Goal: Transaction & Acquisition: Purchase product/service

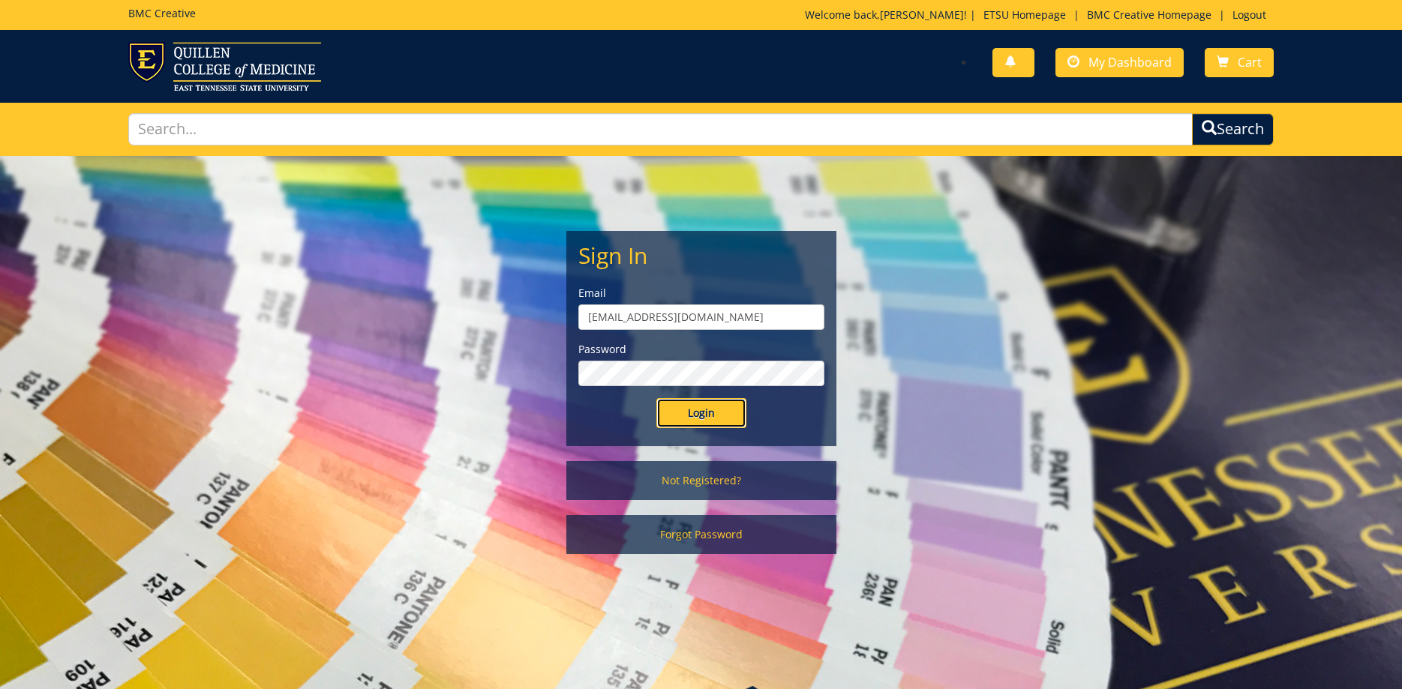
click at [706, 413] on input "Login" at bounding box center [701, 413] width 90 height 30
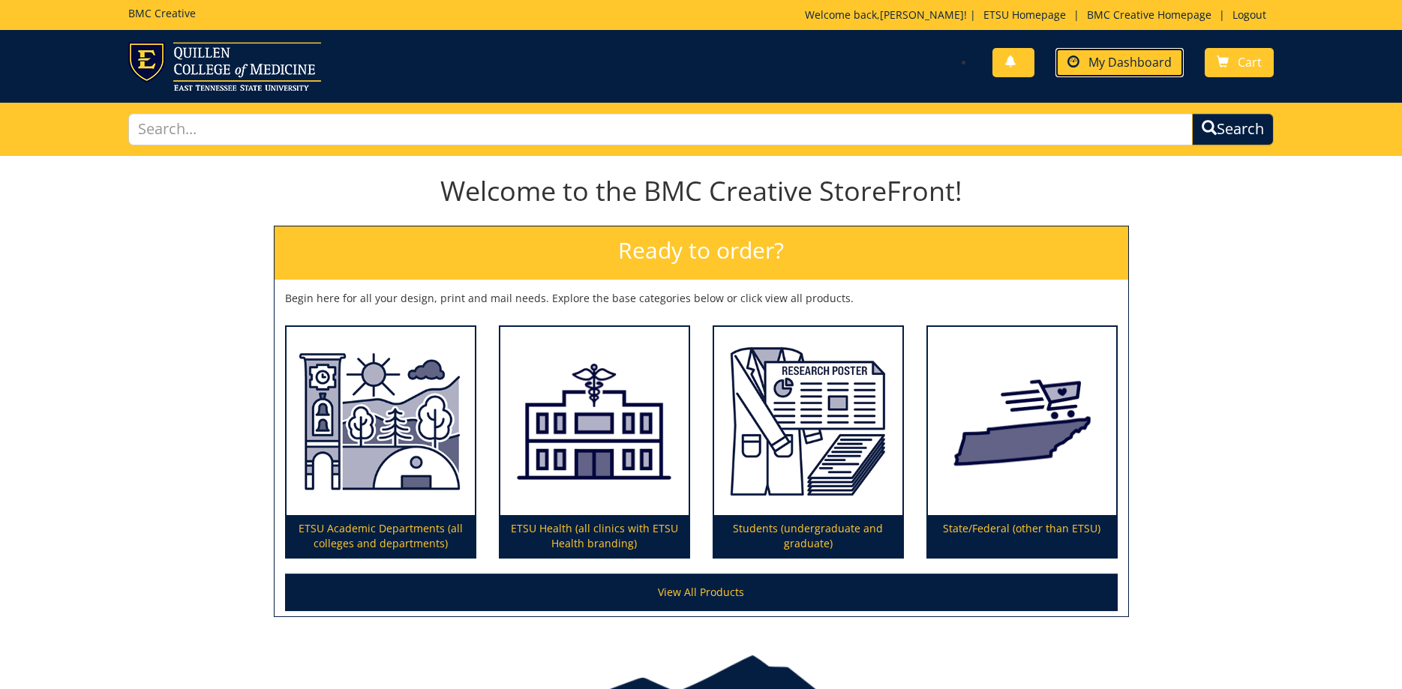
click at [1143, 56] on span "My Dashboard" at bounding box center [1130, 62] width 83 height 17
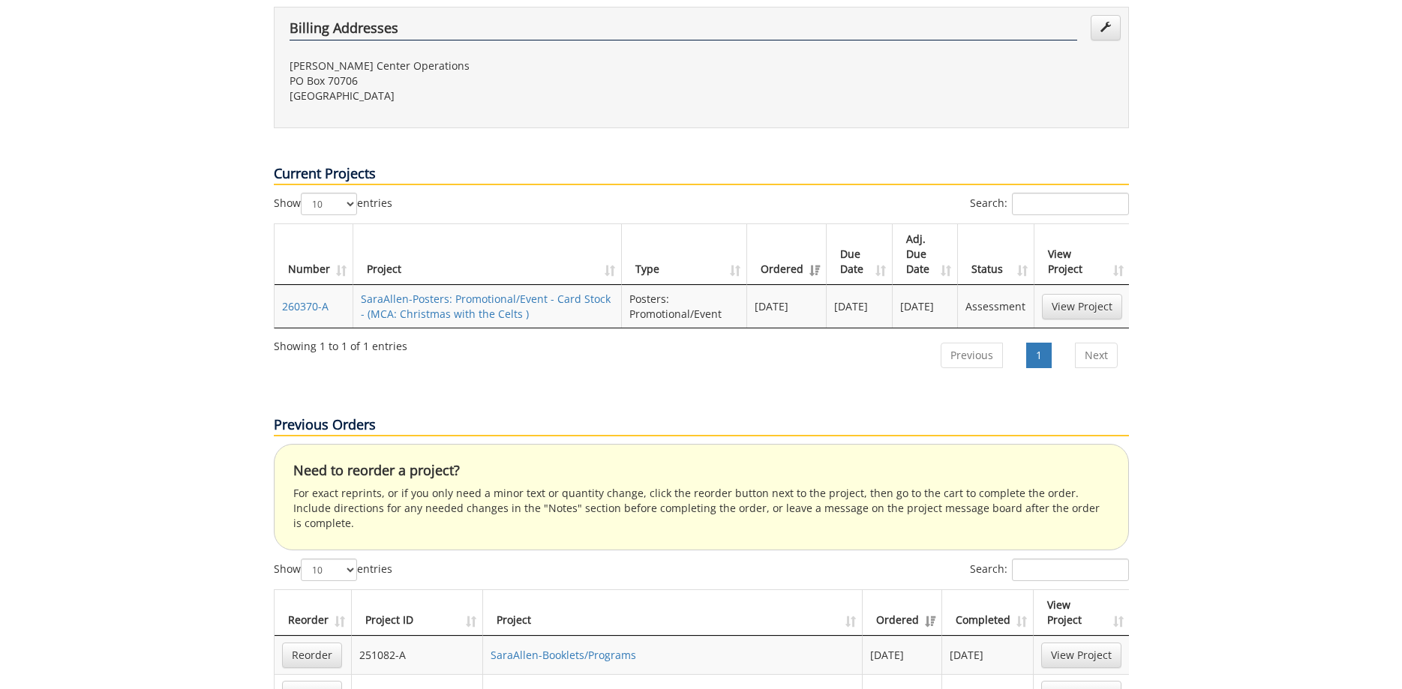
scroll to position [689, 0]
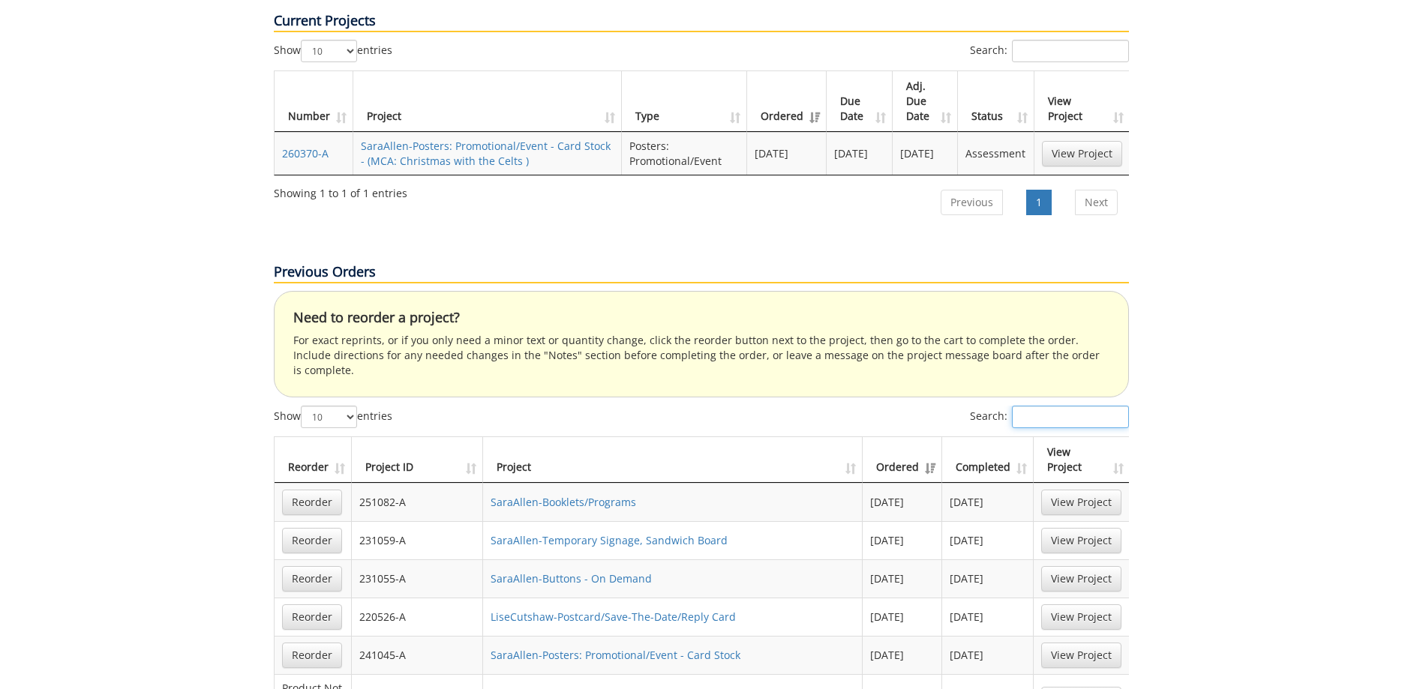
click at [1057, 406] on input "Search:" at bounding box center [1070, 417] width 117 height 23
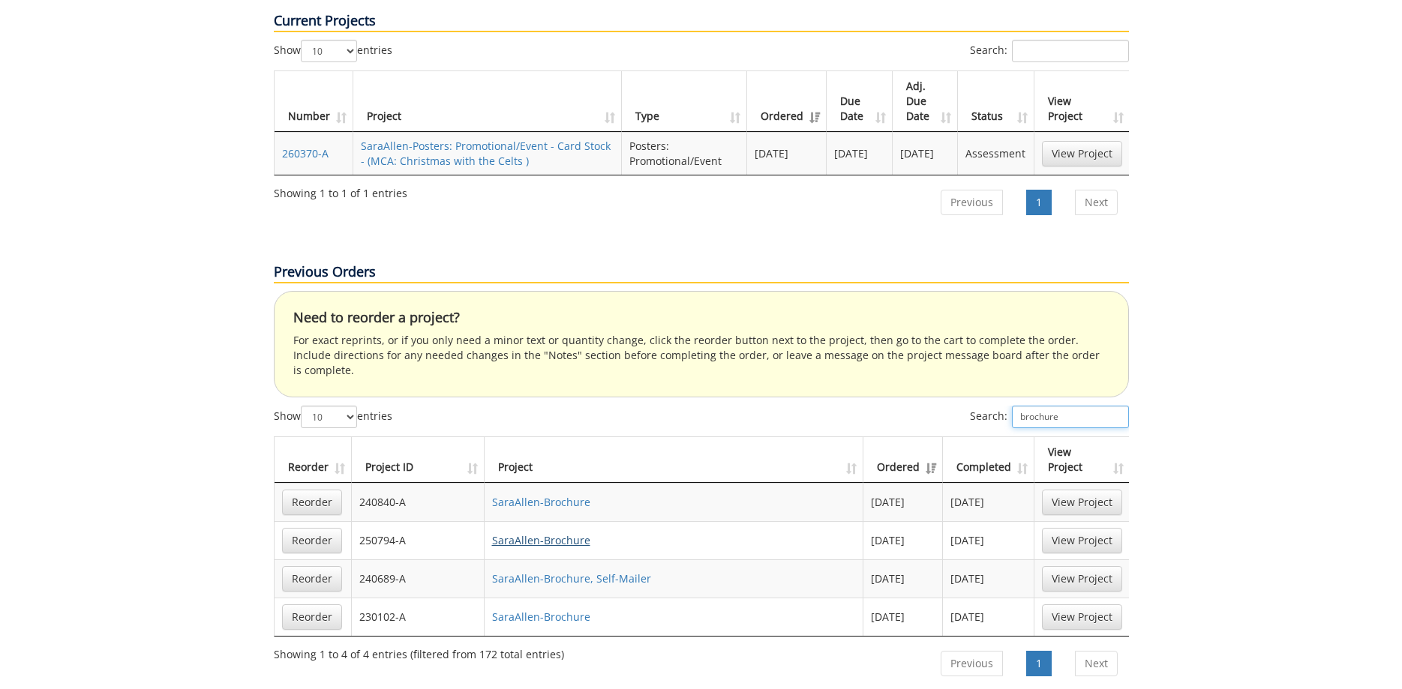
type input "brochure"
click at [566, 533] on link "SaraAllen-Brochure" at bounding box center [541, 540] width 98 height 14
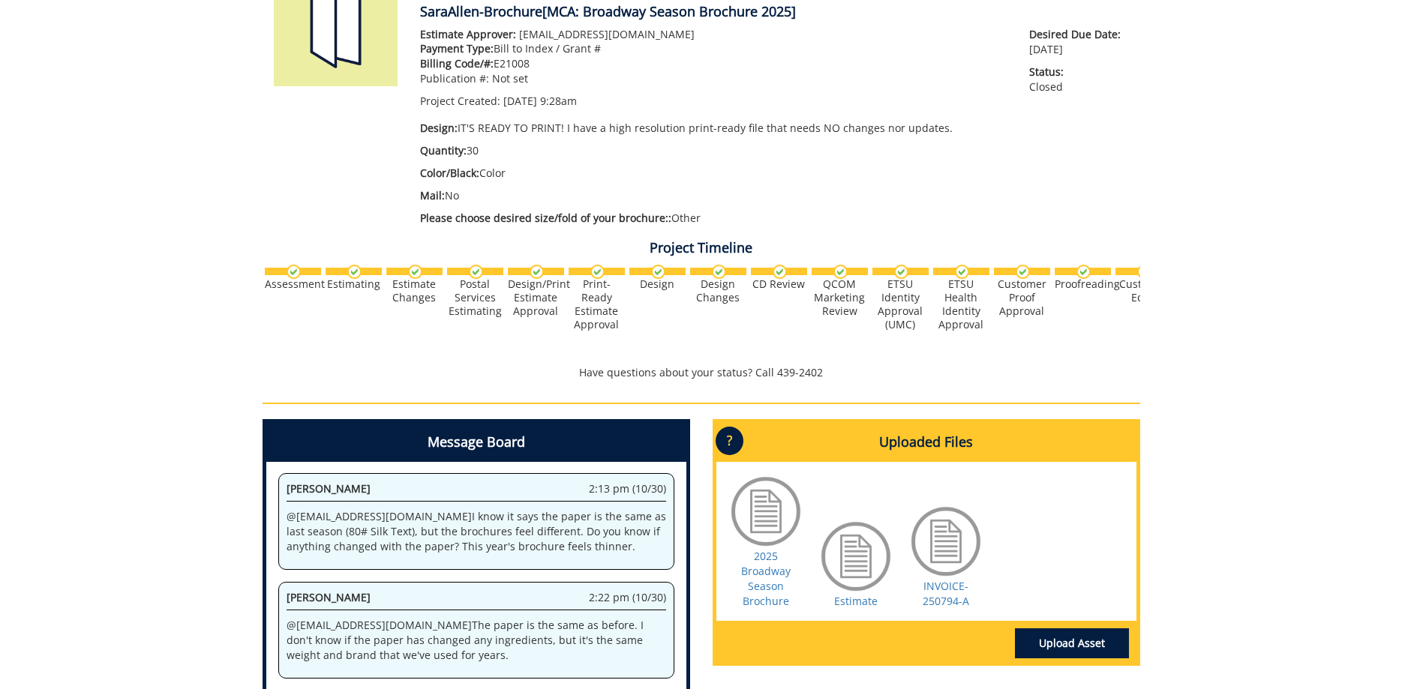
scroll to position [383, 0]
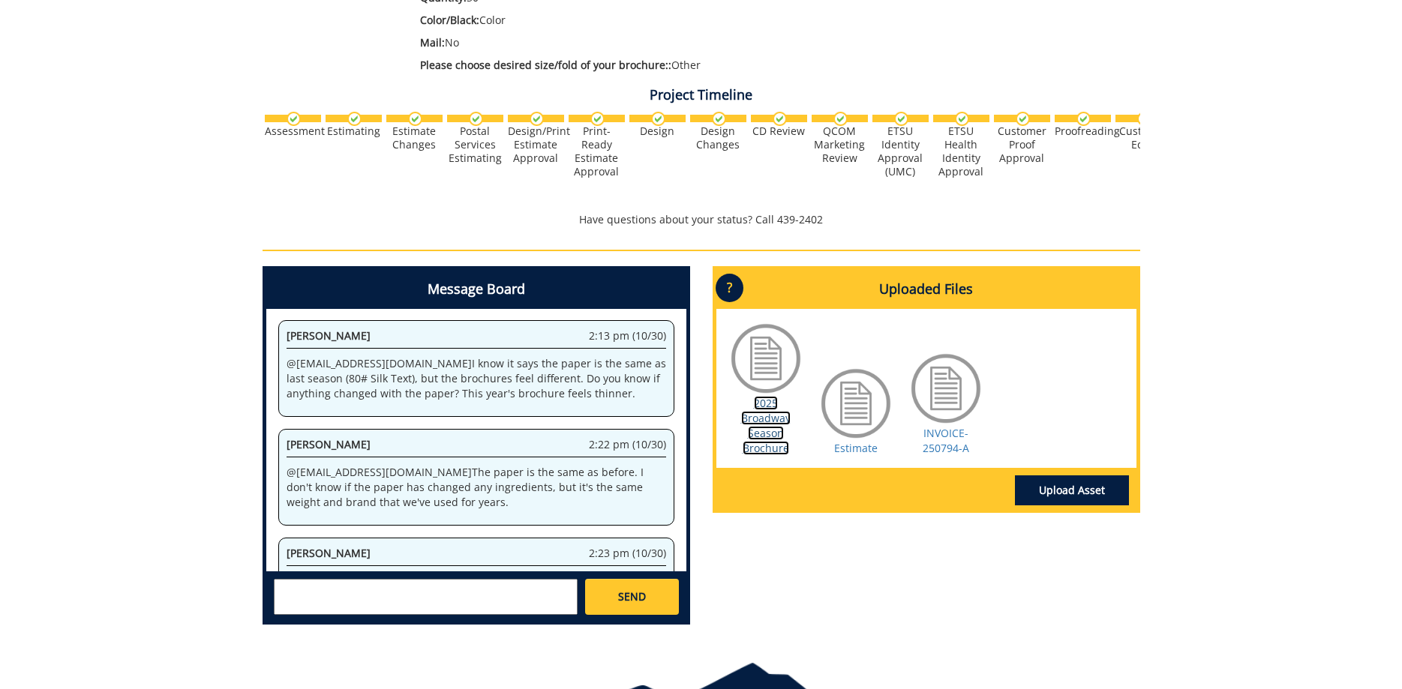
click at [782, 440] on link "2025 Broadway Season Brochure" at bounding box center [766, 425] width 50 height 59
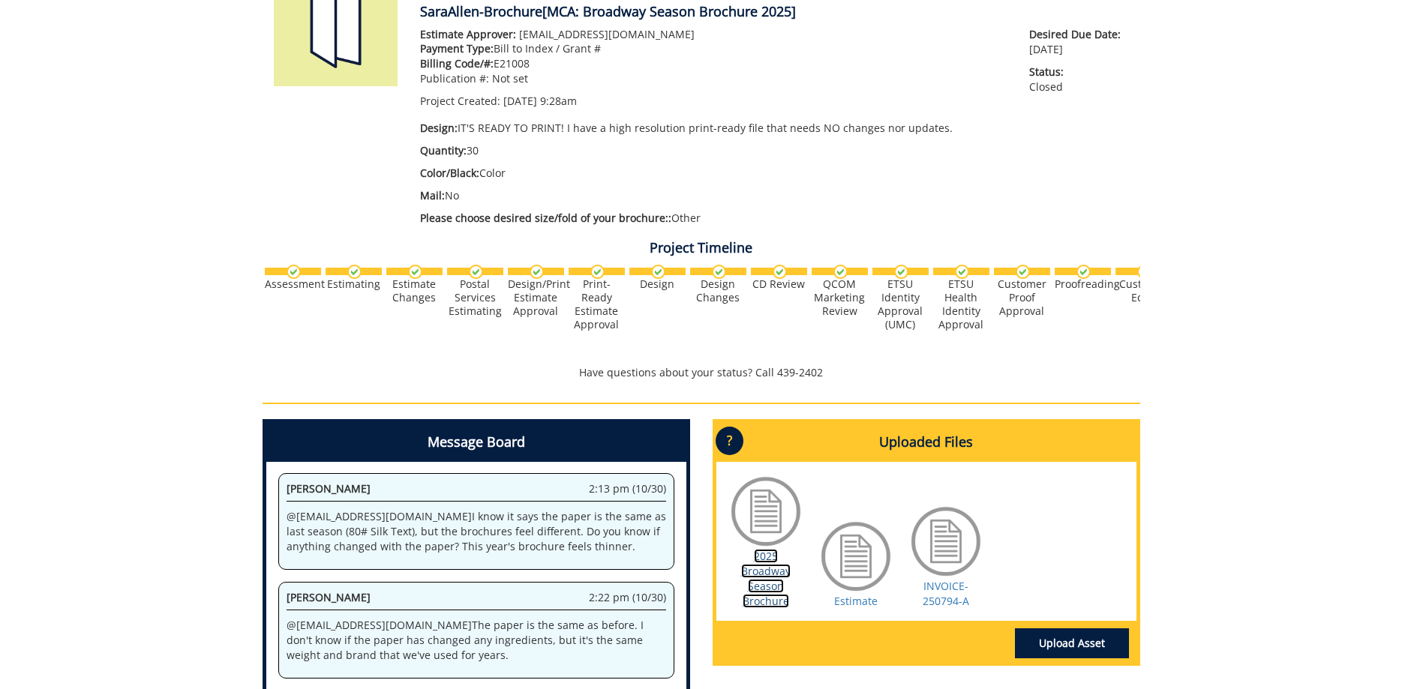
scroll to position [153, 0]
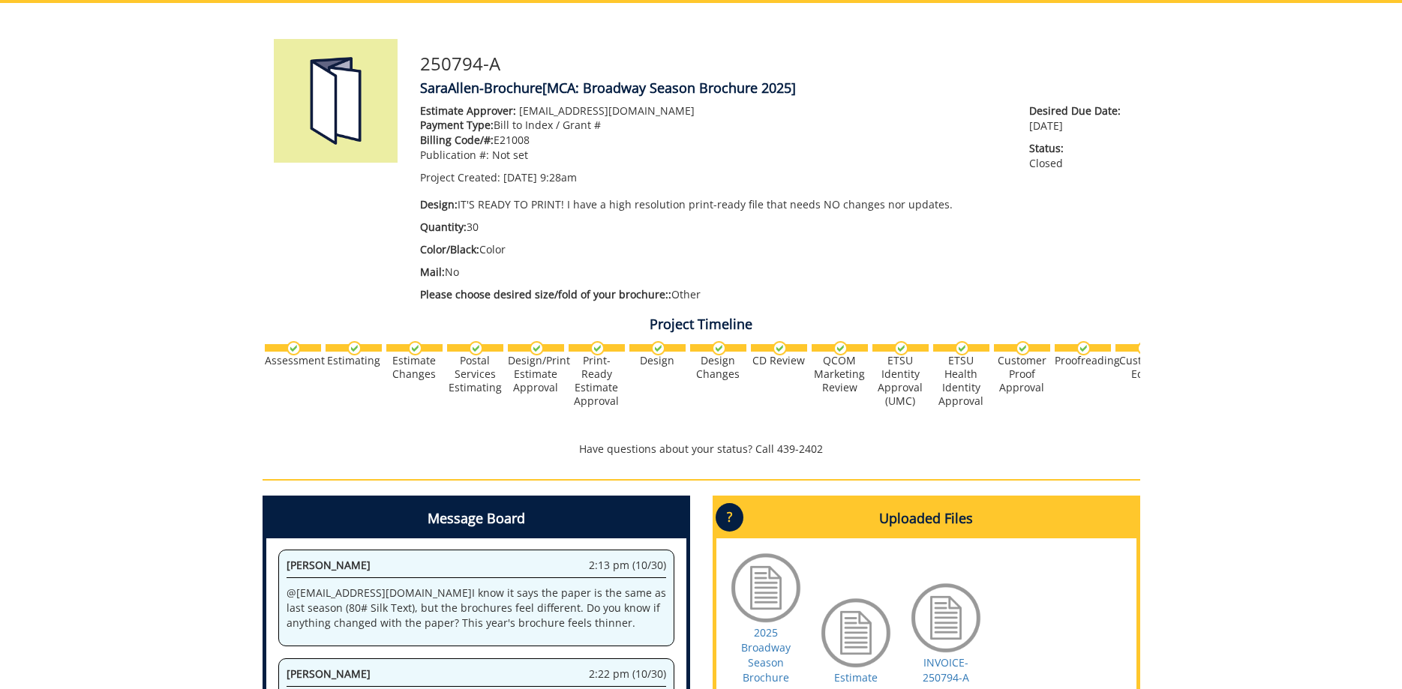
click at [702, 295] on p "Please choose desired size/fold of your brochure:: Other" at bounding box center [713, 294] width 587 height 15
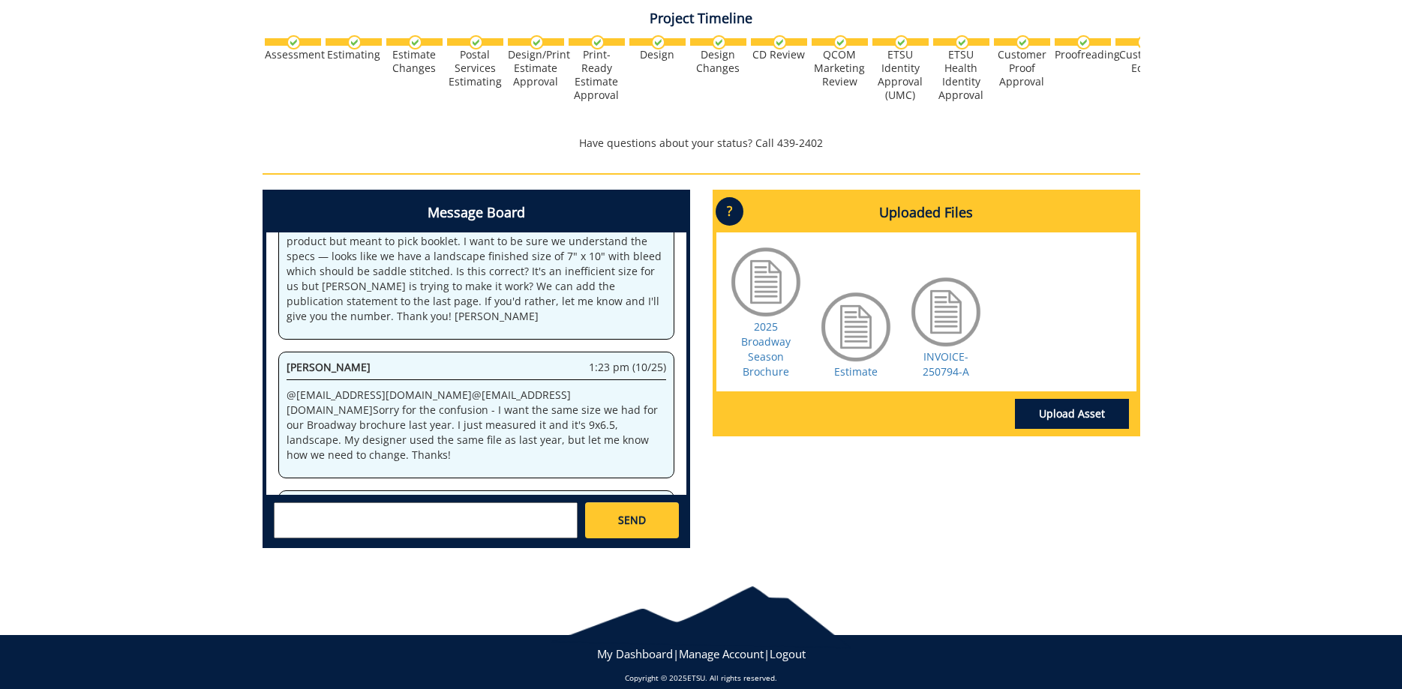
scroll to position [301, 0]
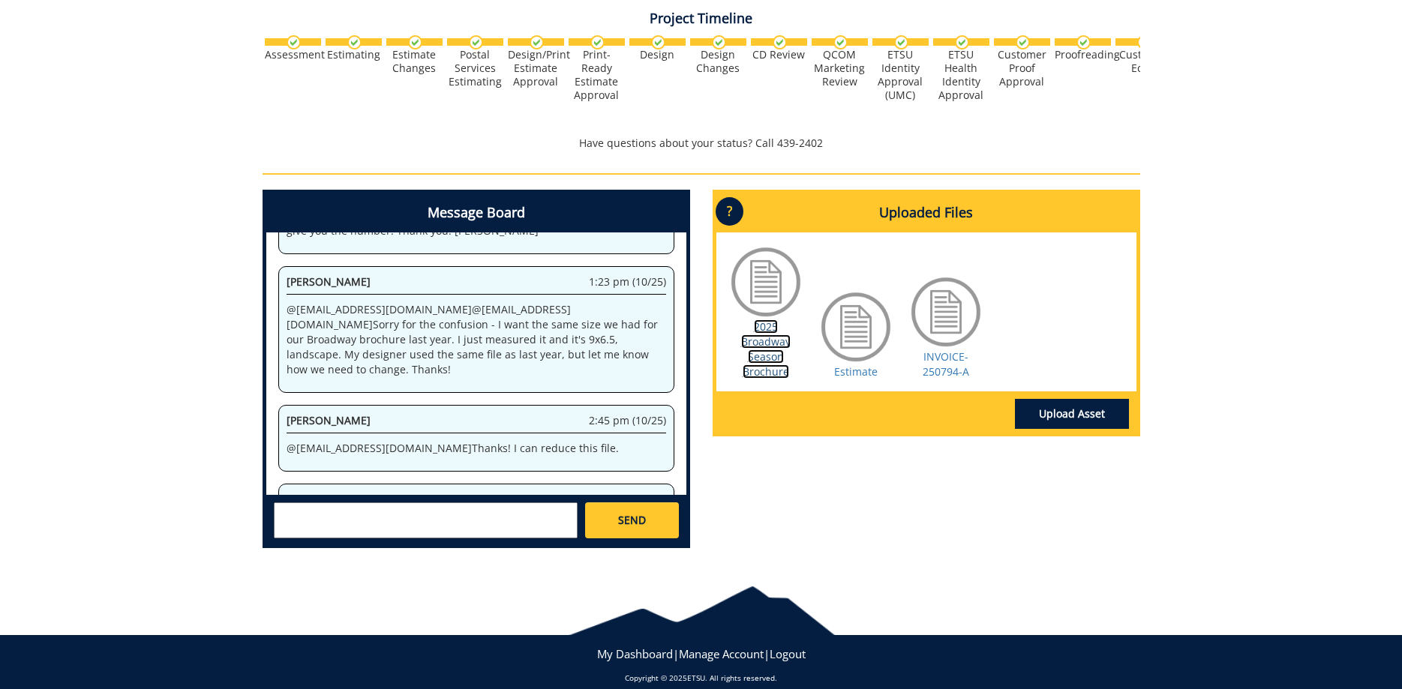
click at [768, 364] on link "2025 Broadway Season Brochure" at bounding box center [766, 349] width 50 height 59
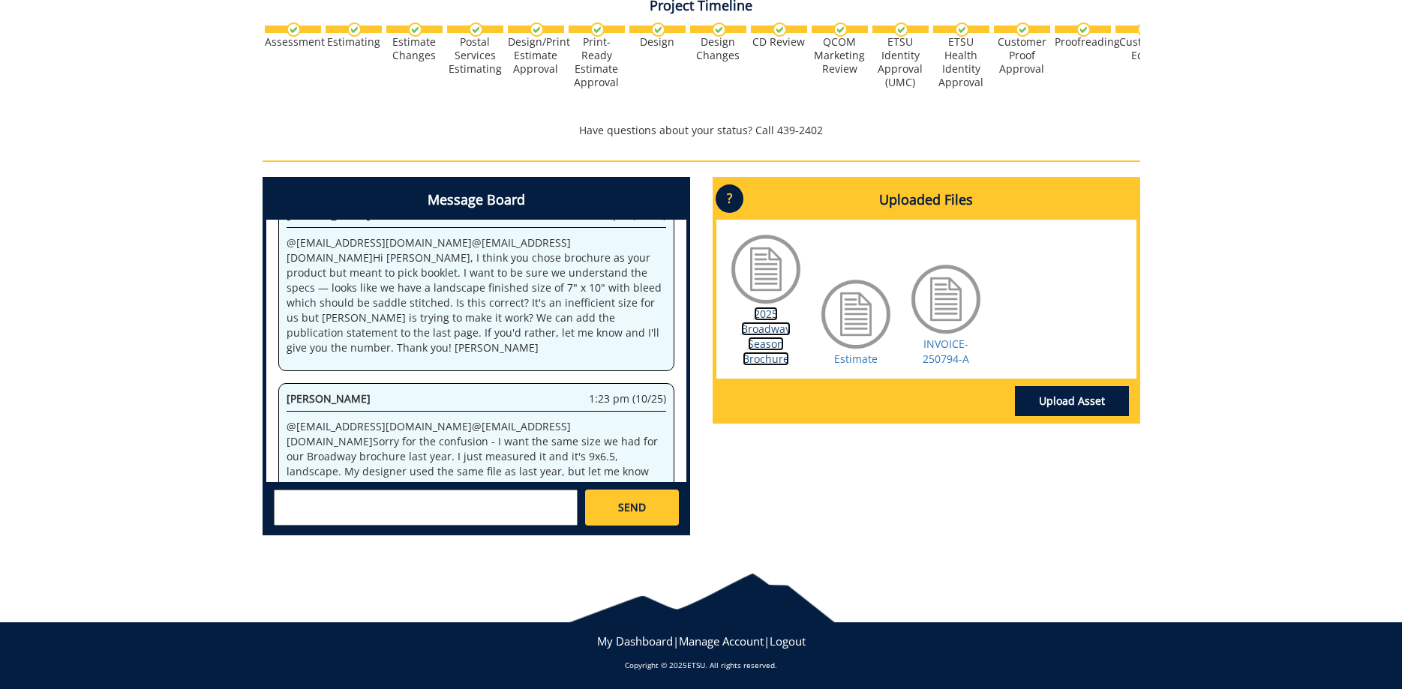
scroll to position [86, 0]
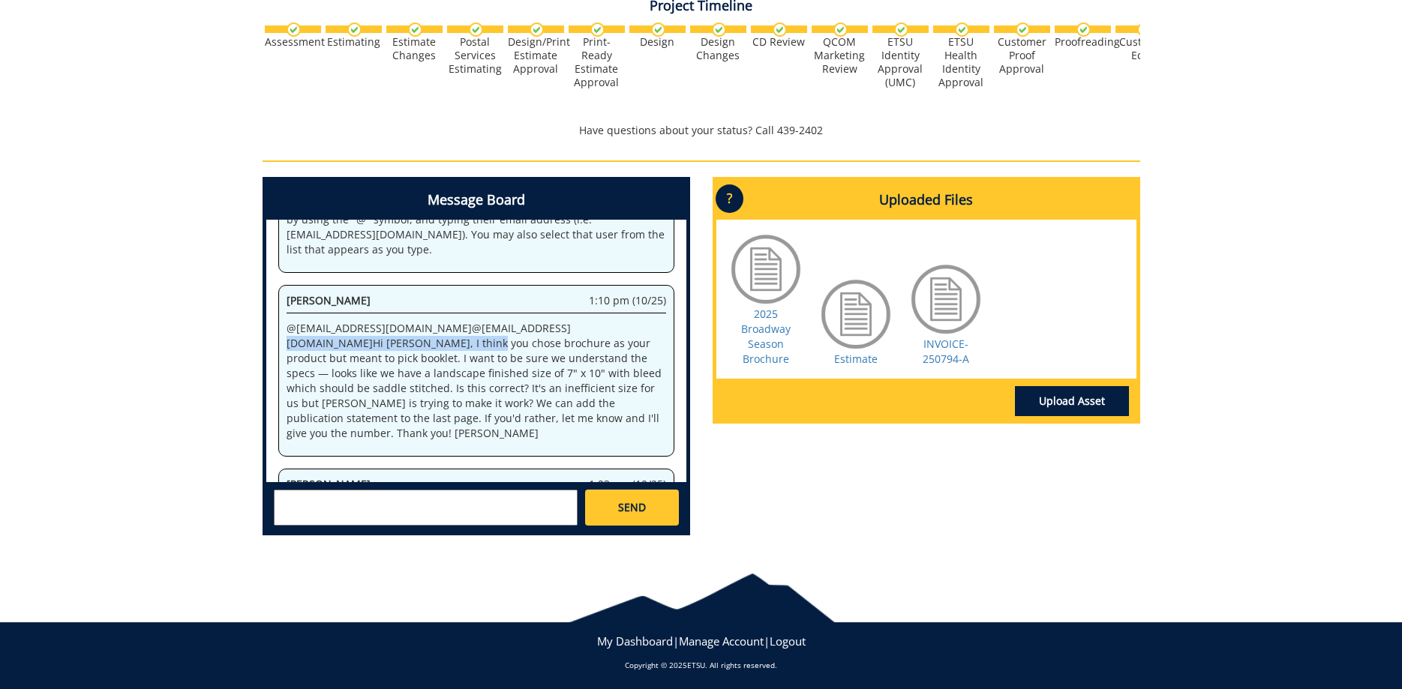
drag, startPoint x: 575, startPoint y: 326, endPoint x: 623, endPoint y: 326, distance: 48.0
click at [613, 326] on p "@ allensb@etsu.edu @ conleyga@etsu.edu Hi Sara, I think you chose brochure as y…" at bounding box center [477, 381] width 380 height 120
click at [623, 326] on p "@ allensb@etsu.edu @ conleyga@etsu.edu Hi Sara, I think you chose brochure as y…" at bounding box center [477, 381] width 380 height 120
drag, startPoint x: 404, startPoint y: 350, endPoint x: 521, endPoint y: 331, distance: 119.3
click at [505, 334] on p "@ allensb@etsu.edu @ conleyga@etsu.edu Hi Sara, I think you chose brochure as y…" at bounding box center [477, 381] width 380 height 120
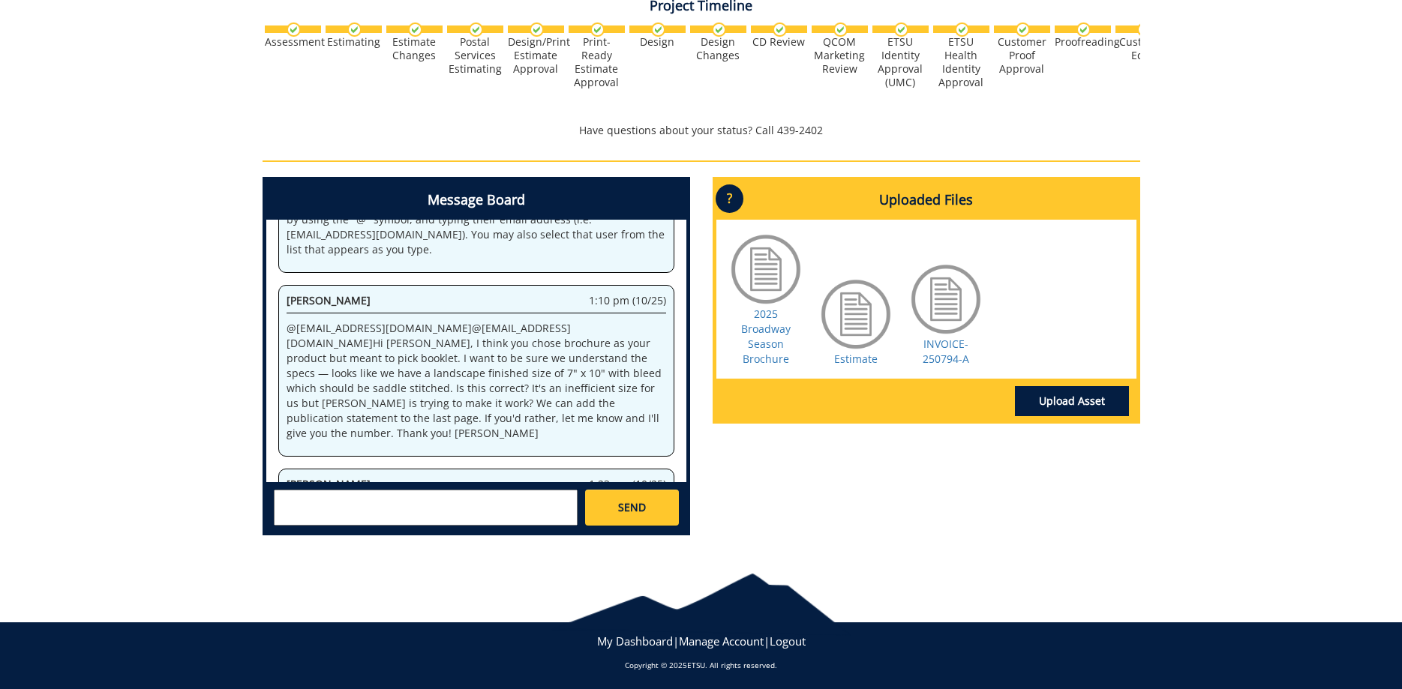
drag, startPoint x: 503, startPoint y: 347, endPoint x: 581, endPoint y: 345, distance: 78.8
click at [512, 347] on p "@ allensb@etsu.edu @ conleyga@etsu.edu Hi Sara, I think you chose brochure as y…" at bounding box center [477, 381] width 380 height 120
click at [581, 345] on p "@ allensb@etsu.edu @ conleyga@etsu.edu Hi Sara, I think you chose brochure as y…" at bounding box center [477, 381] width 380 height 120
drag, startPoint x: 347, startPoint y: 353, endPoint x: 464, endPoint y: 357, distance: 116.3
click at [458, 357] on p "@ allensb@etsu.edu @ conleyga@etsu.edu Hi Sara, I think you chose brochure as y…" at bounding box center [477, 381] width 380 height 120
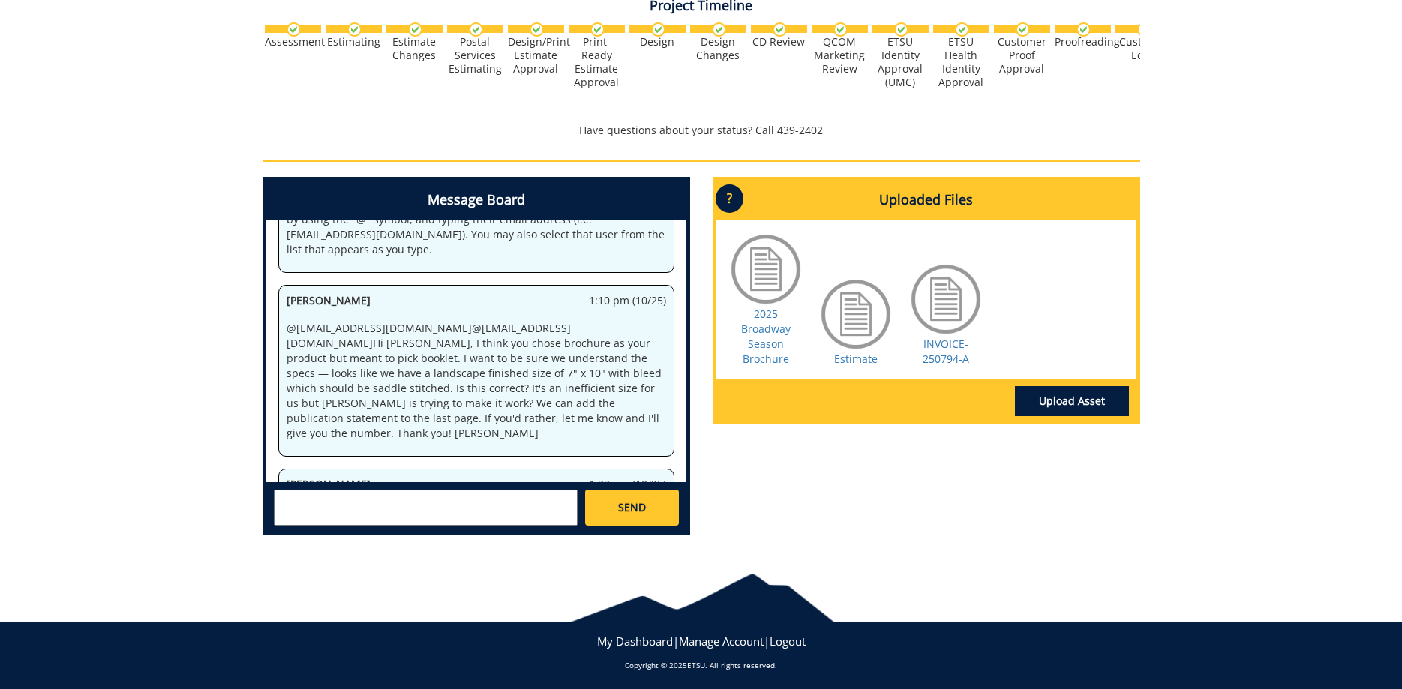
click at [494, 362] on p "@ allensb@etsu.edu @ conleyga@etsu.edu Hi Sara, I think you chose brochure as y…" at bounding box center [477, 381] width 380 height 120
drag, startPoint x: 328, startPoint y: 374, endPoint x: 436, endPoint y: 372, distance: 108.0
click at [408, 374] on p "@ allensb@etsu.edu @ conleyga@etsu.edu Hi Sara, I think you chose brochure as y…" at bounding box center [477, 381] width 380 height 120
click at [449, 372] on p "@ allensb@etsu.edu @ conleyga@etsu.edu Hi Sara, I think you chose brochure as y…" at bounding box center [477, 381] width 380 height 120
drag, startPoint x: 311, startPoint y: 377, endPoint x: 407, endPoint y: 374, distance: 96.1
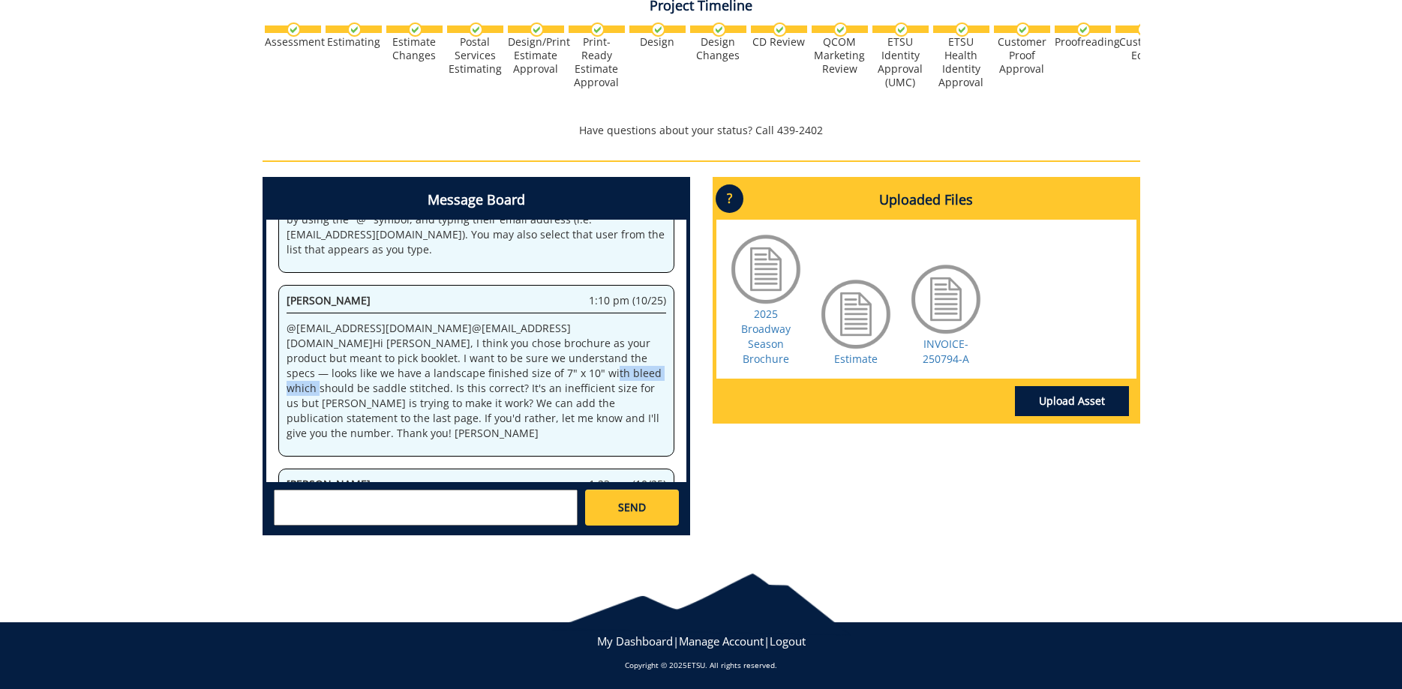
click at [407, 374] on p "@ allensb@etsu.edu @ conleyga@etsu.edu Hi Sara, I think you chose brochure as y…" at bounding box center [477, 381] width 380 height 120
click at [459, 369] on p "@ allensb@etsu.edu @ conleyga@etsu.edu Hi Sara, I think you chose brochure as y…" at bounding box center [477, 381] width 380 height 120
drag, startPoint x: 485, startPoint y: 368, endPoint x: 558, endPoint y: 371, distance: 73.6
click at [558, 371] on p "@ allensb@etsu.edu @ conleyga@etsu.edu Hi Sara, I think you chose brochure as y…" at bounding box center [477, 381] width 380 height 120
click at [596, 373] on p "@ allensb@etsu.edu @ conleyga@etsu.edu Hi Sara, I think you chose brochure as y…" at bounding box center [477, 381] width 380 height 120
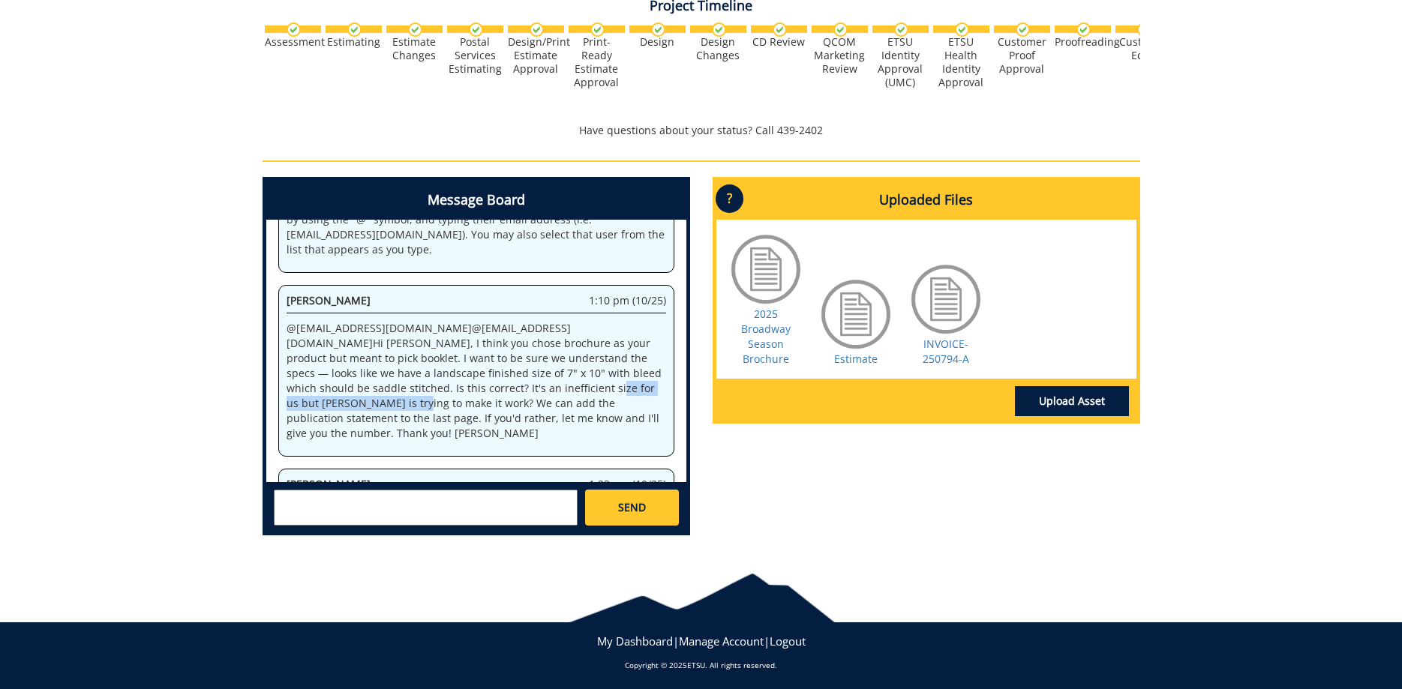
drag, startPoint x: 307, startPoint y: 392, endPoint x: 575, endPoint y: 378, distance: 268.2
click at [508, 381] on p "@ allensb@etsu.edu @ conleyga@etsu.edu Hi Sara, I think you chose brochure as y…" at bounding box center [477, 381] width 380 height 120
drag, startPoint x: 575, startPoint y: 378, endPoint x: 602, endPoint y: 372, distance: 28.4
click at [577, 378] on p "@ allensb@etsu.edu @ conleyga@etsu.edu Hi Sara, I think you chose brochure as y…" at bounding box center [477, 381] width 380 height 120
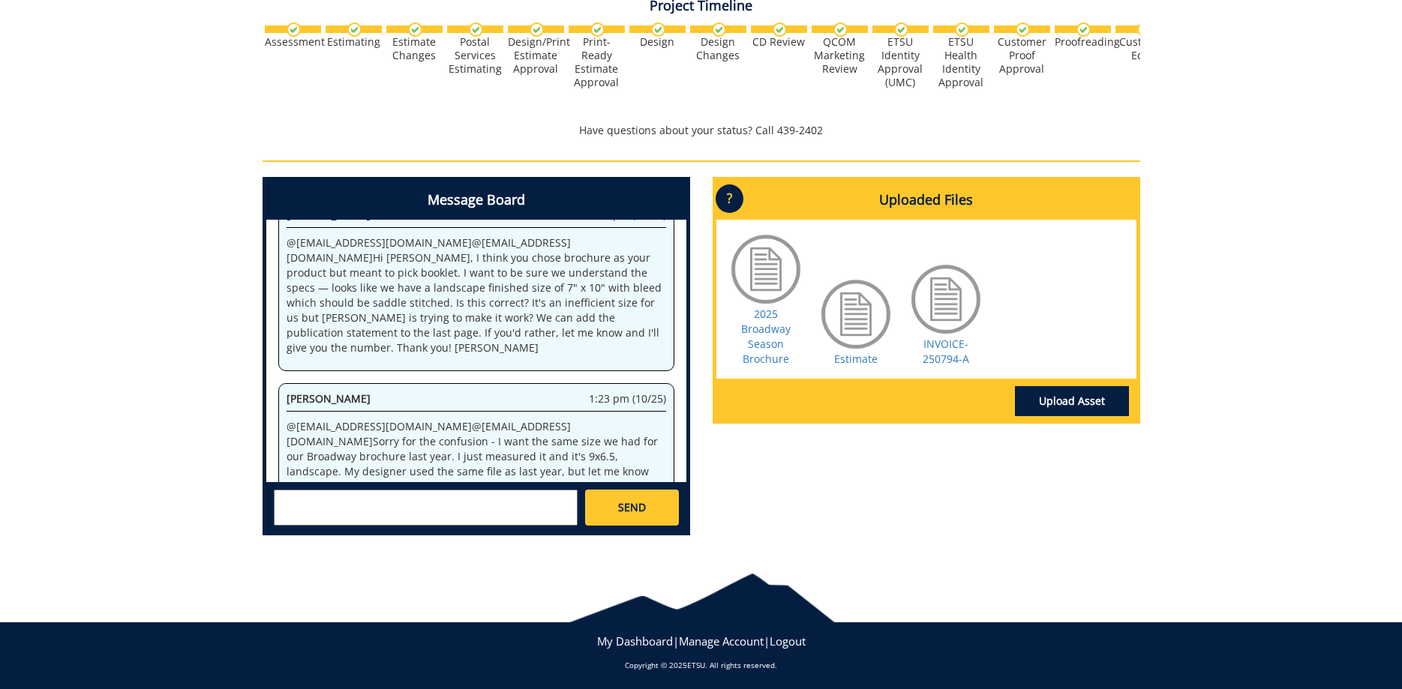
scroll to position [257, 0]
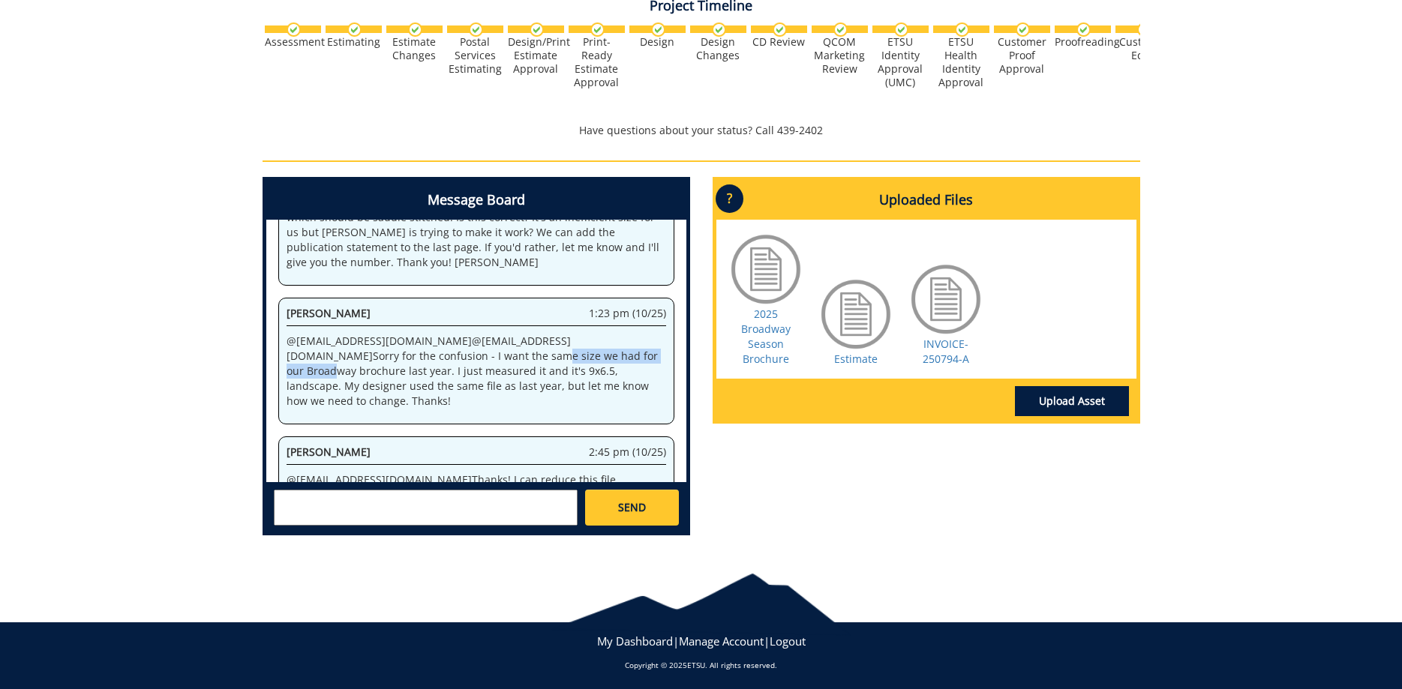
drag, startPoint x: 317, startPoint y: 341, endPoint x: 476, endPoint y: 336, distance: 158.4
click at [461, 337] on p "@ fair@mail.etsu.edu @ conleyga@etsu.edu Sorry for the confusion - I want the s…" at bounding box center [477, 371] width 380 height 75
click at [516, 335] on p "@ fair@mail.etsu.edu @ conleyga@etsu.edu Sorry for the confusion - I want the s…" at bounding box center [477, 371] width 380 height 75
drag, startPoint x: 533, startPoint y: 335, endPoint x: 591, endPoint y: 335, distance: 57.8
click at [586, 335] on p "@ fair@mail.etsu.edu @ conleyga@etsu.edu Sorry for the confusion - I want the s…" at bounding box center [477, 371] width 380 height 75
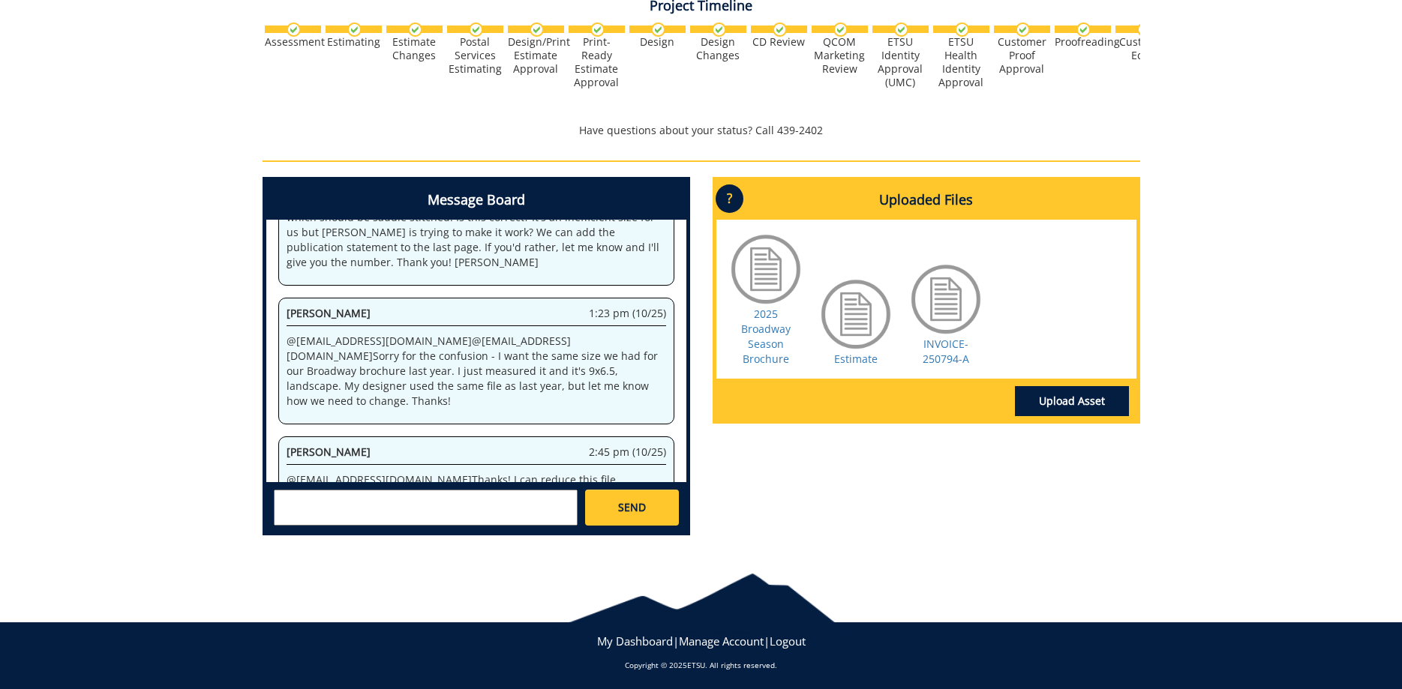
click at [615, 336] on p "@ fair@mail.etsu.edu @ conleyga@etsu.edu Sorry for the confusion - I want the s…" at bounding box center [477, 371] width 380 height 75
drag, startPoint x: 349, startPoint y: 357, endPoint x: 325, endPoint y: 359, distance: 24.1
click at [325, 359] on p "@ fair@mail.etsu.edu @ conleyga@etsu.edu Sorry for the confusion - I want the s…" at bounding box center [477, 371] width 380 height 75
copy p "9x6.5"
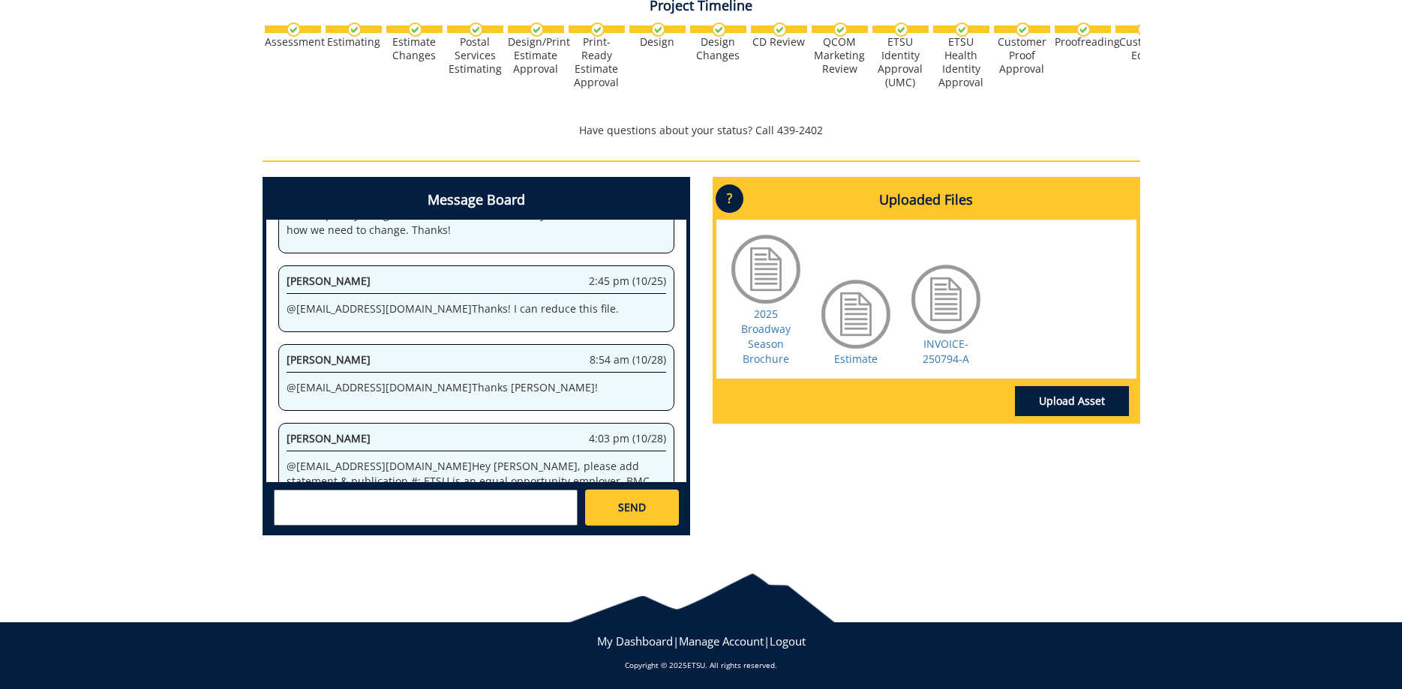
scroll to position [513, 0]
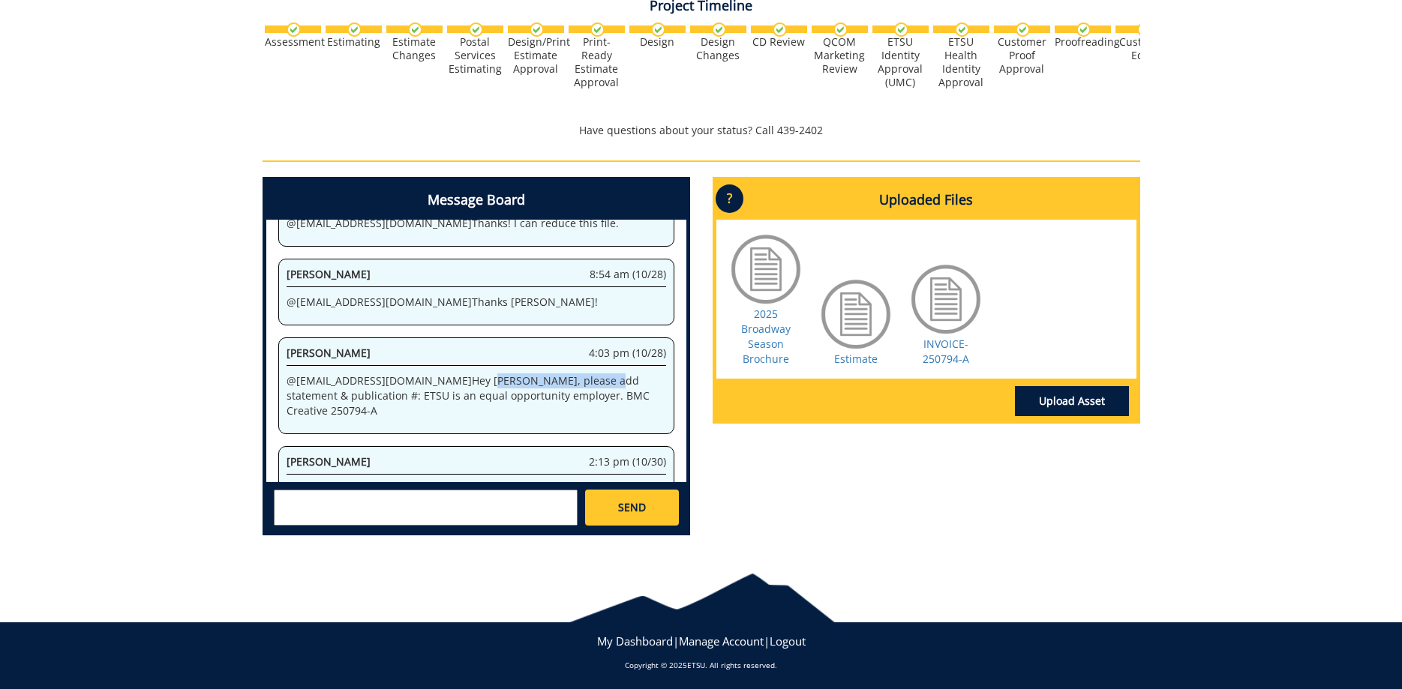
drag, startPoint x: 414, startPoint y: 357, endPoint x: 581, endPoint y: 349, distance: 167.5
click at [540, 374] on p "@ conleyga@etsu.edu Hey Fred, please add statement & publication #: ETSU is an …" at bounding box center [477, 396] width 380 height 45
click at [596, 374] on p "@ conleyga@etsu.edu Hey Fred, please add statement & publication #: ETSU is an …" at bounding box center [477, 396] width 380 height 45
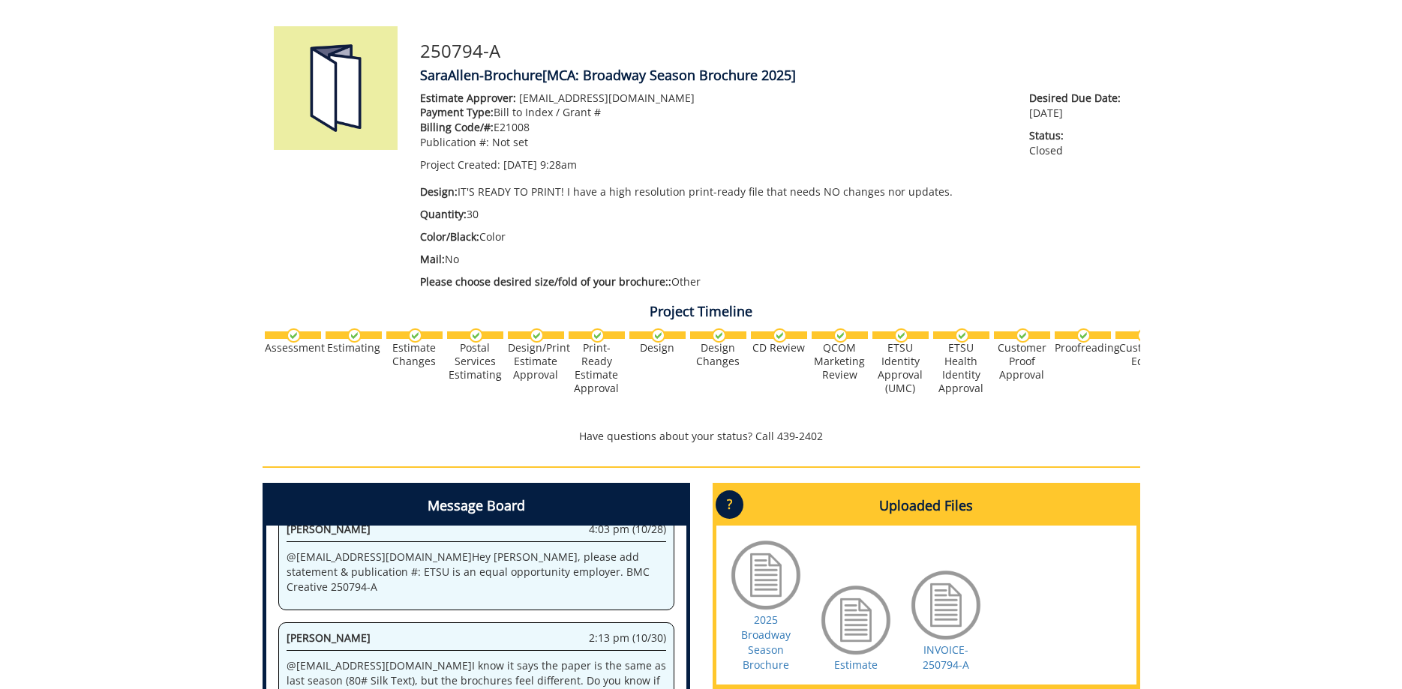
scroll to position [0, 0]
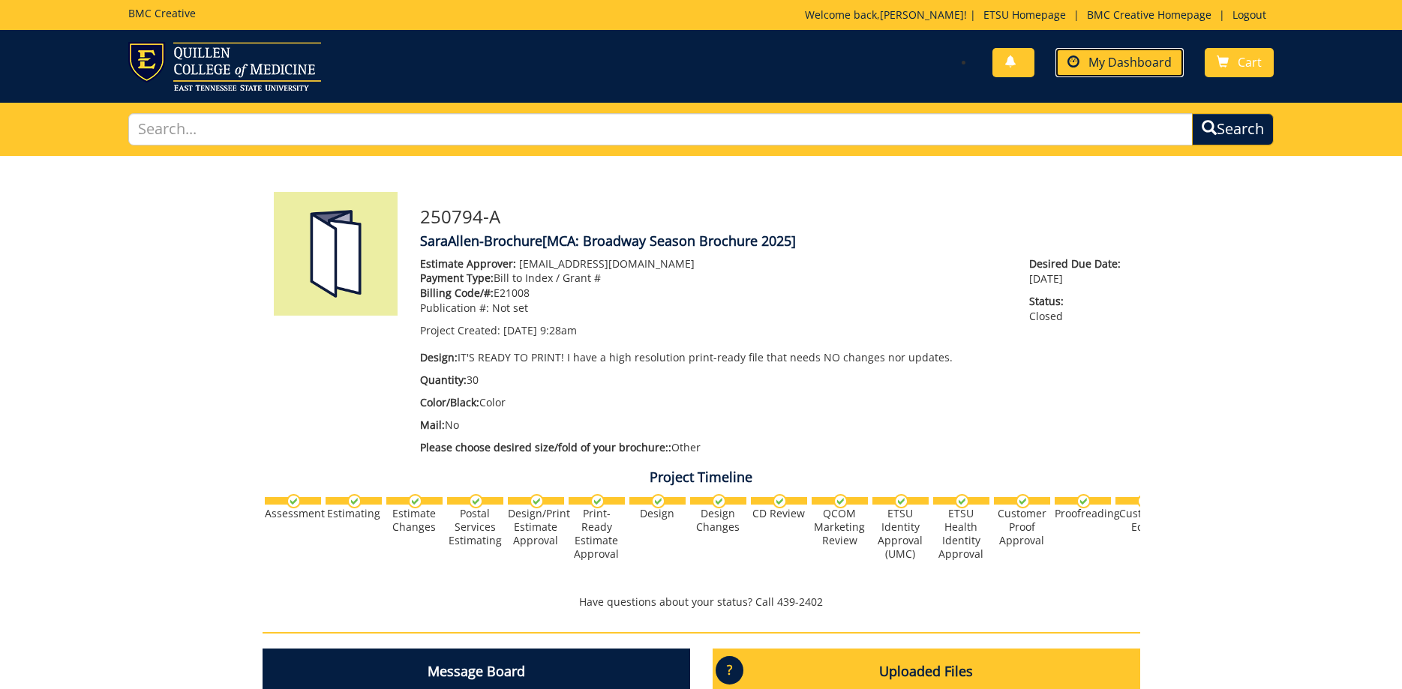
click at [1098, 62] on span "My Dashboard" at bounding box center [1130, 62] width 83 height 17
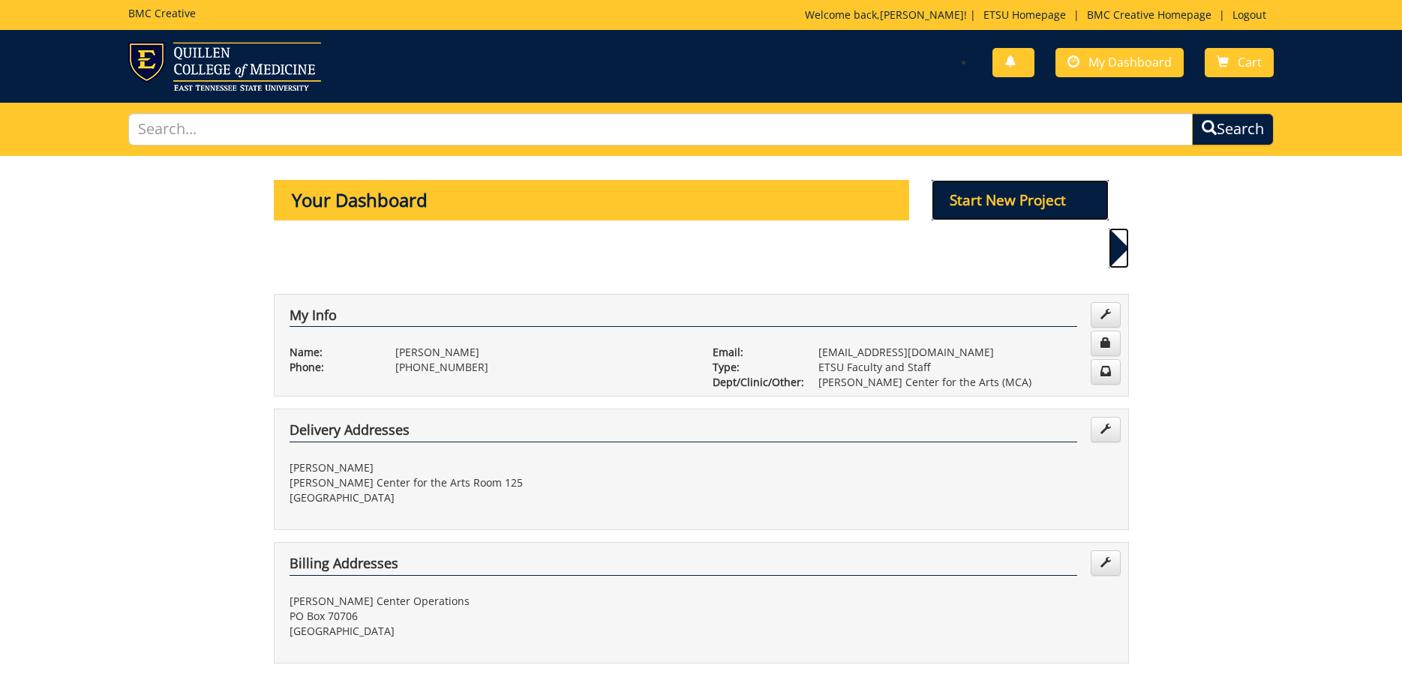
click at [1020, 186] on p "Start New Project" at bounding box center [1020, 200] width 177 height 41
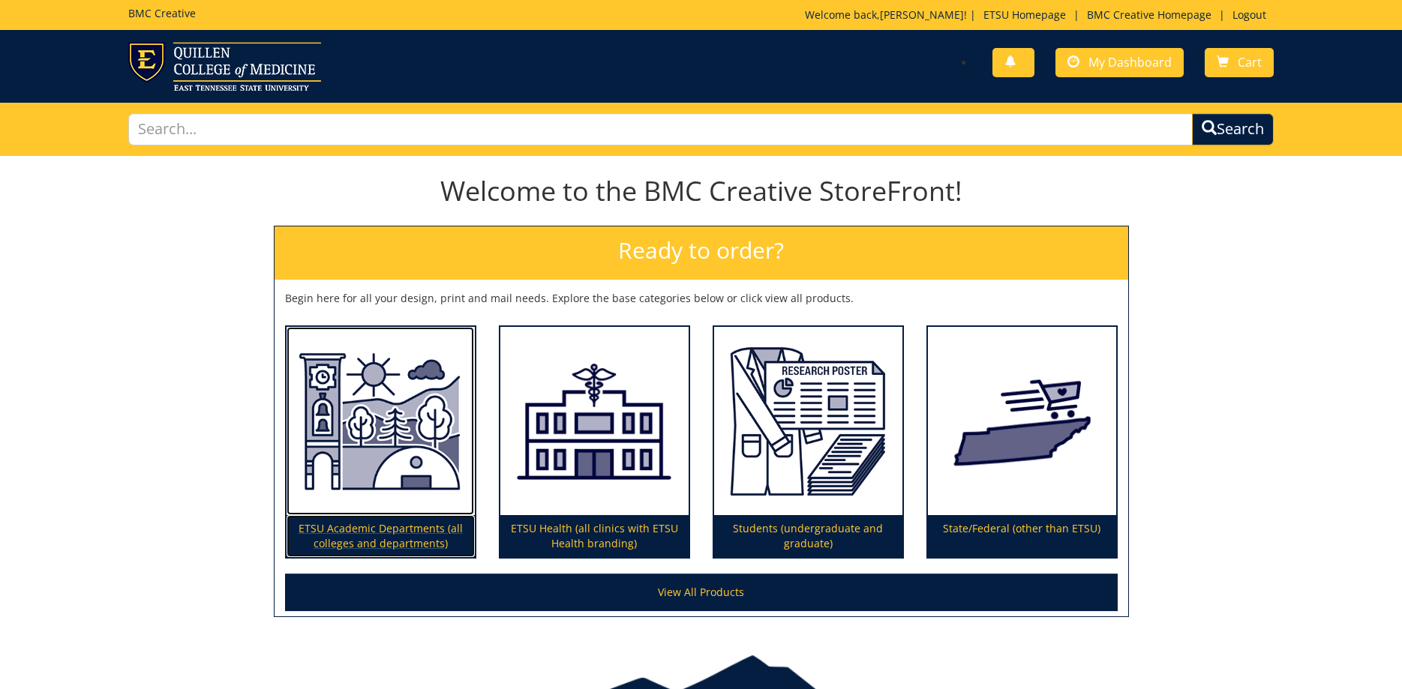
click at [368, 444] on img at bounding box center [381, 421] width 188 height 189
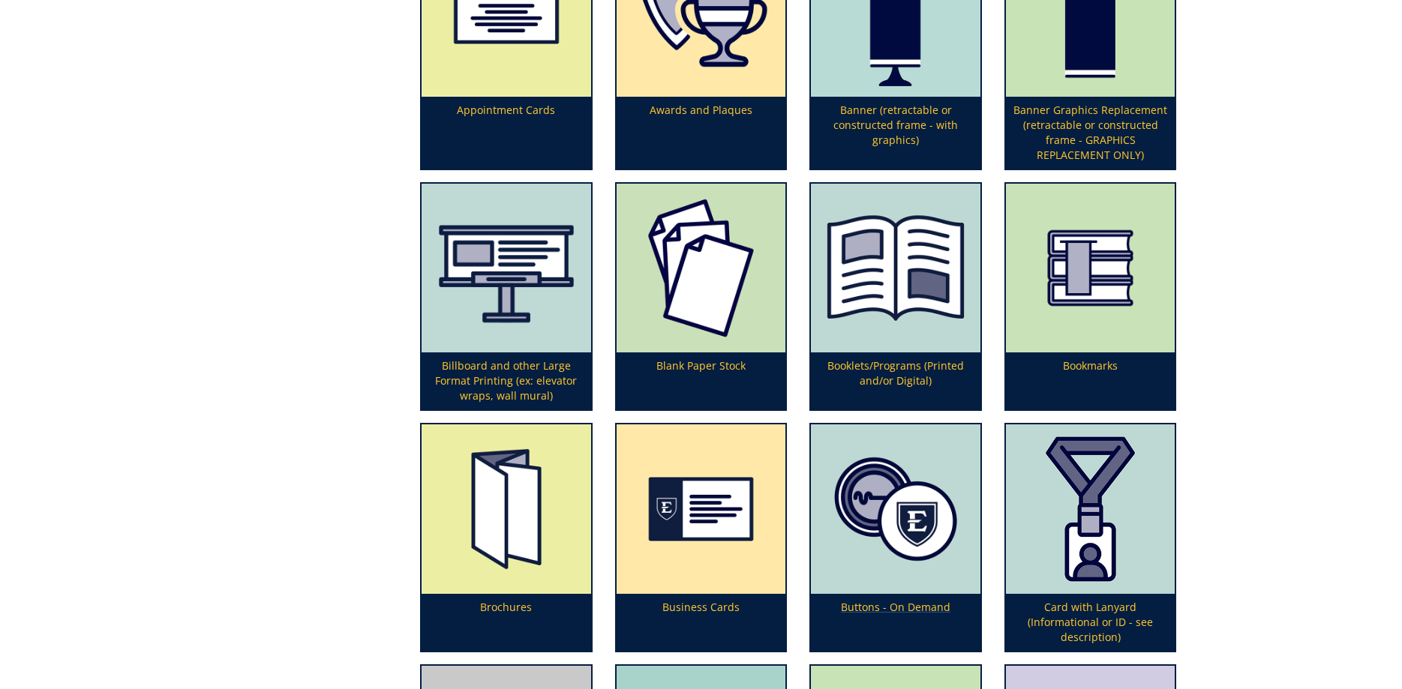
scroll to position [612, 0]
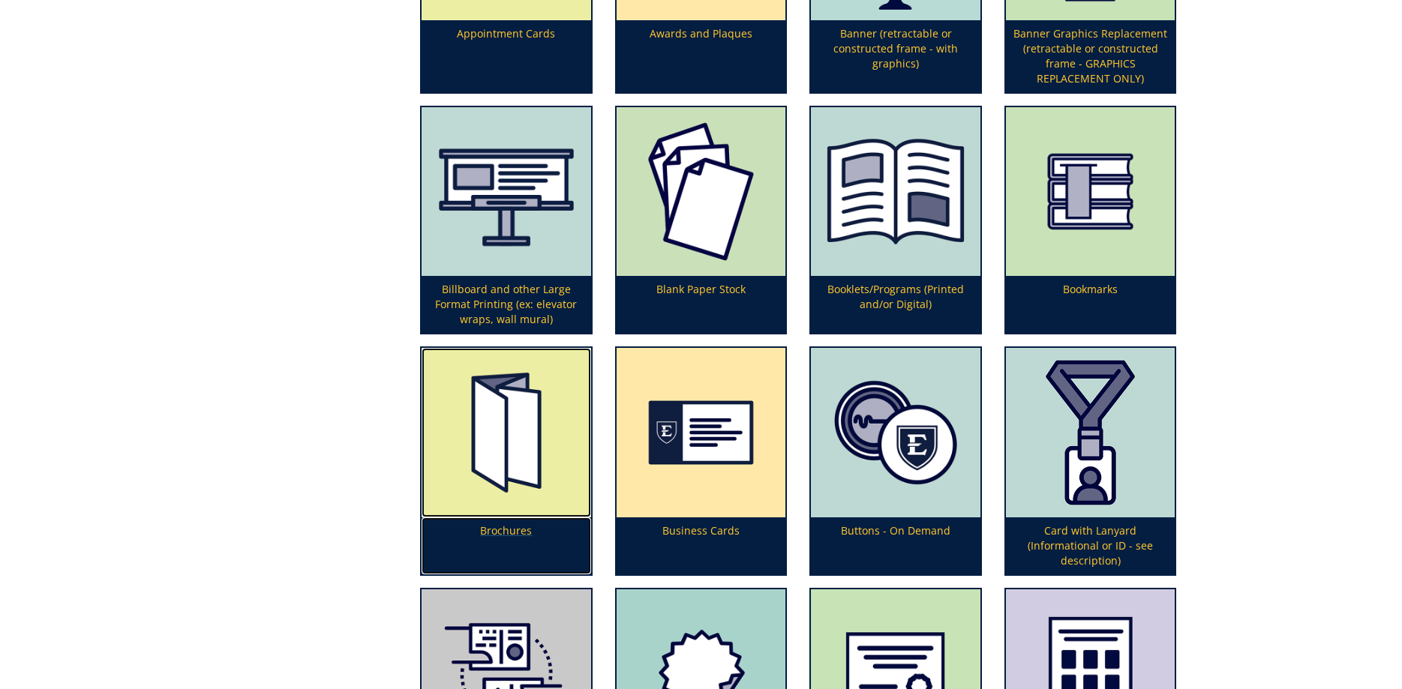
click at [509, 450] on img at bounding box center [507, 433] width 170 height 170
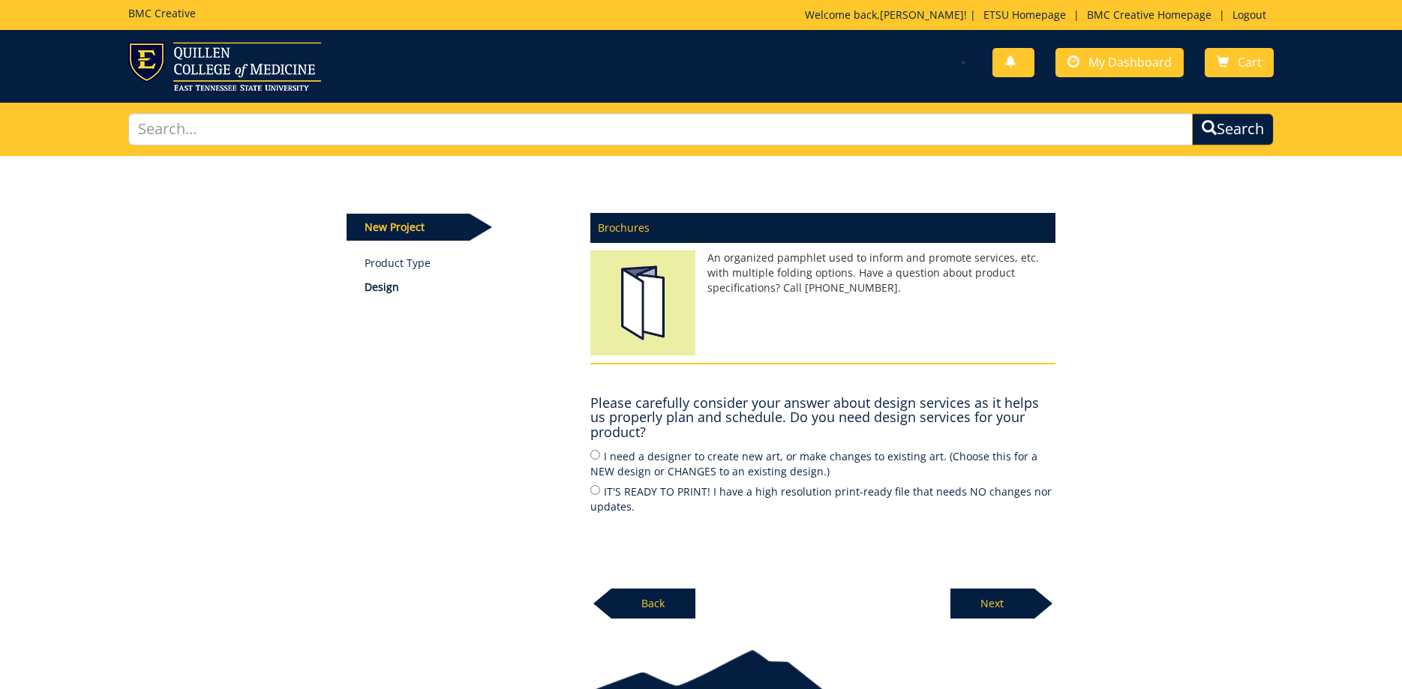
scroll to position [77, 0]
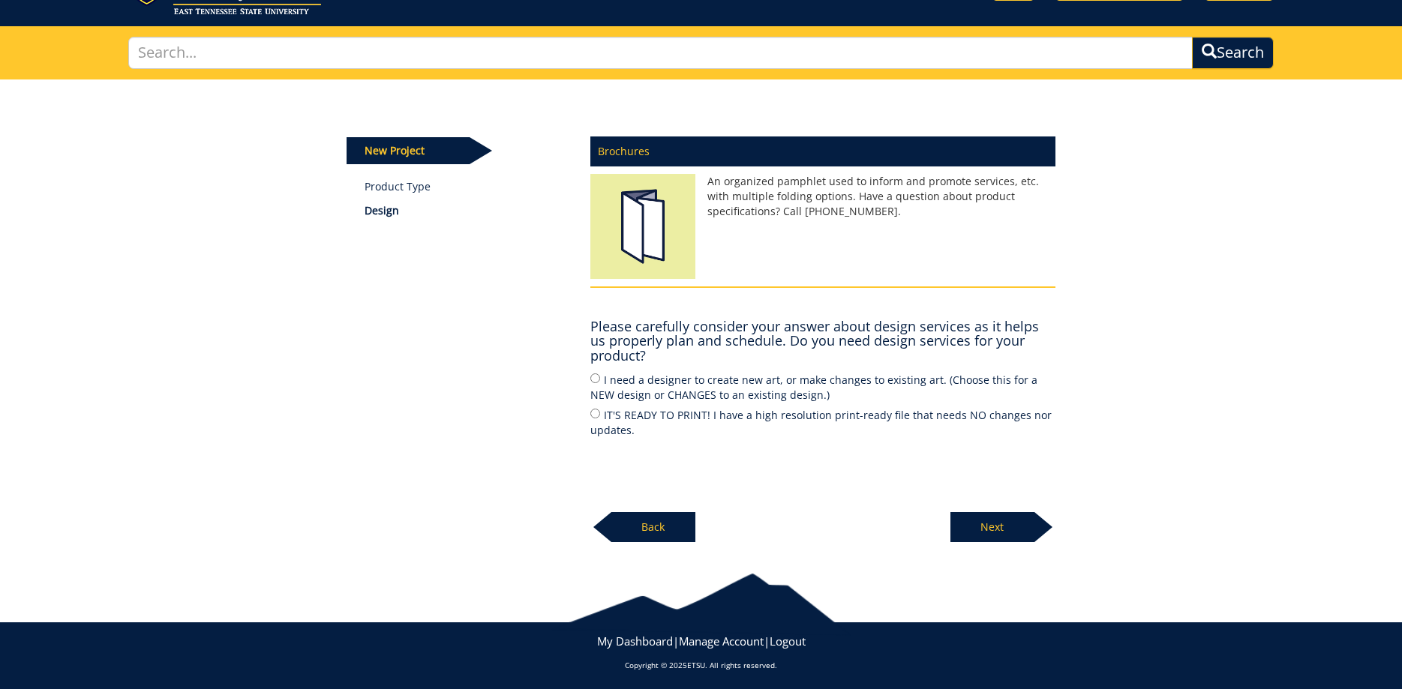
click at [611, 408] on label "IT'S READY TO PRINT! I have a high resolution print-ready file that needs NO ch…" at bounding box center [822, 423] width 465 height 32
click at [600, 409] on input "IT'S READY TO PRINT! I have a high resolution print-ready file that needs NO ch…" at bounding box center [595, 414] width 10 height 10
radio input "true"
click at [976, 521] on p "Next" at bounding box center [993, 527] width 84 height 30
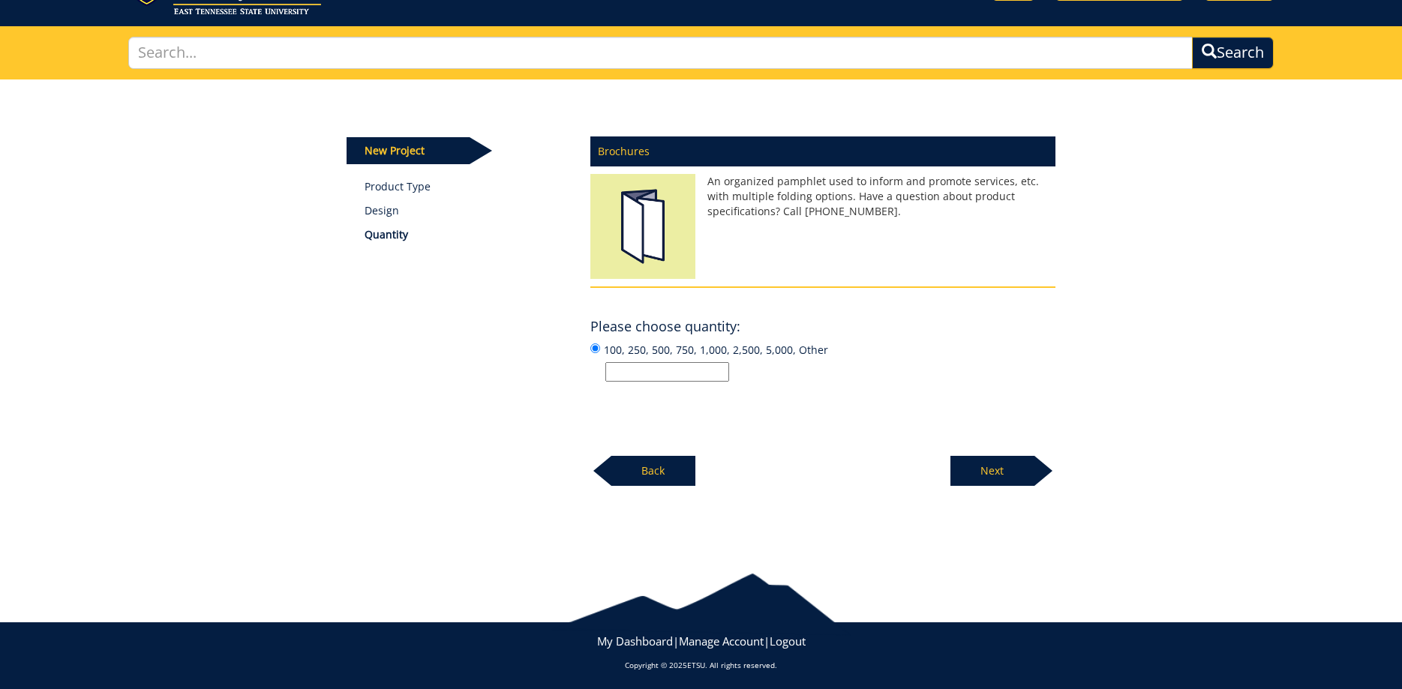
click at [662, 377] on input "100, 250, 500, 750, 1,000, 2,500, 5,000, Other" at bounding box center [667, 372] width 124 height 20
type input "30"
click at [988, 482] on p "Next" at bounding box center [993, 471] width 84 height 30
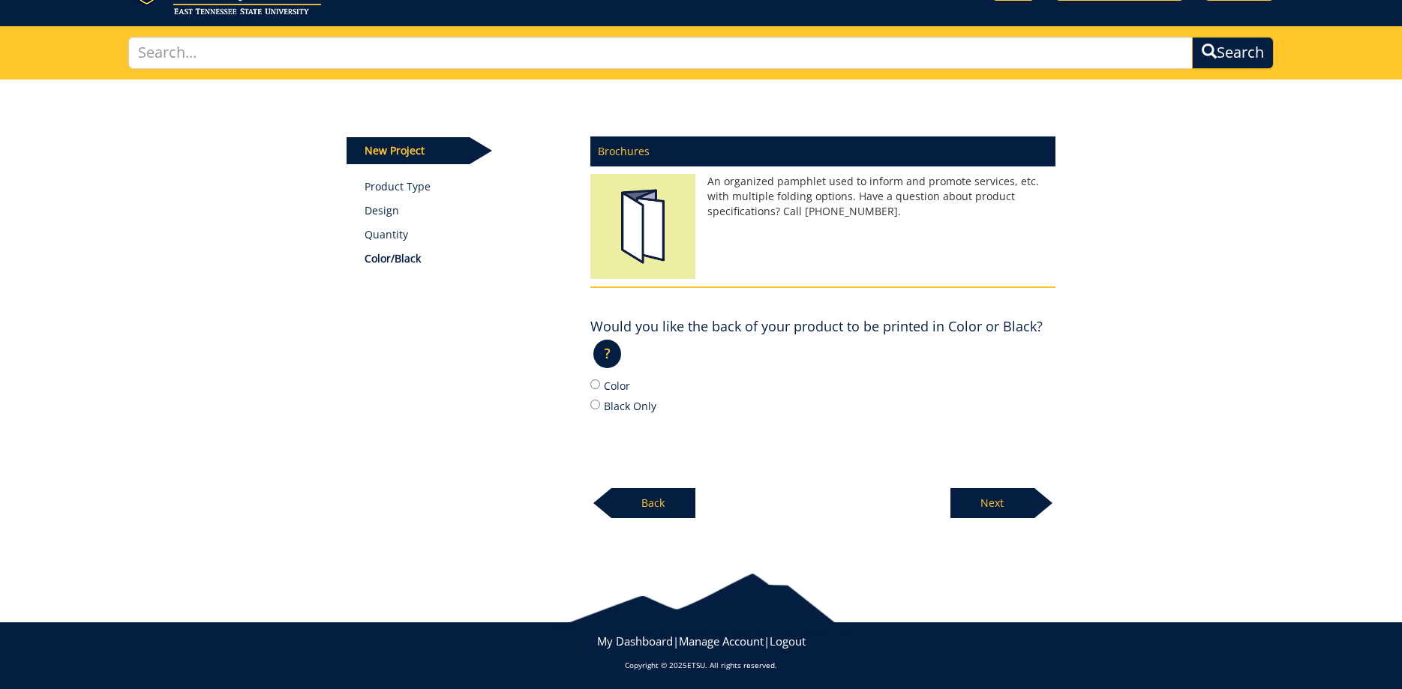
click at [613, 381] on label "Color" at bounding box center [822, 385] width 465 height 17
click at [600, 381] on input "Color" at bounding box center [595, 385] width 10 height 10
radio input "true"
click at [1020, 497] on p "Next" at bounding box center [993, 503] width 84 height 30
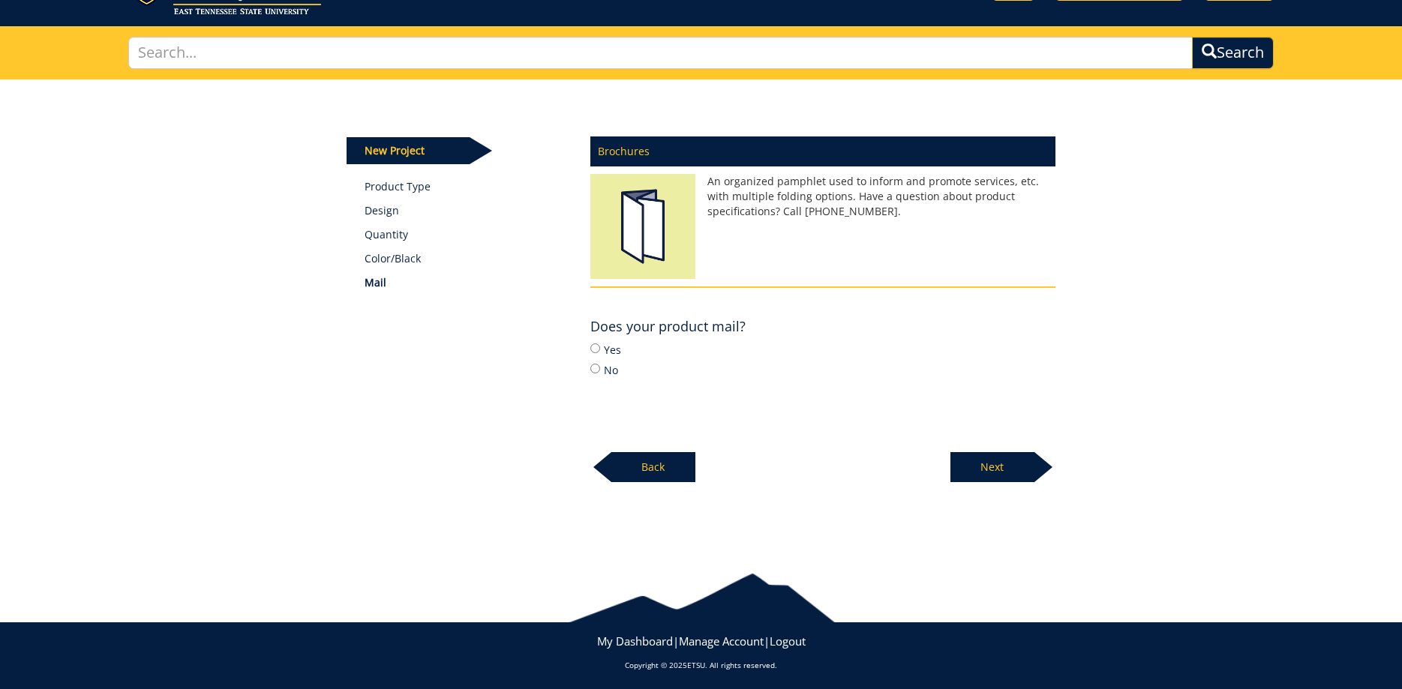
click at [605, 369] on label "No" at bounding box center [822, 370] width 465 height 17
click at [600, 369] on input "No" at bounding box center [595, 369] width 10 height 10
radio input "true"
click at [1010, 452] on p "Next" at bounding box center [993, 467] width 84 height 30
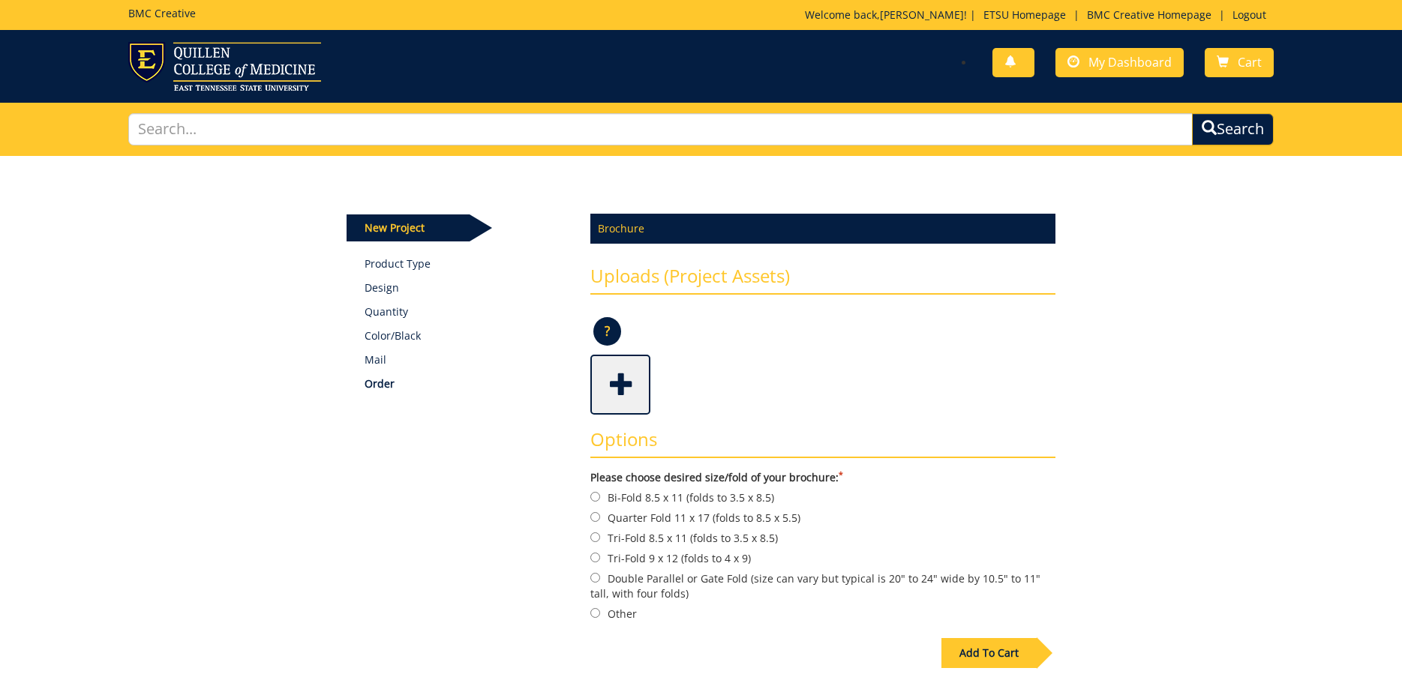
scroll to position [77, 0]
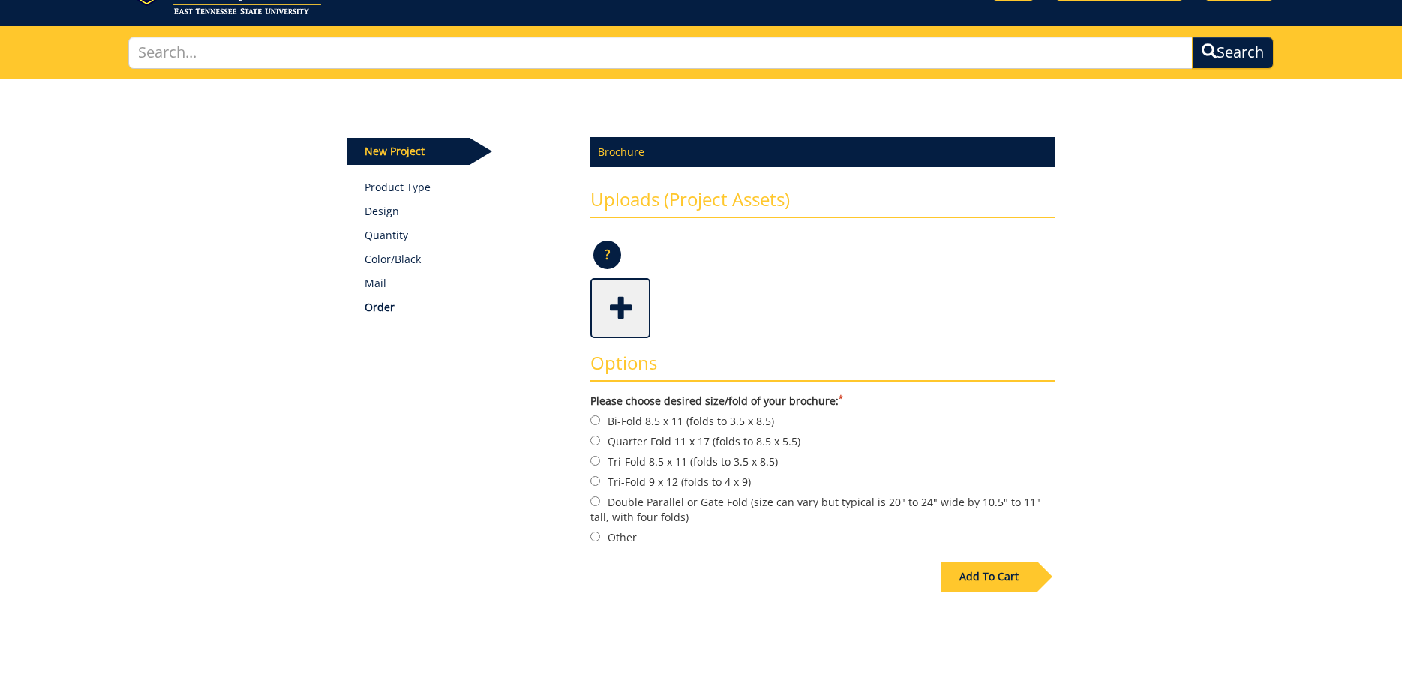
click at [624, 292] on span at bounding box center [622, 307] width 60 height 53
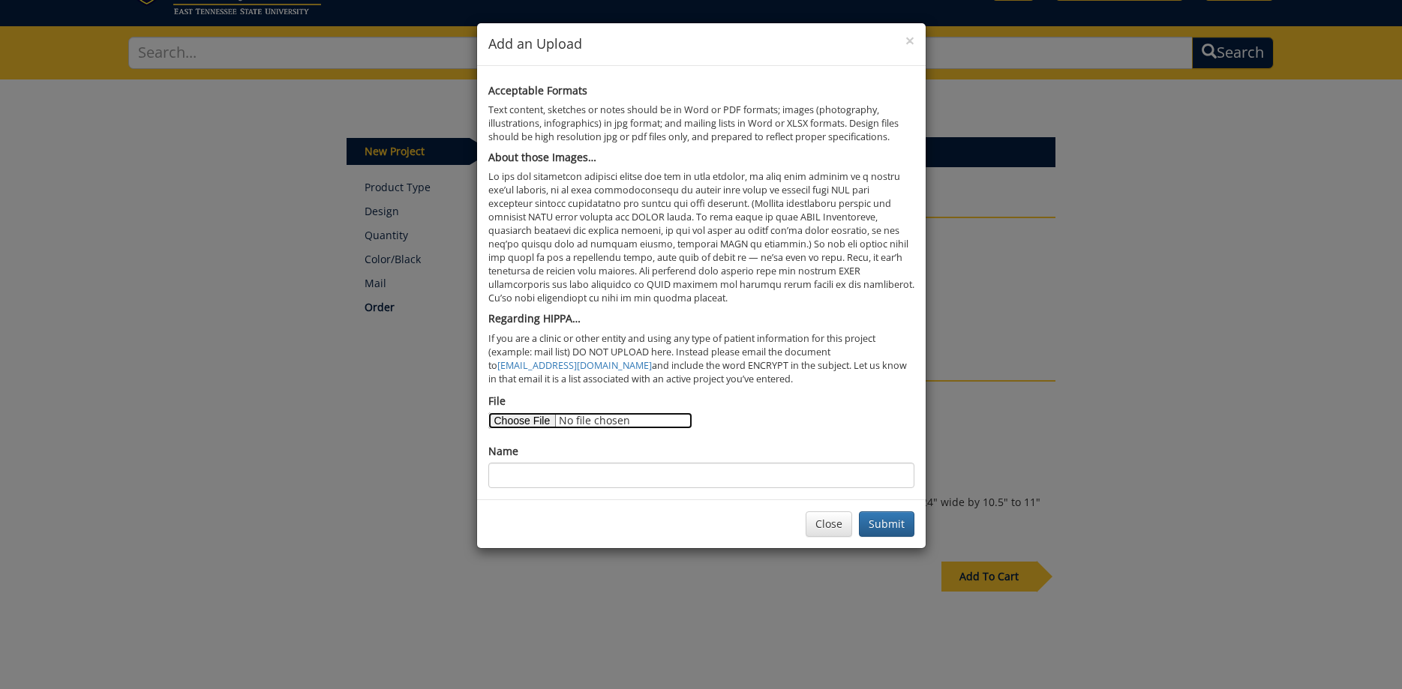
click at [528, 417] on input "File" at bounding box center [590, 421] width 204 height 17
type input "C:\fakepath\MCA_25Broadway_SeasonBrochurePrint_Final.pdf"
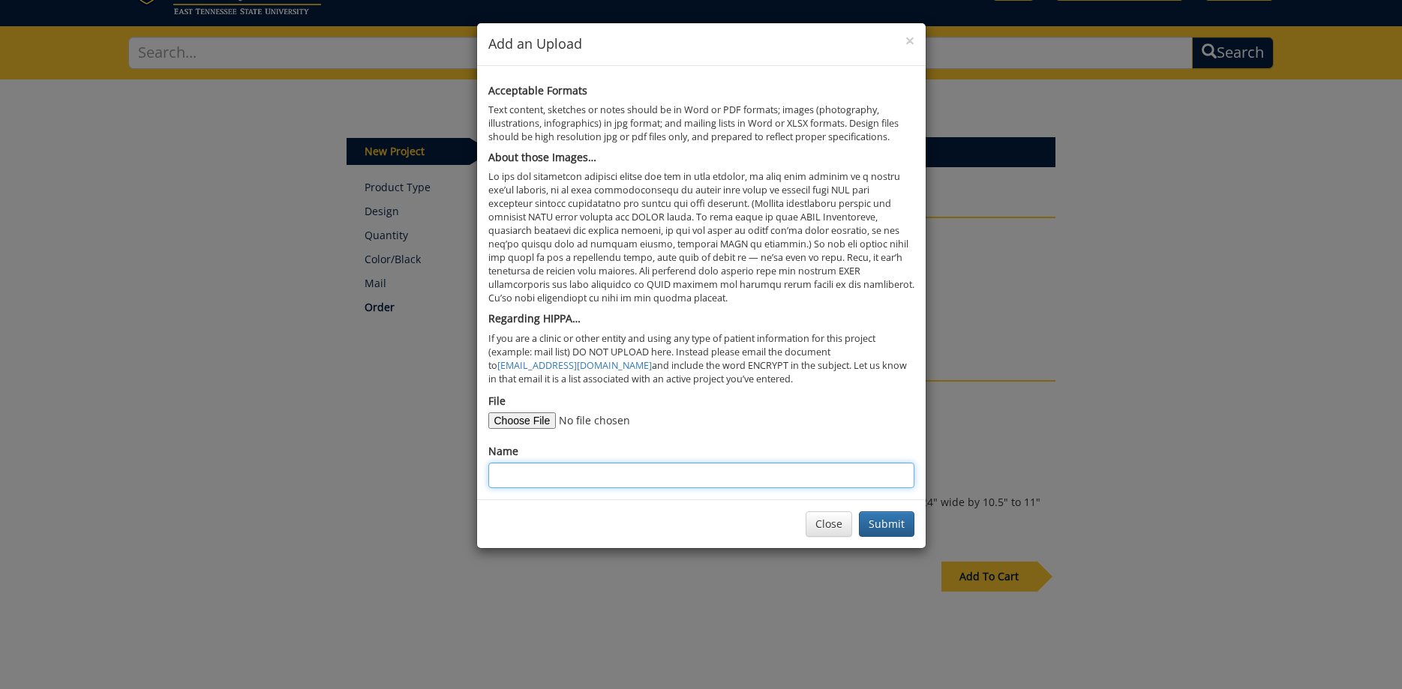
click at [636, 477] on input "Name" at bounding box center [701, 476] width 426 height 26
type input "2025-26 Brochure"
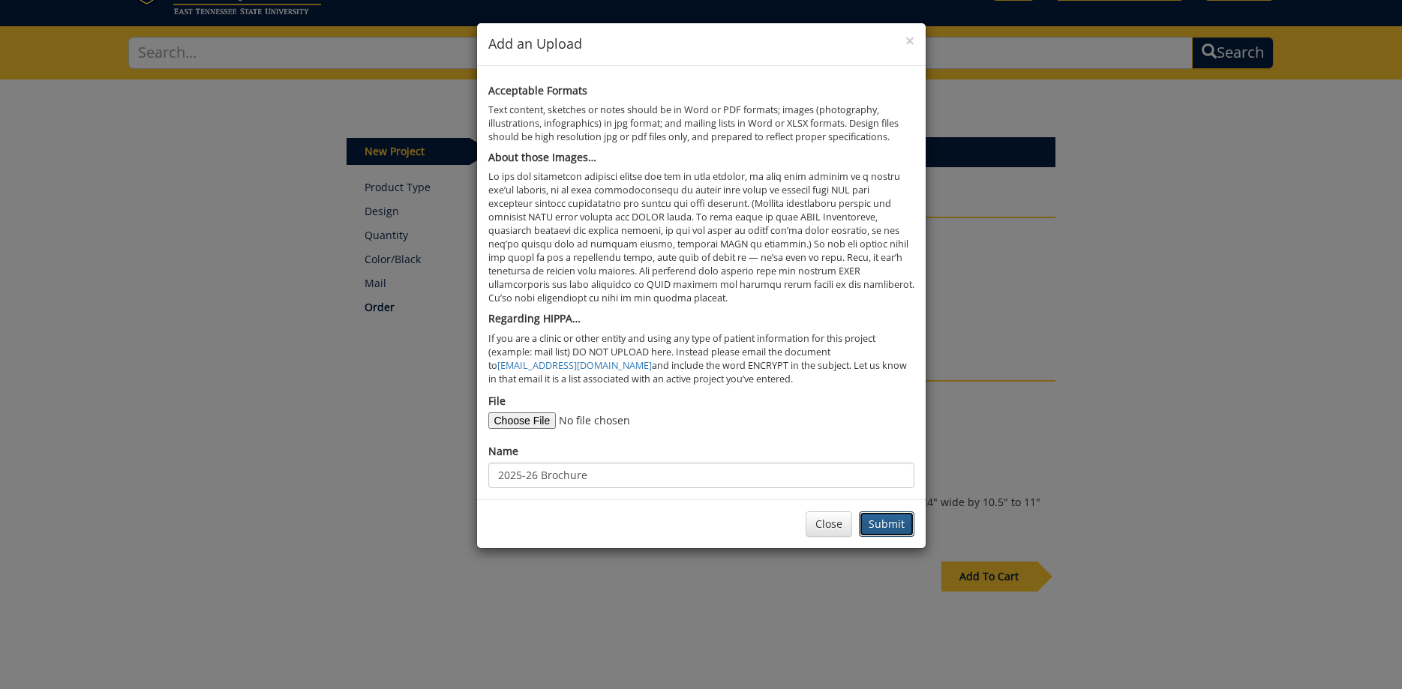
click at [902, 531] on button "Submit" at bounding box center [887, 525] width 56 height 26
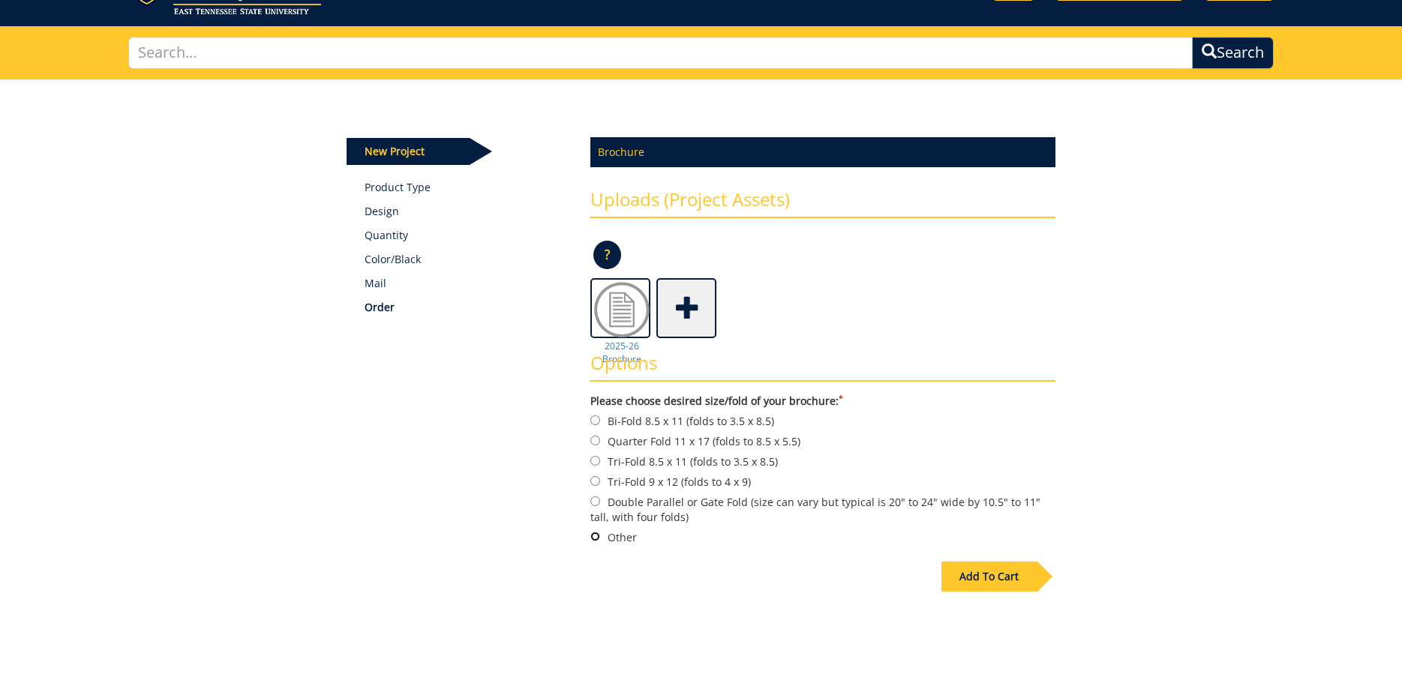
click at [599, 535] on input "Other" at bounding box center [595, 537] width 10 height 10
radio input "true"
click at [1001, 566] on div "Add To Cart" at bounding box center [988, 577] width 95 height 30
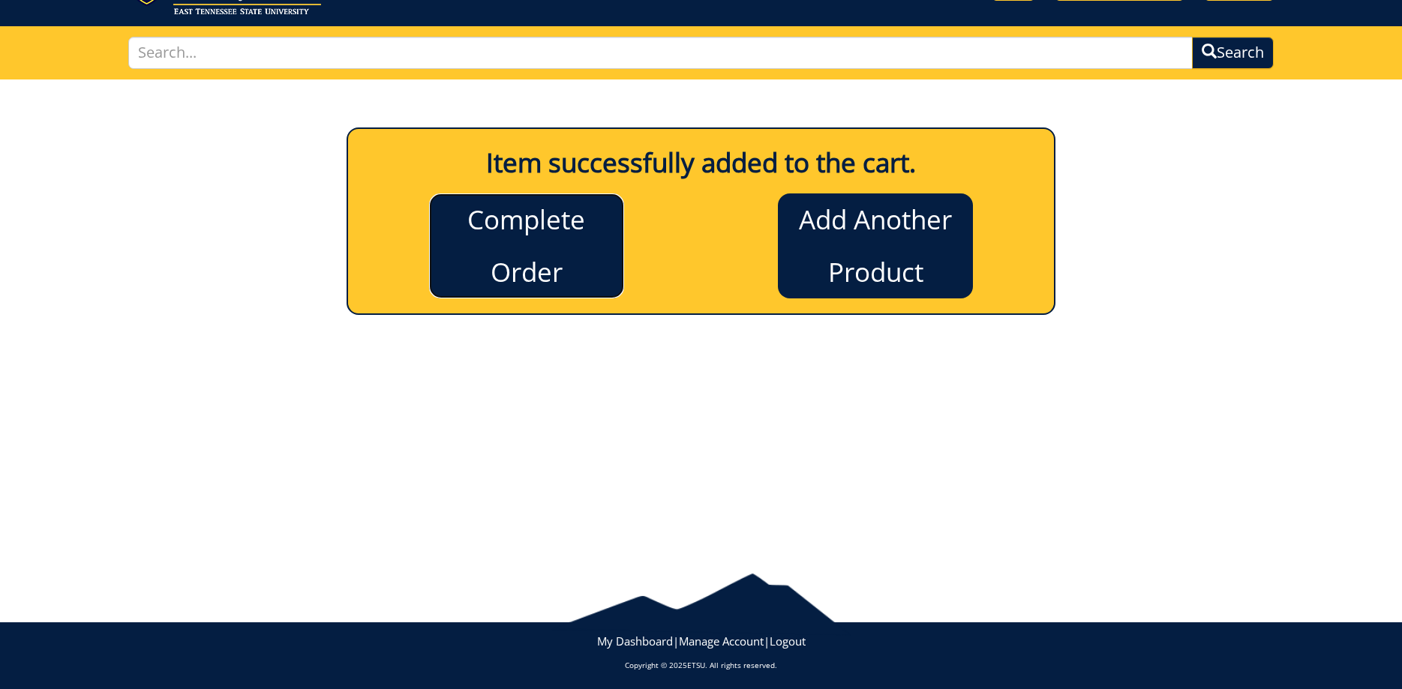
click at [548, 284] on link "Complete Order" at bounding box center [526, 246] width 195 height 105
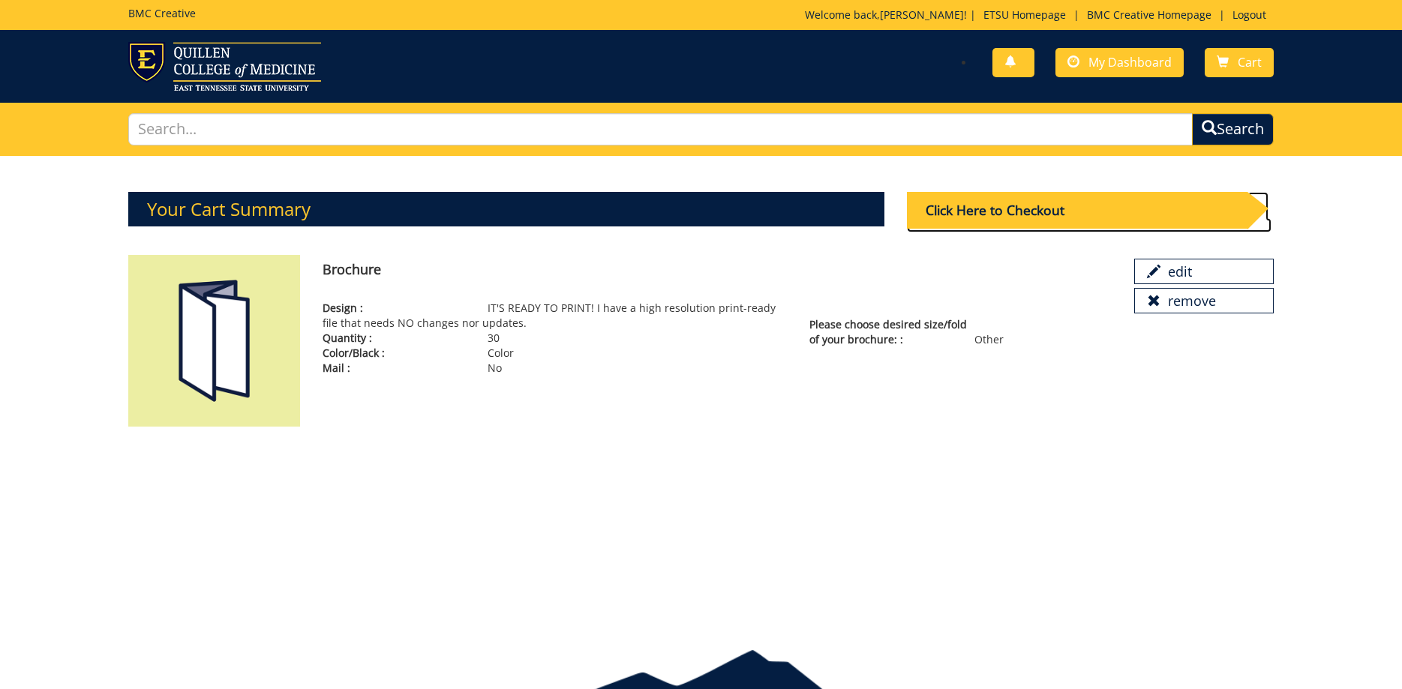
click at [1063, 207] on div "Click Here to Checkout" at bounding box center [1077, 210] width 341 height 37
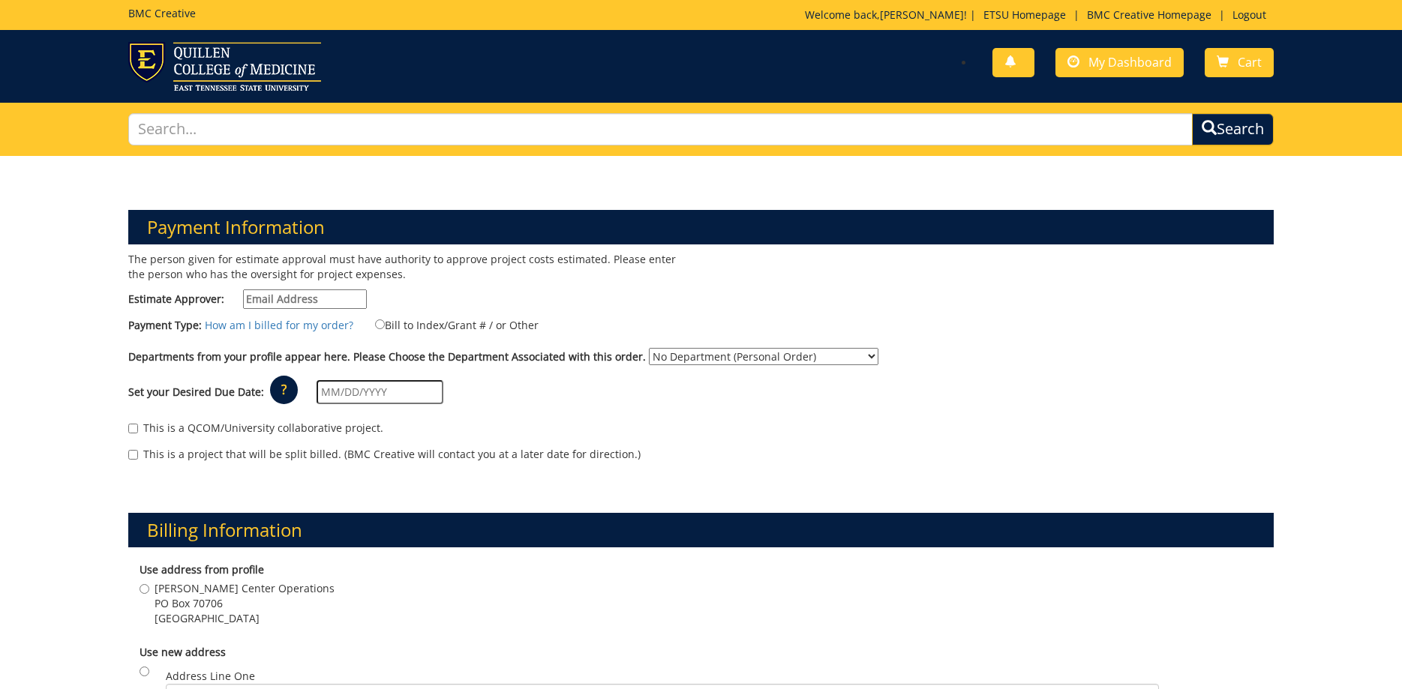
click at [313, 309] on div "The person given for estimate approval must have authority to approve project c…" at bounding box center [409, 284] width 584 height 65
click at [314, 302] on input "Estimate Approver:" at bounding box center [305, 300] width 124 height 20
type input "[EMAIL_ADDRESS][DOMAIN_NAME]"
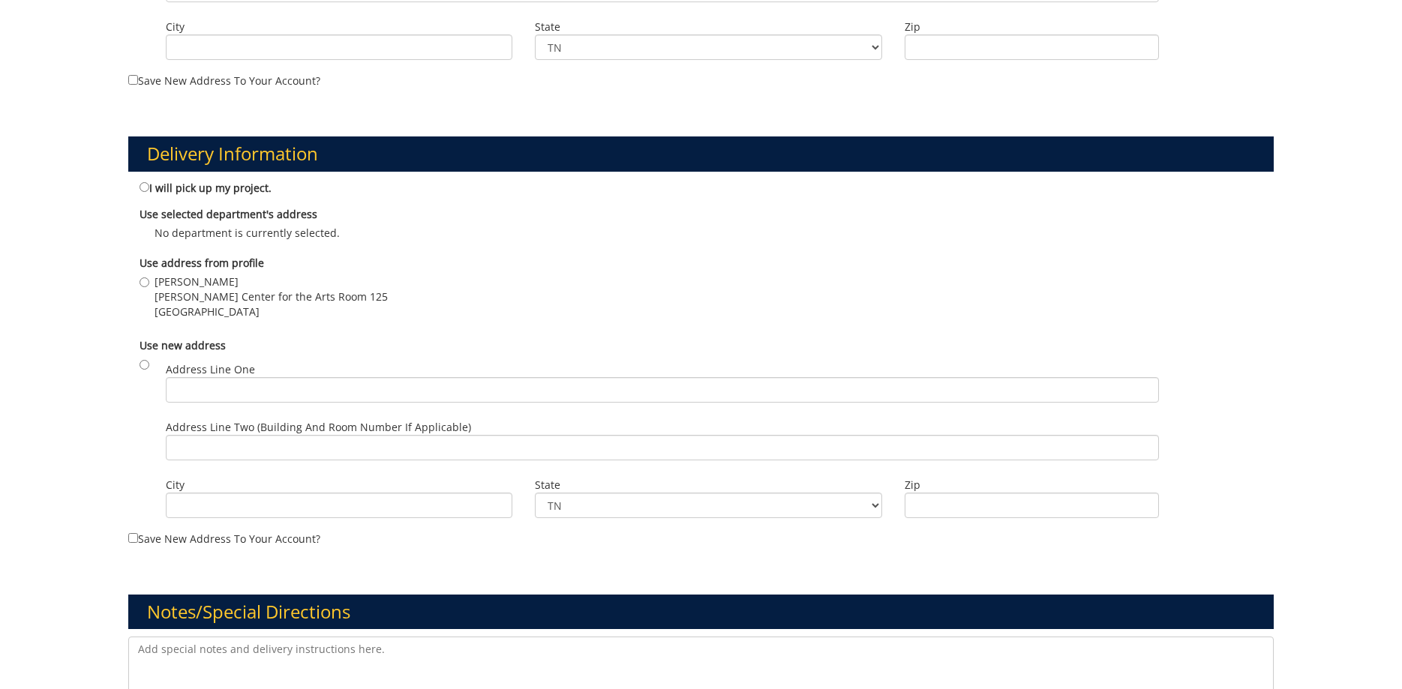
scroll to position [918, 0]
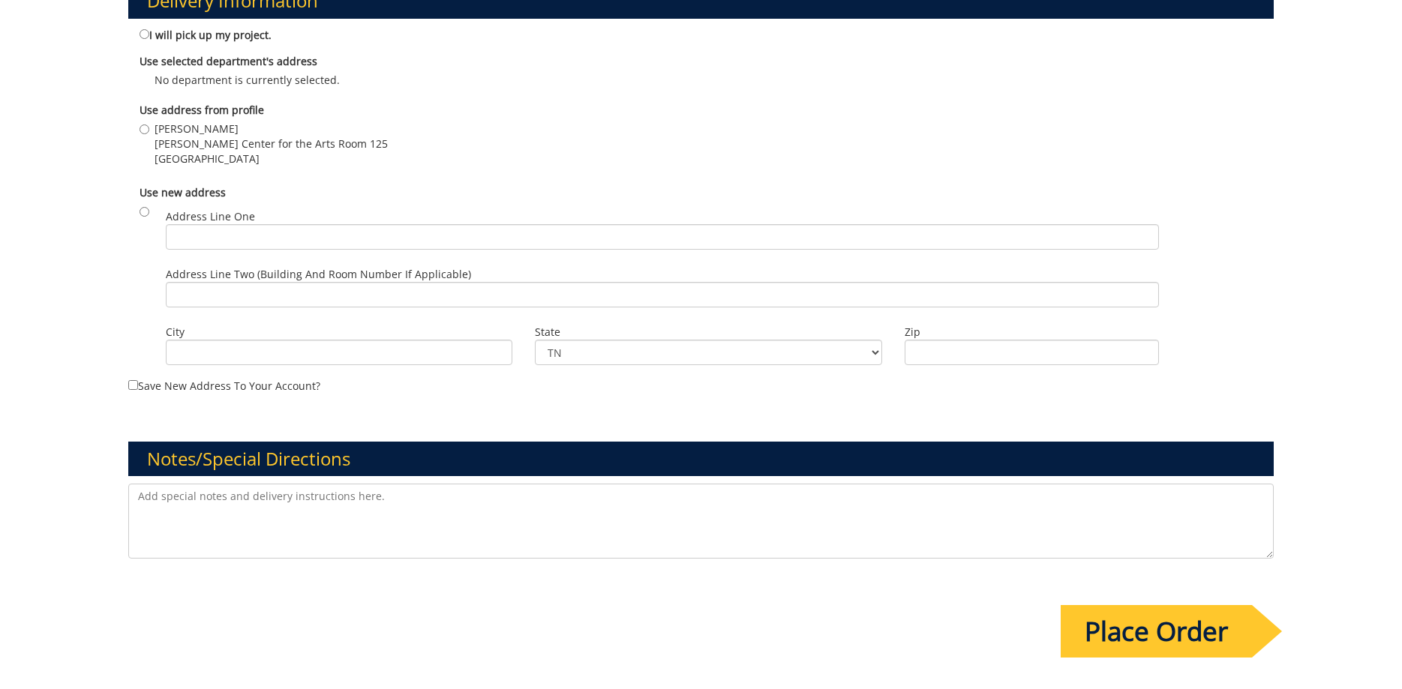
click at [231, 503] on textarea at bounding box center [701, 521] width 1146 height 75
paste textarea "9x6.5"
click at [139, 491] on textarea "9x6.5" at bounding box center [701, 521] width 1146 height 75
click at [507, 503] on textarea "I know there was some confusion last year, but the size should be 9x6.5" at bounding box center [701, 521] width 1146 height 75
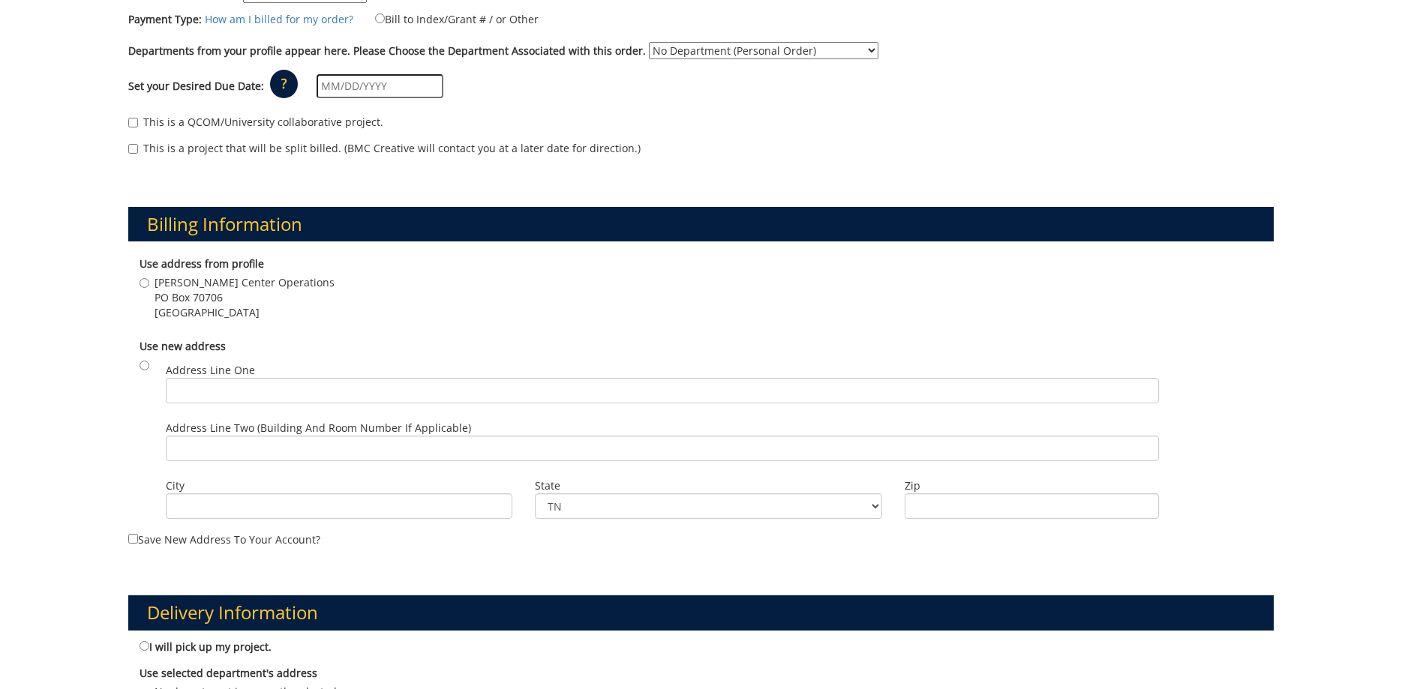
scroll to position [0, 0]
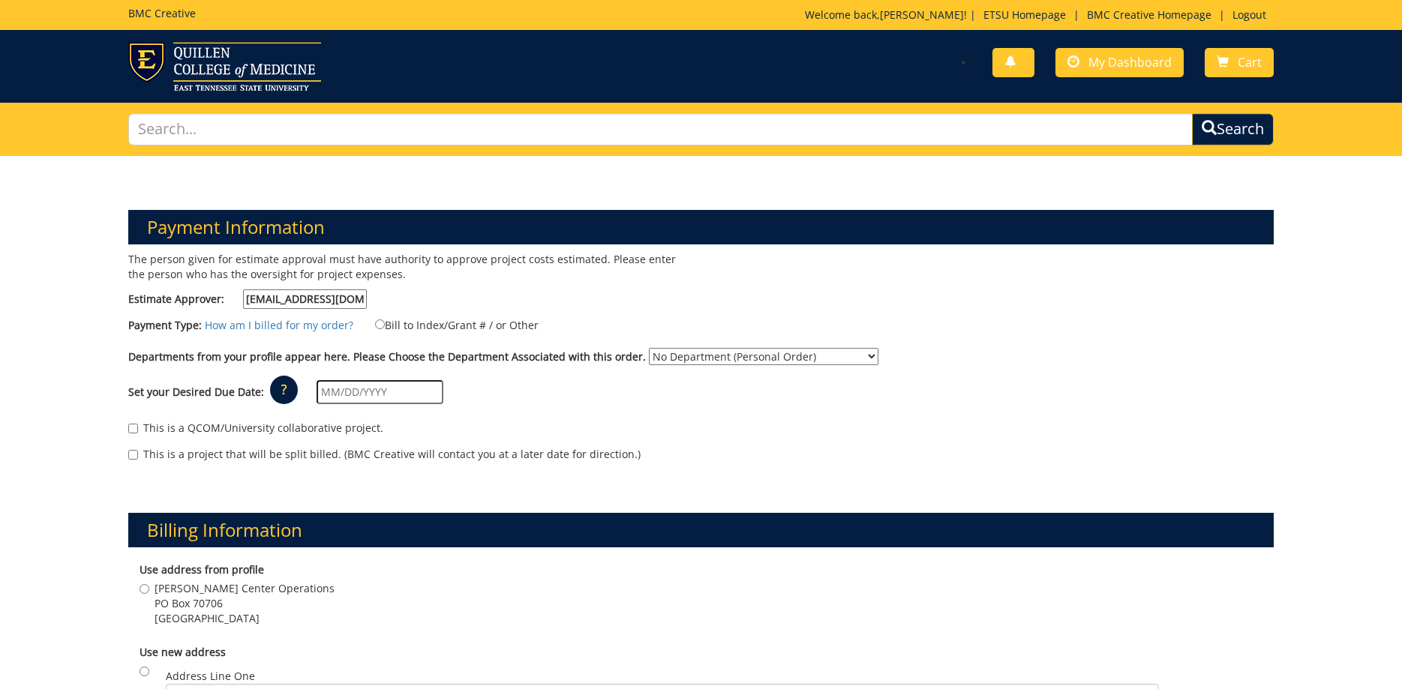
type textarea "I know there was some confusion last year, but the size should be 9x6.."
click at [464, 329] on label "Bill to Index/Grant # / or Other" at bounding box center [447, 325] width 182 height 17
click at [385, 329] on input "Bill to Index/Grant # / or Other" at bounding box center [380, 325] width 10 height 10
radio input "true"
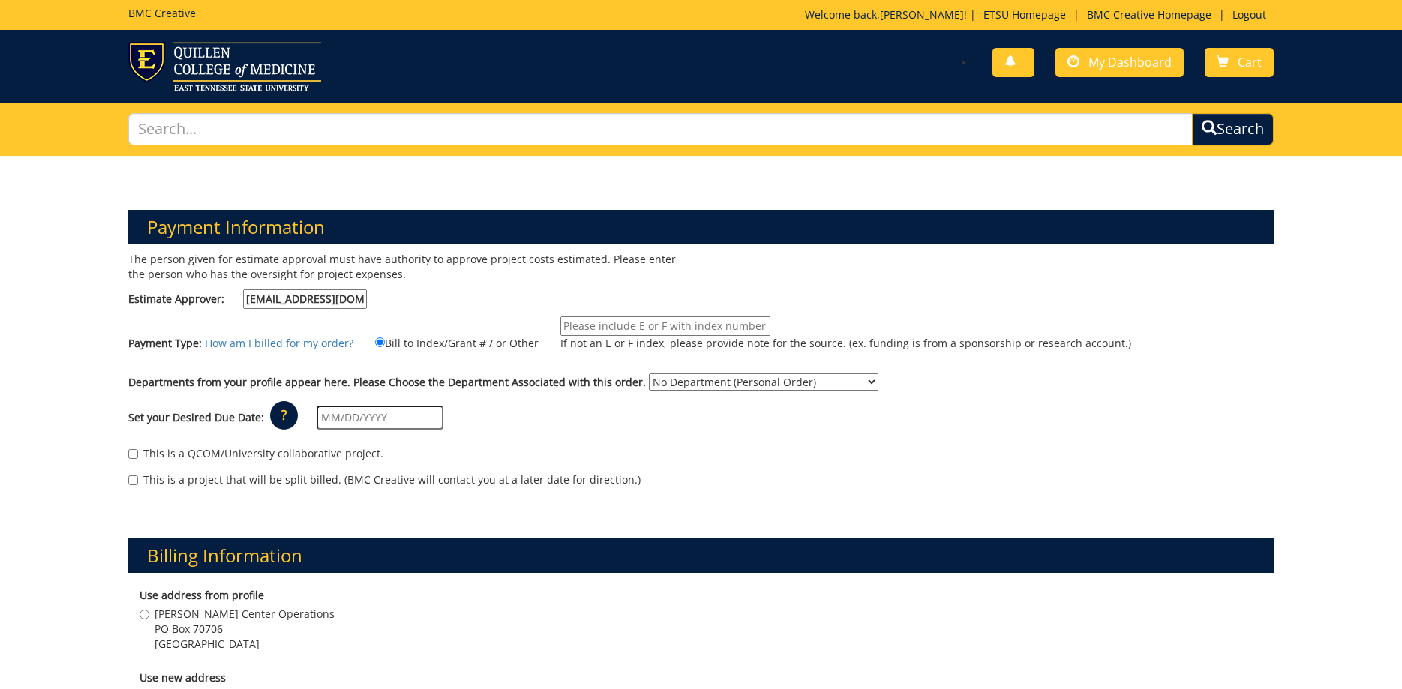
click at [620, 323] on input "If not an E or F index, please provide note for the source. (ex. funding is fro…" at bounding box center [665, 327] width 210 height 20
click at [597, 322] on input "If not an E or F index, please provide note for the source. (ex. funding is fro…" at bounding box center [665, 327] width 210 height 20
paste input "10-28400-100000-100-75450-300-999-999-999"
type input "10-28400-100000-100-75450-300-999-999-999"
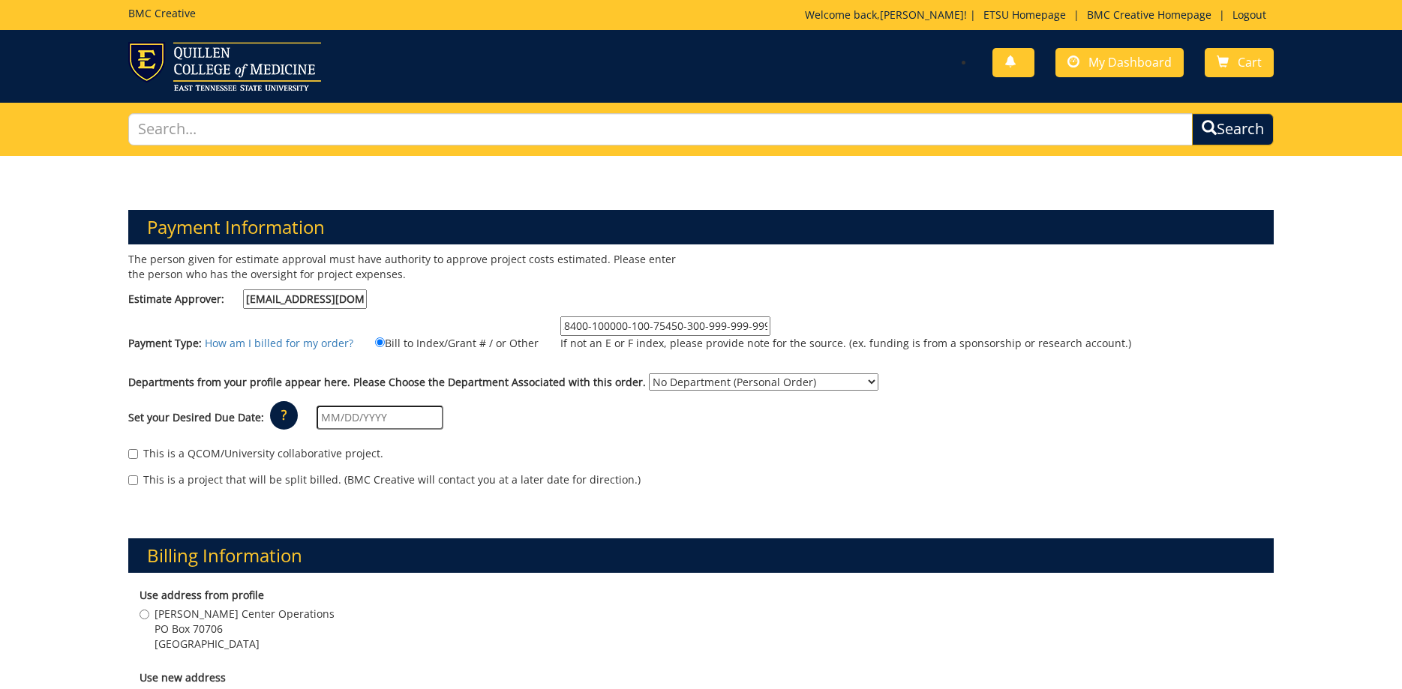
click at [834, 275] on div "The person given for estimate approval must have authority to approve project c…" at bounding box center [701, 377] width 1169 height 251
select select "271"
click option "[PERSON_NAME] Center for the Arts (MCA)" at bounding box center [0, 0] width 0 height 0
click at [518, 425] on div "Set your Desired Due Date: ? × How long will my project take to finish? : Pleas…" at bounding box center [701, 418] width 1169 height 41
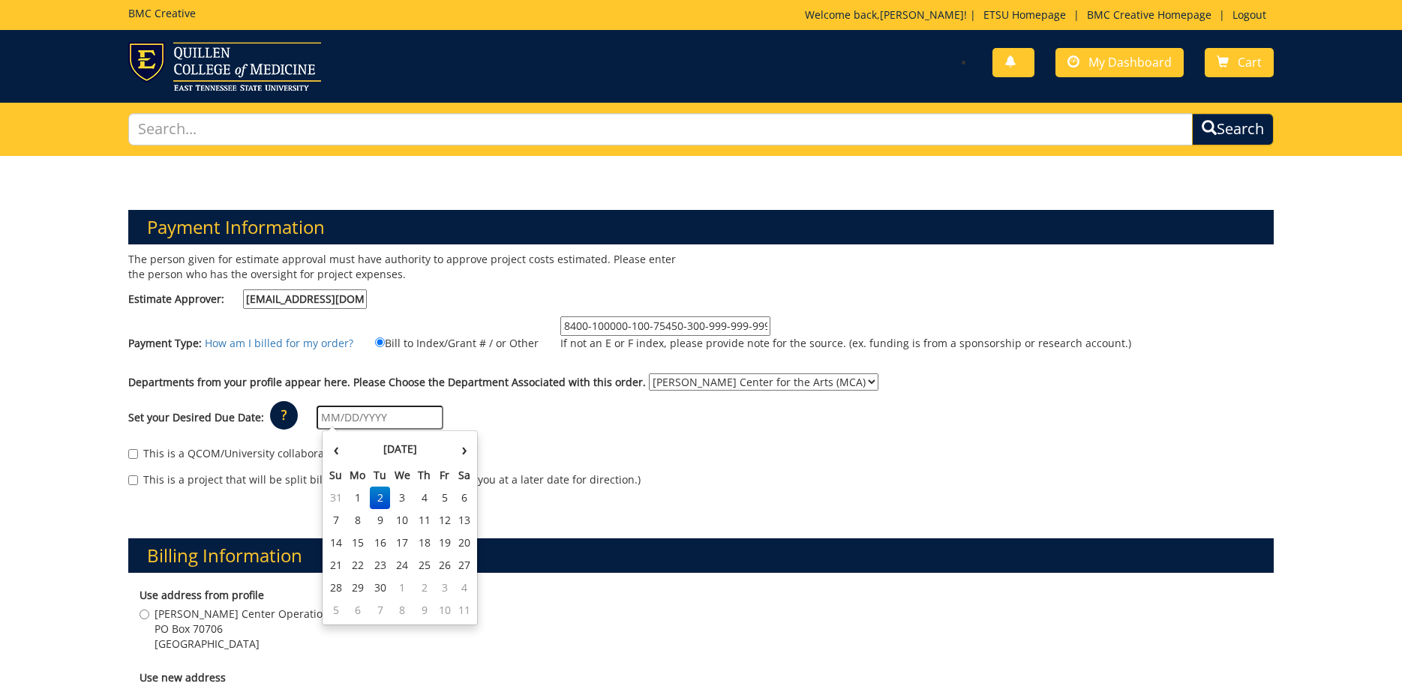
click at [416, 415] on input "text" at bounding box center [380, 418] width 127 height 24
click at [440, 527] on td "12" at bounding box center [445, 520] width 20 height 23
type input "[DATE]"
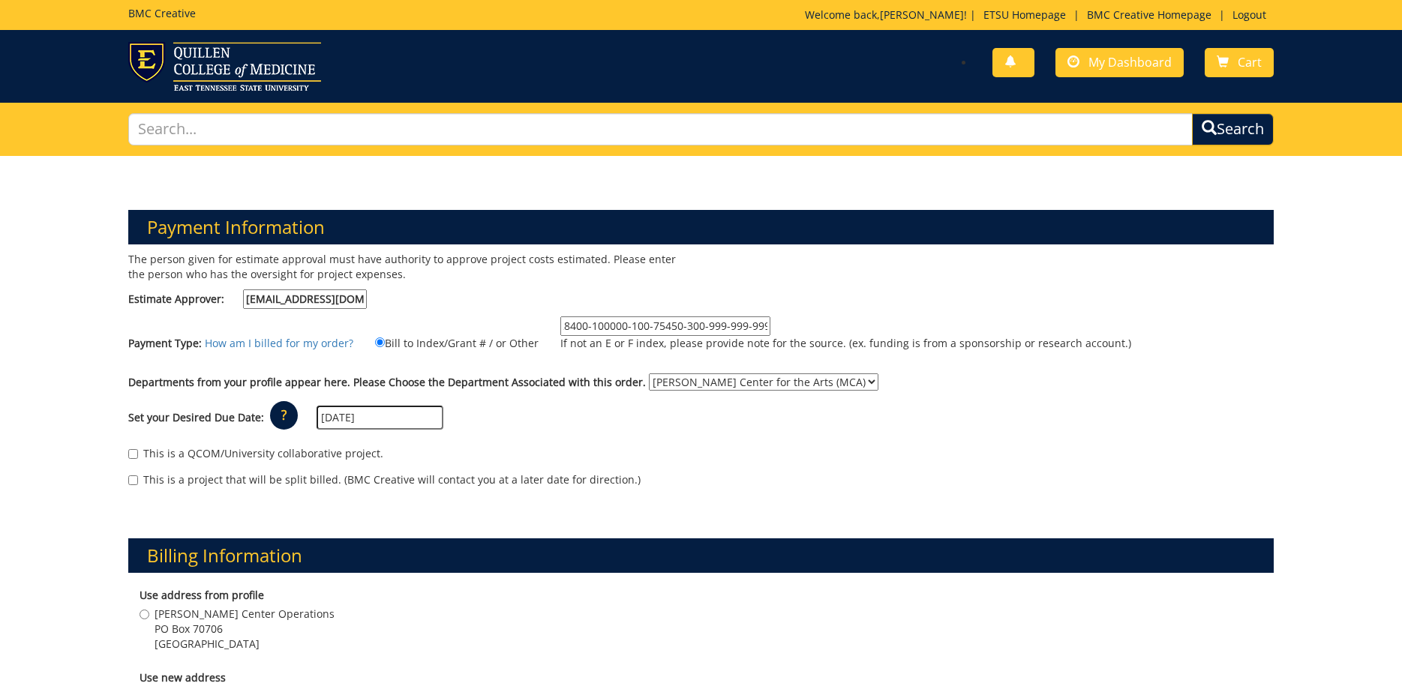
click at [508, 427] on div "Set your Desired Due Date: ? × How long will my project take to finish? : Pleas…" at bounding box center [701, 418] width 1169 height 41
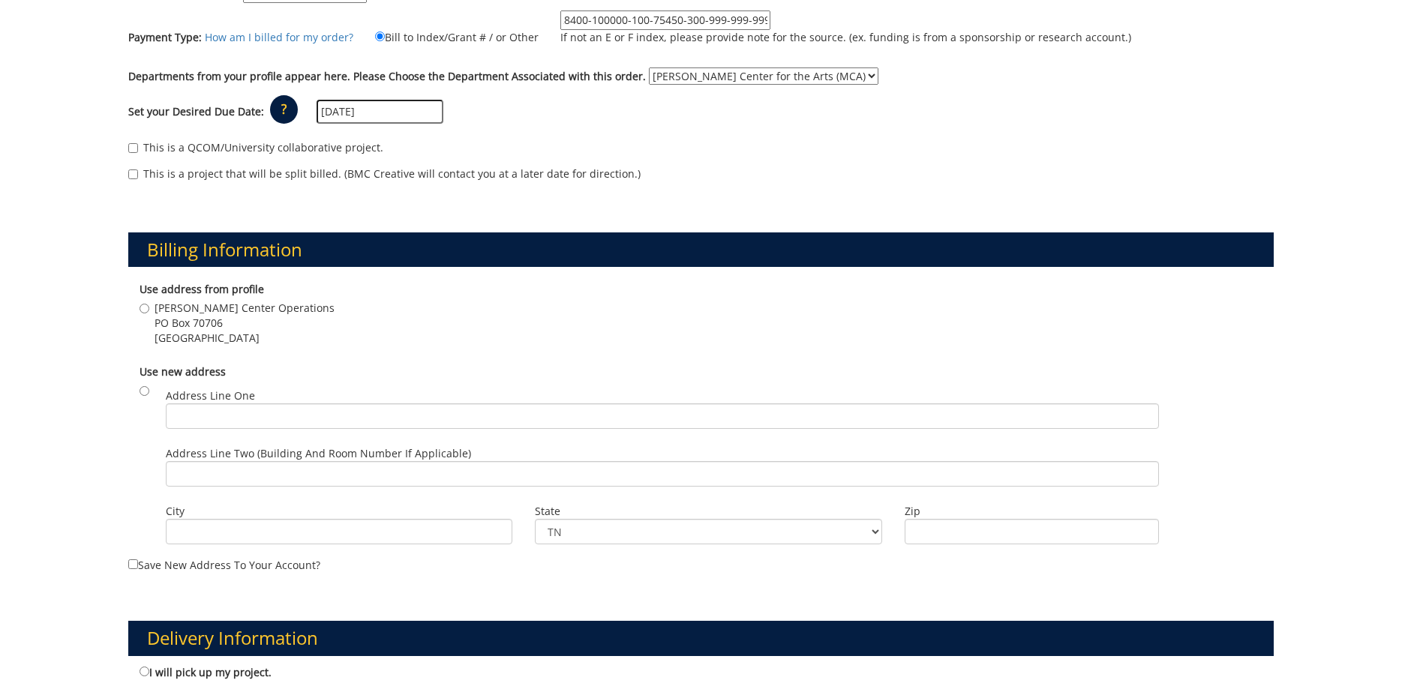
click at [185, 335] on span "[GEOGRAPHIC_DATA]" at bounding box center [245, 338] width 180 height 15
click at [149, 314] on input "[PERSON_NAME] Center Operations [STREET_ADDRESS]" at bounding box center [145, 309] width 10 height 10
radio input "true"
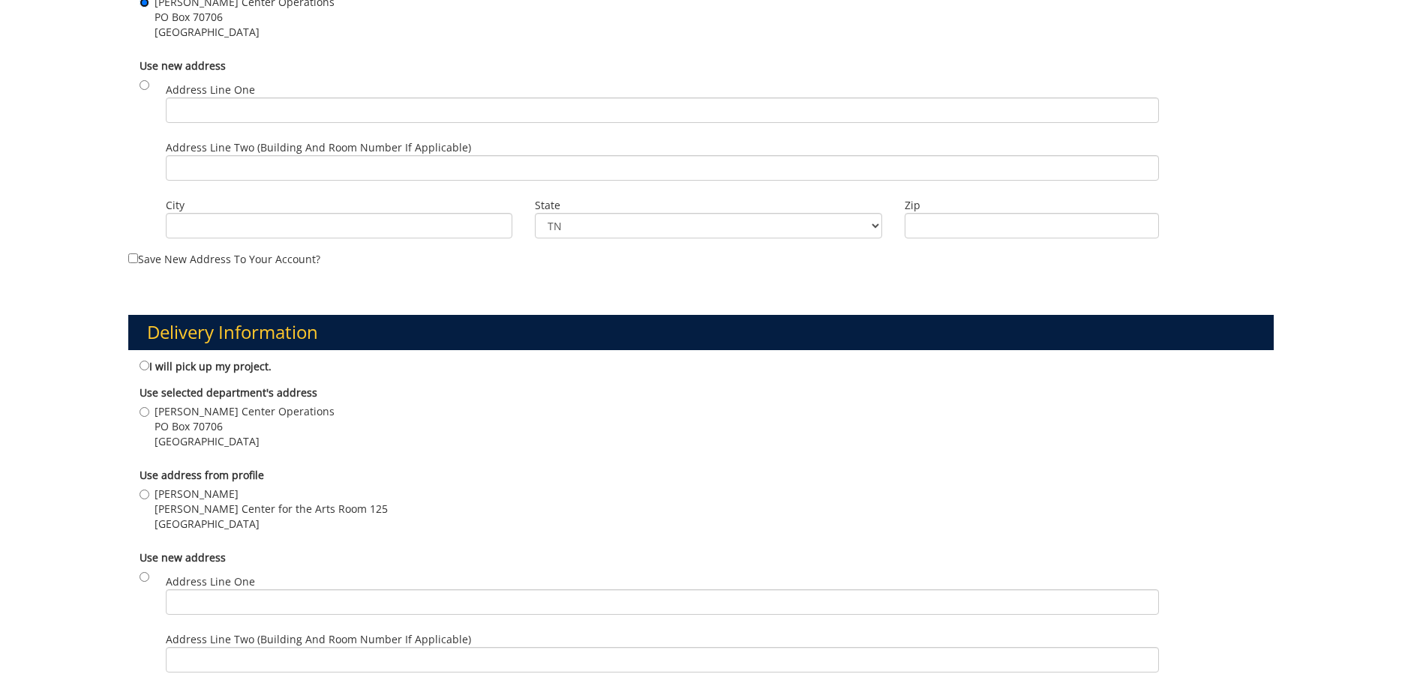
scroll to position [765, 0]
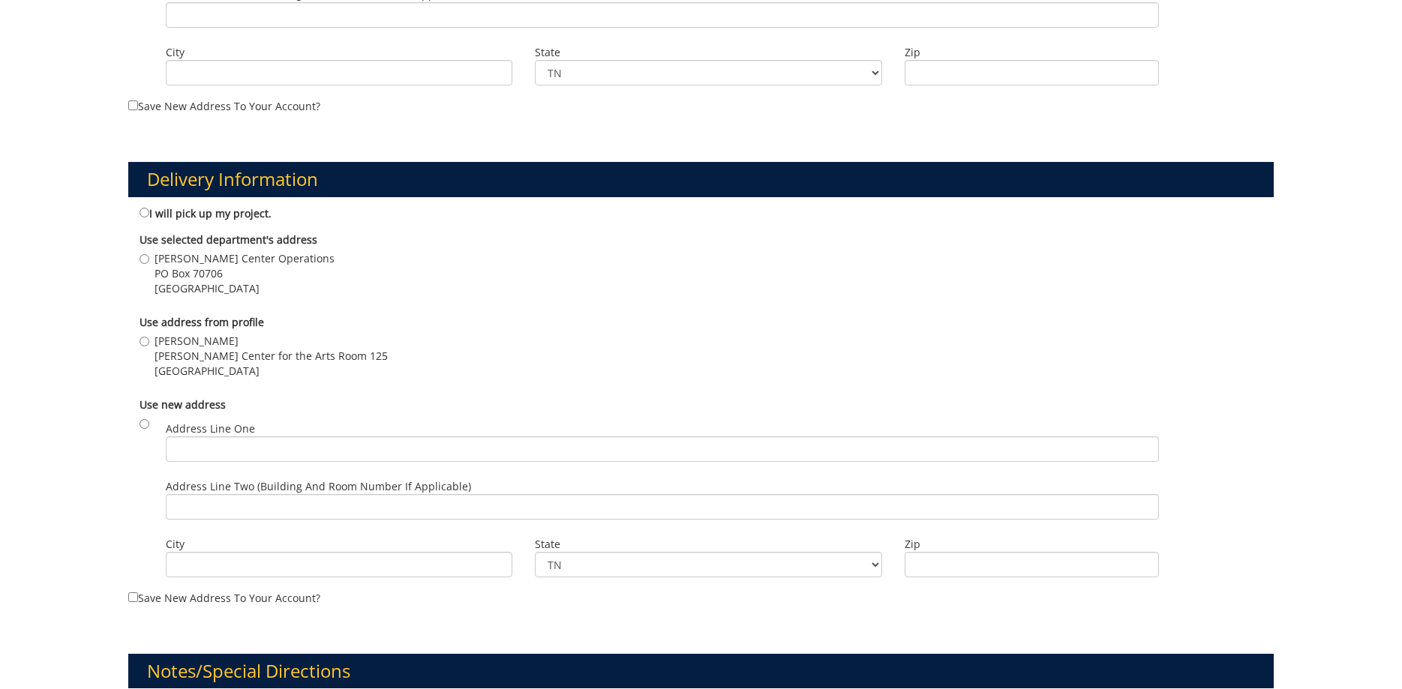
click at [220, 350] on span "[PERSON_NAME] Center for the Arts Room 125" at bounding box center [271, 356] width 233 height 15
click at [149, 347] on input "[PERSON_NAME] [PERSON_NAME] Center for the [GEOGRAPHIC_DATA][STREET_ADDRESS]" at bounding box center [145, 342] width 10 height 10
radio input "true"
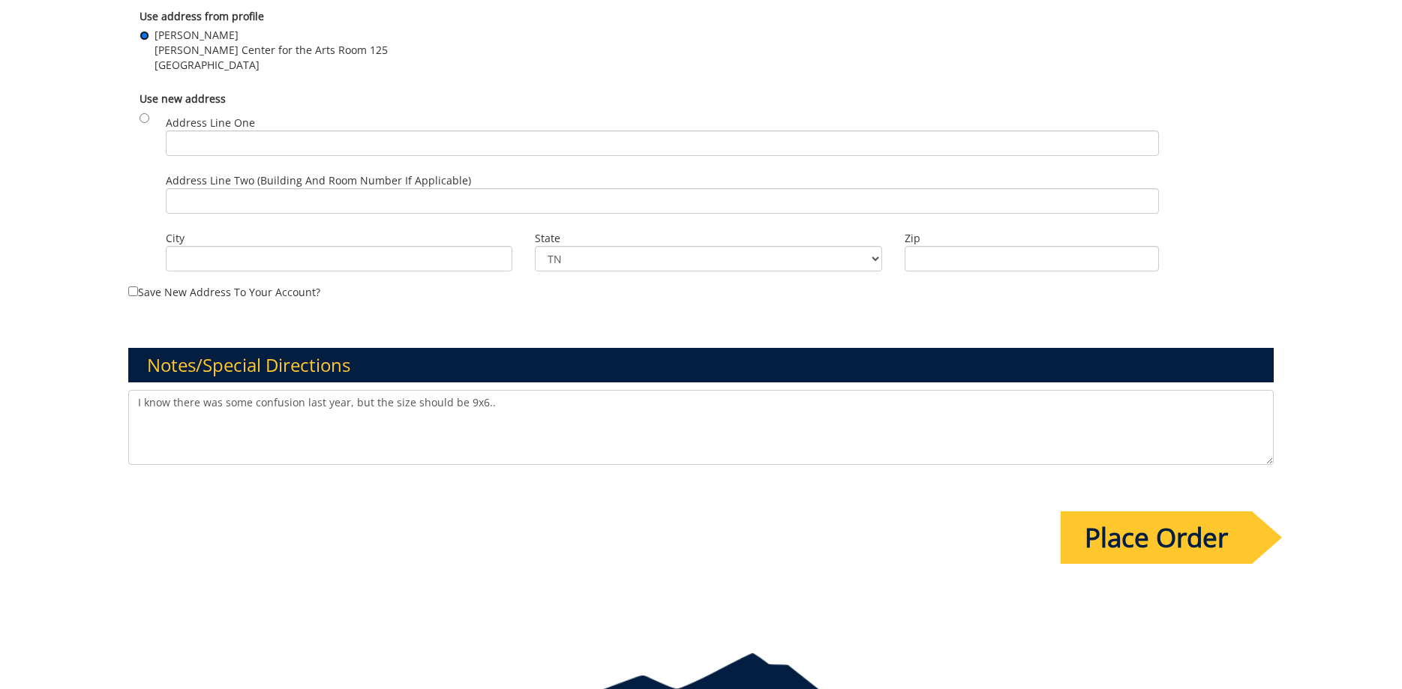
scroll to position [1150, 0]
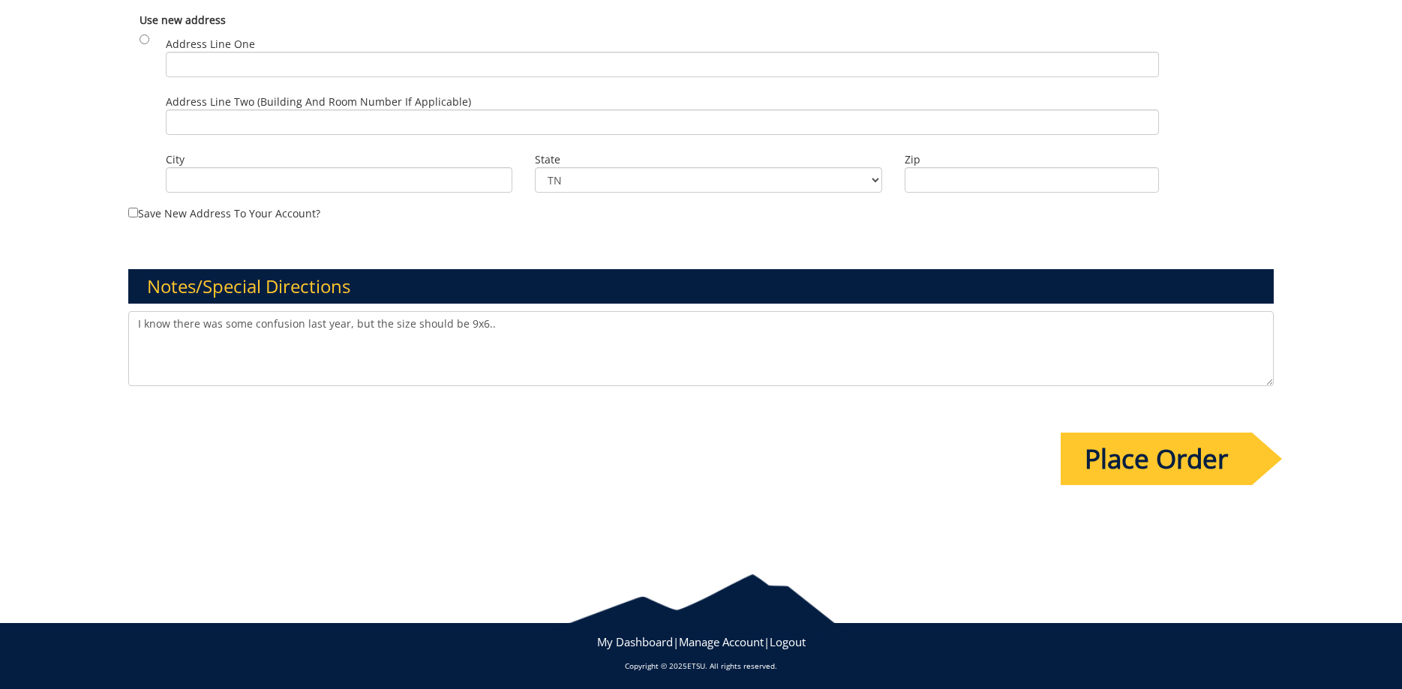
click at [583, 330] on textarea "I know there was some confusion last year, but the size should be 9x6.." at bounding box center [701, 348] width 1146 height 75
type textarea "I know there was some confusion last year, but the size should be 9x6. Thanks!"
click at [1084, 446] on input "Place Order" at bounding box center [1156, 459] width 191 height 53
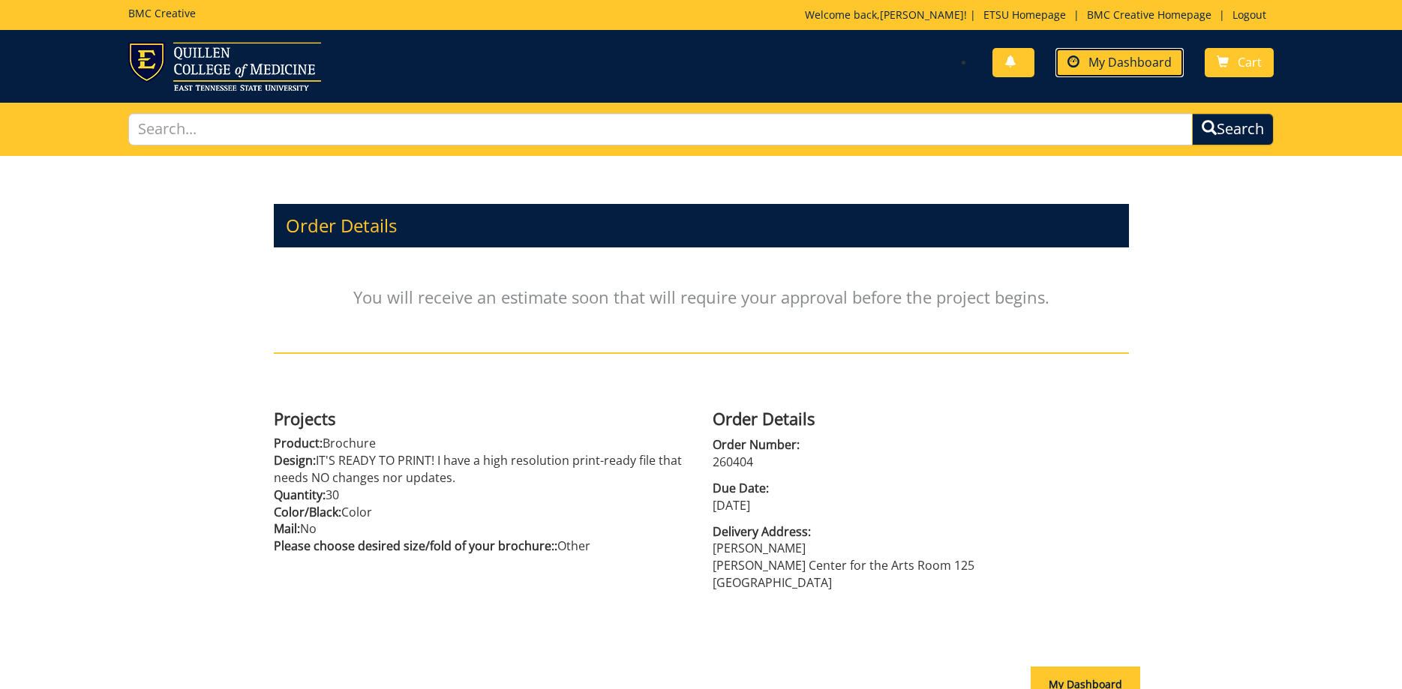
click at [1145, 60] on span "My Dashboard" at bounding box center [1130, 62] width 83 height 17
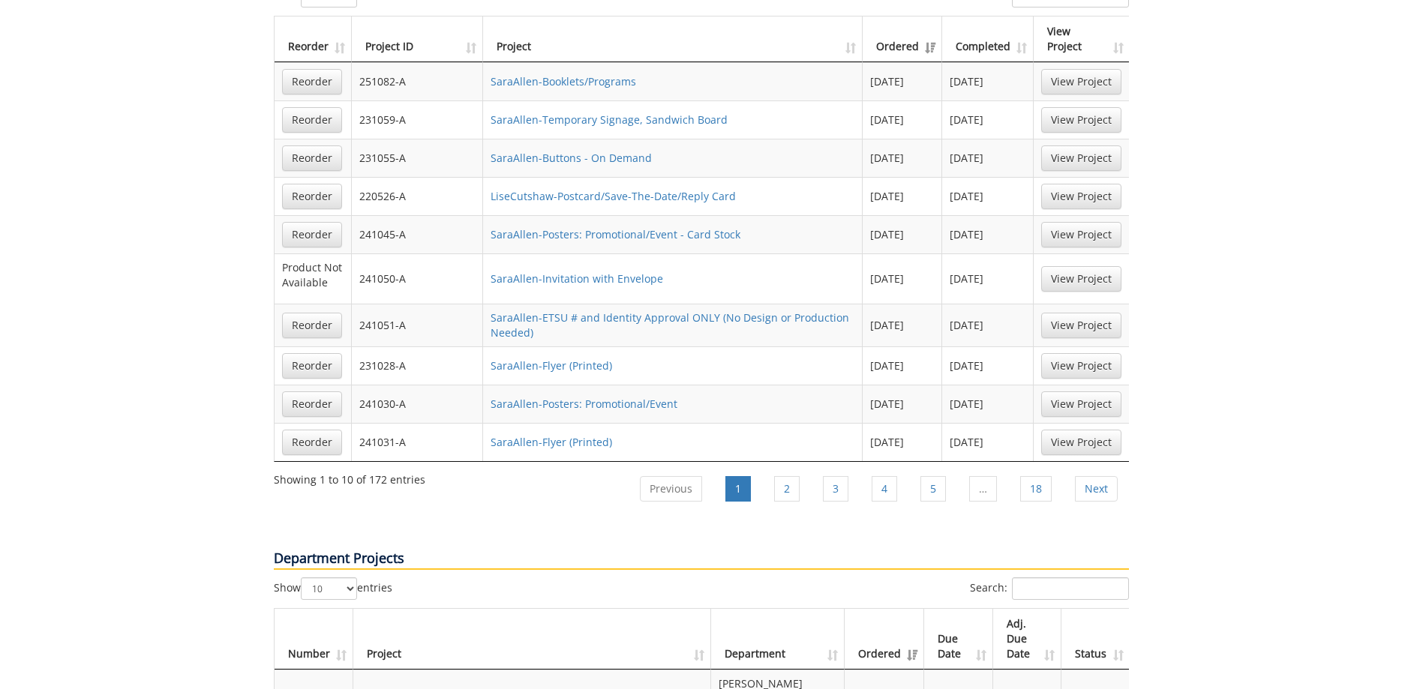
scroll to position [1454, 0]
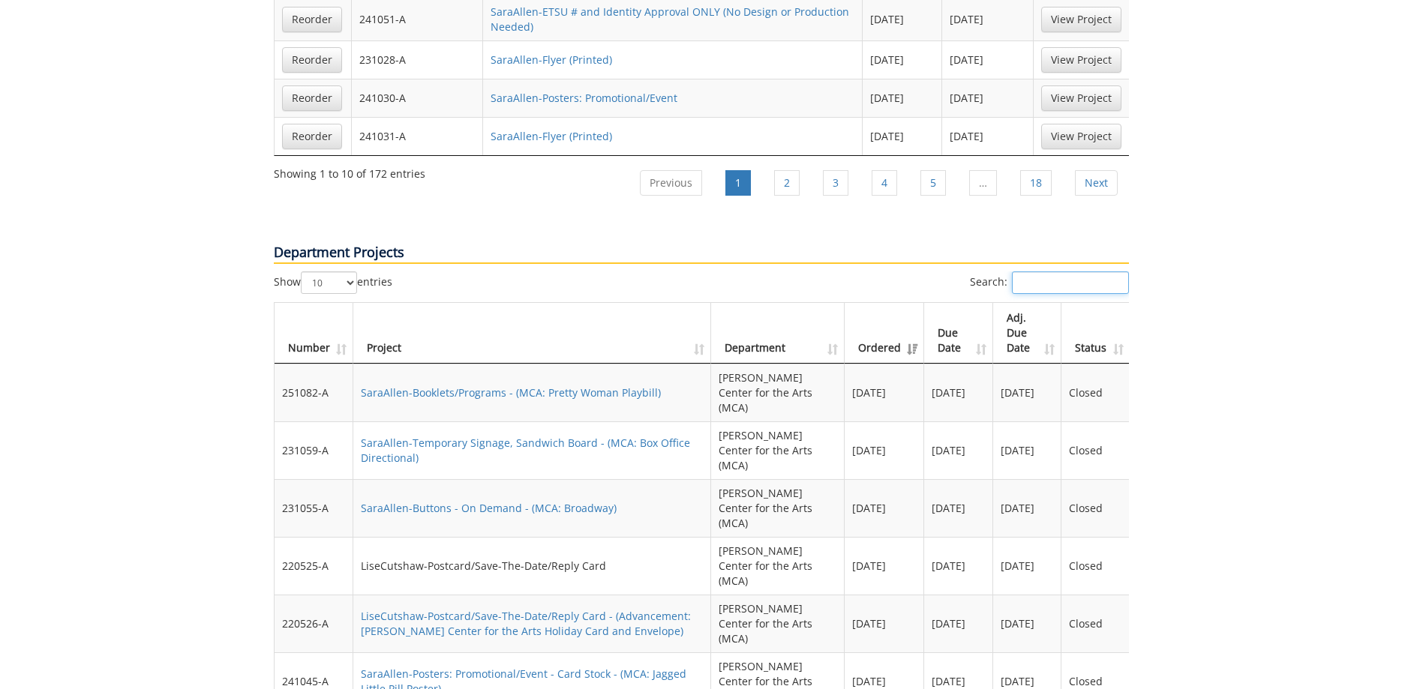
click at [1051, 272] on input "Search:" at bounding box center [1070, 283] width 117 height 23
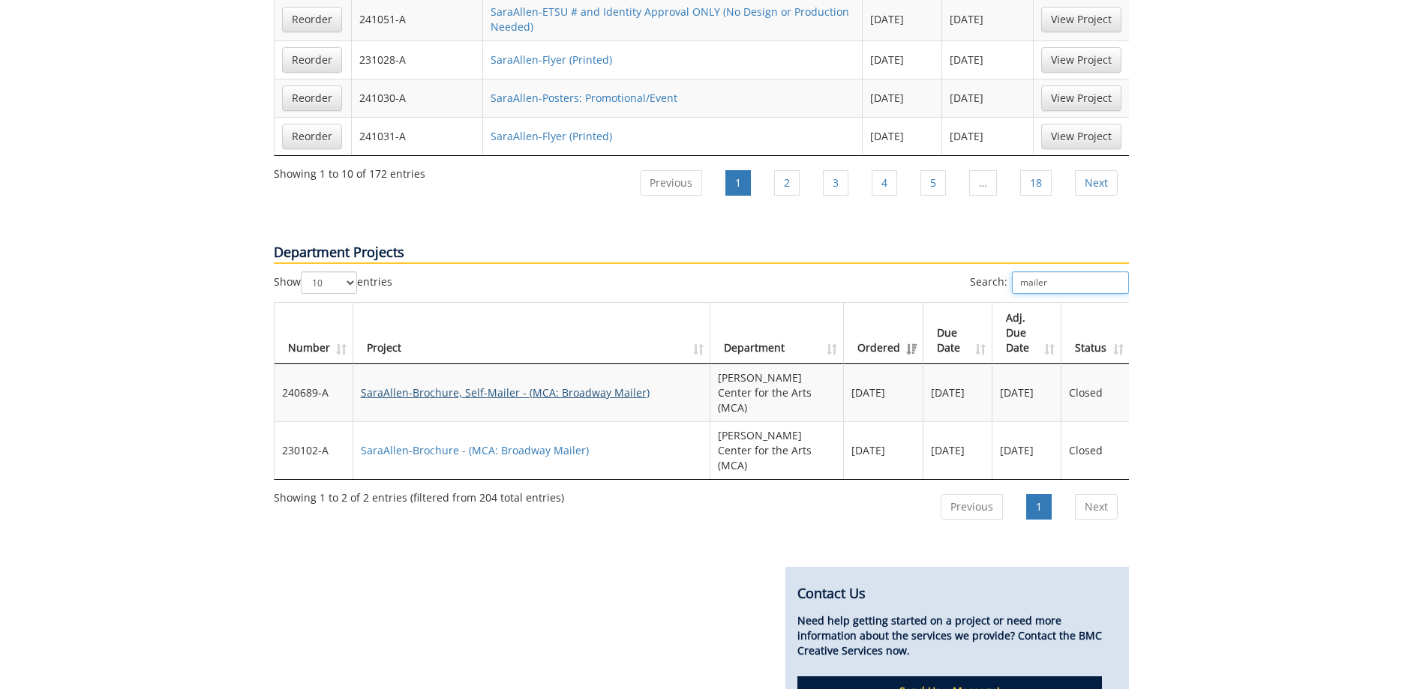
type input "mailer"
click at [625, 386] on link "SaraAllen-Brochure, Self-Mailer - (MCA: Broadway Mailer)" at bounding box center [505, 393] width 289 height 14
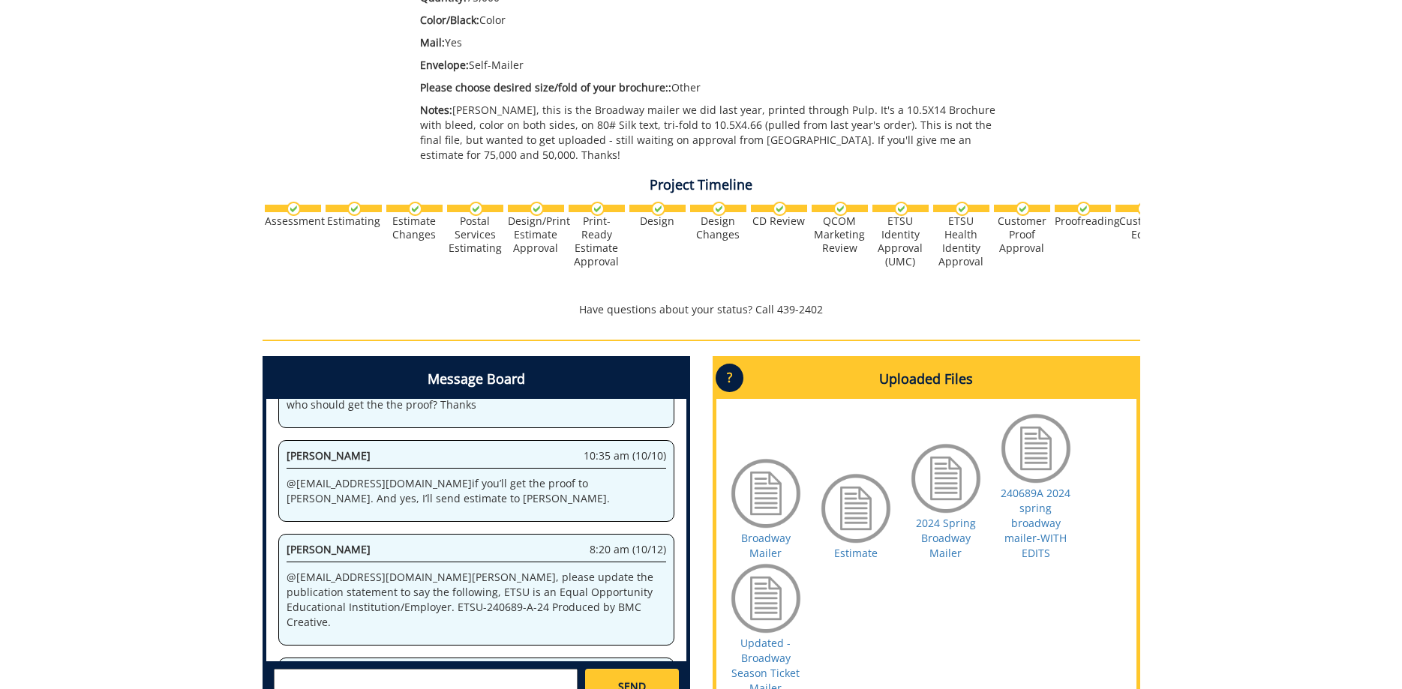
scroll to position [536, 0]
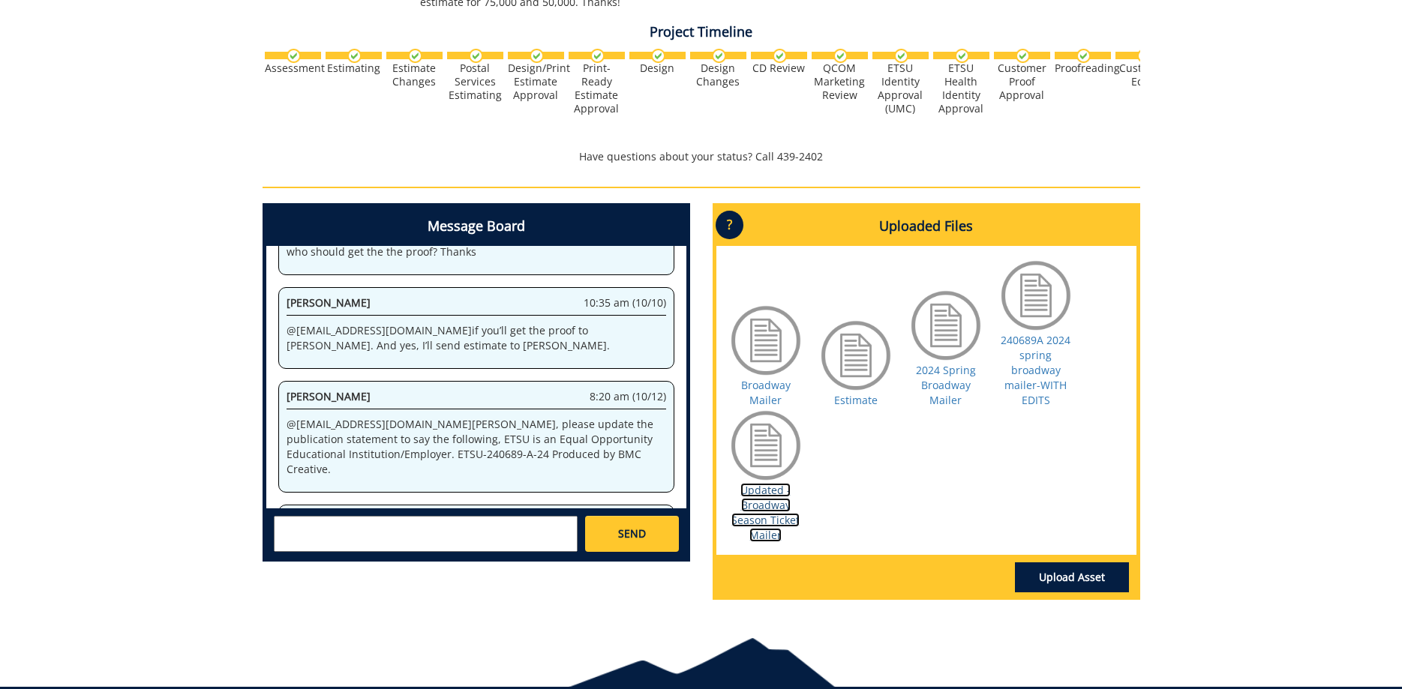
click at [771, 500] on link "Updated - Broadway Season Ticket Mailer" at bounding box center [765, 512] width 68 height 59
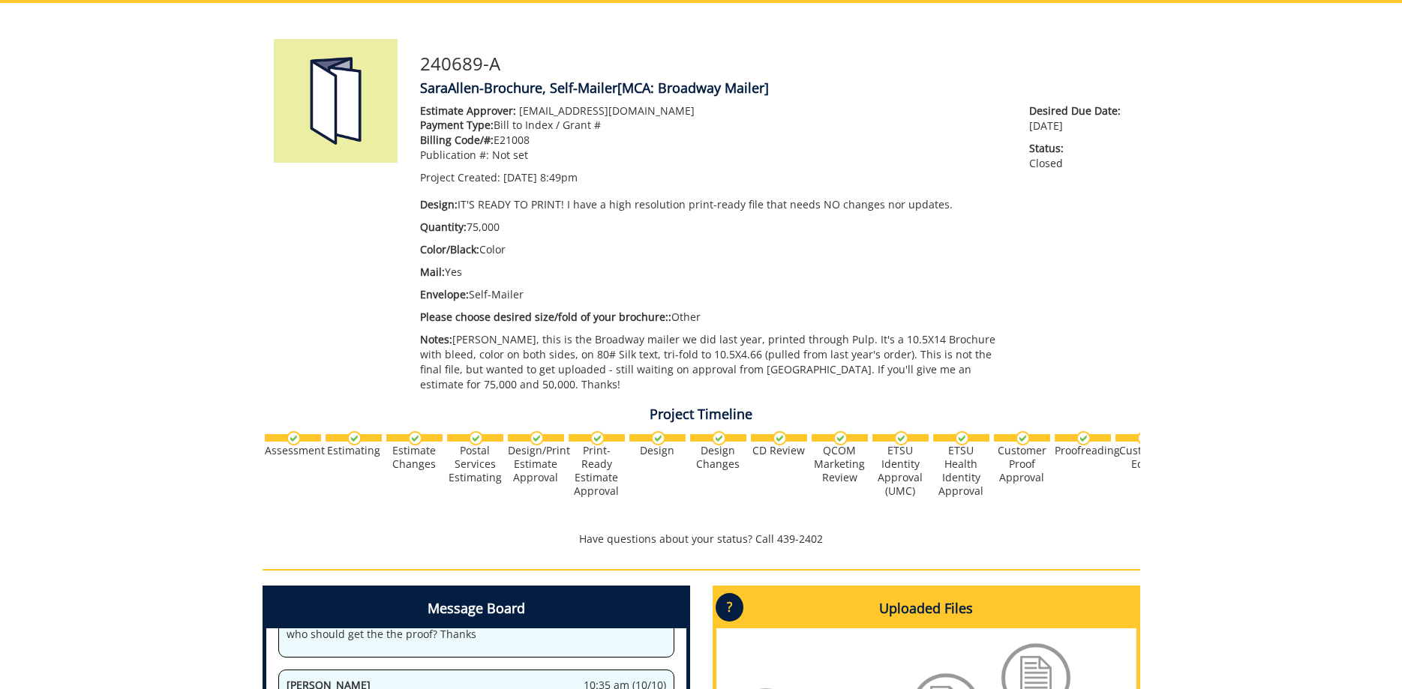
scroll to position [0, 0]
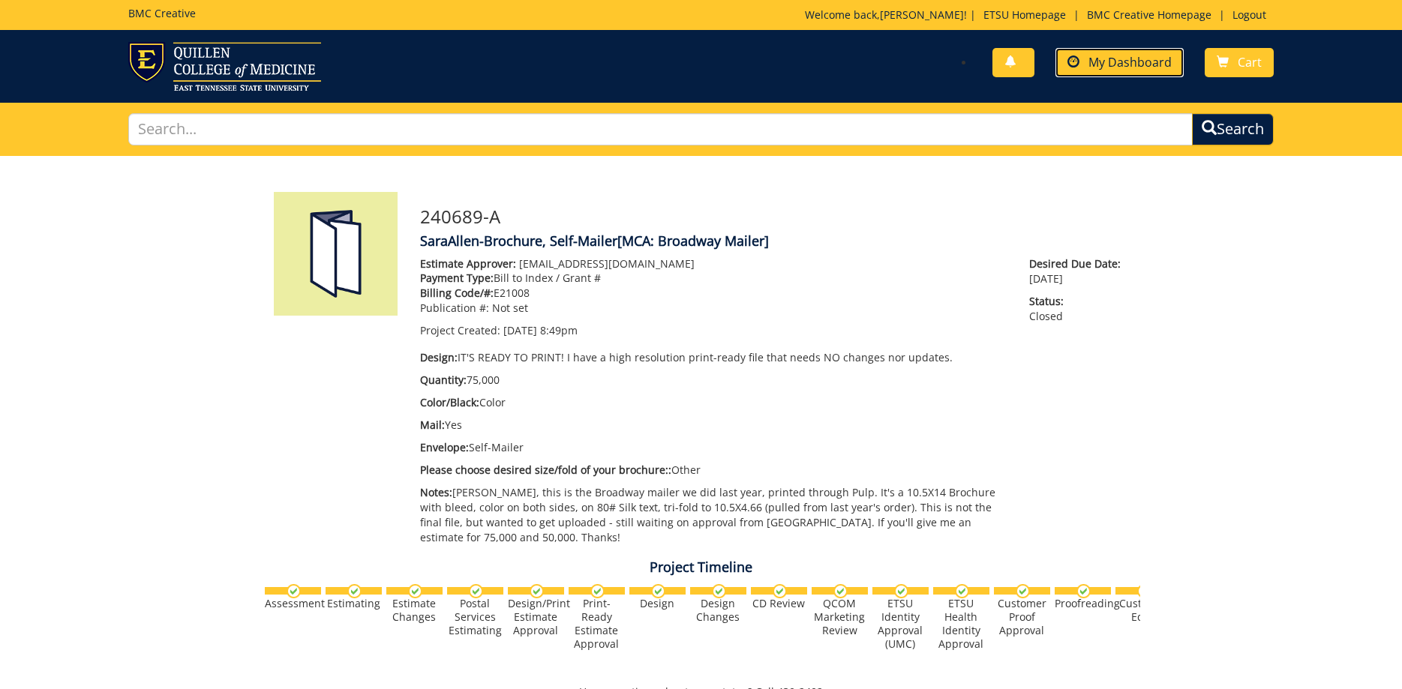
click at [1132, 63] on span "My Dashboard" at bounding box center [1130, 62] width 83 height 17
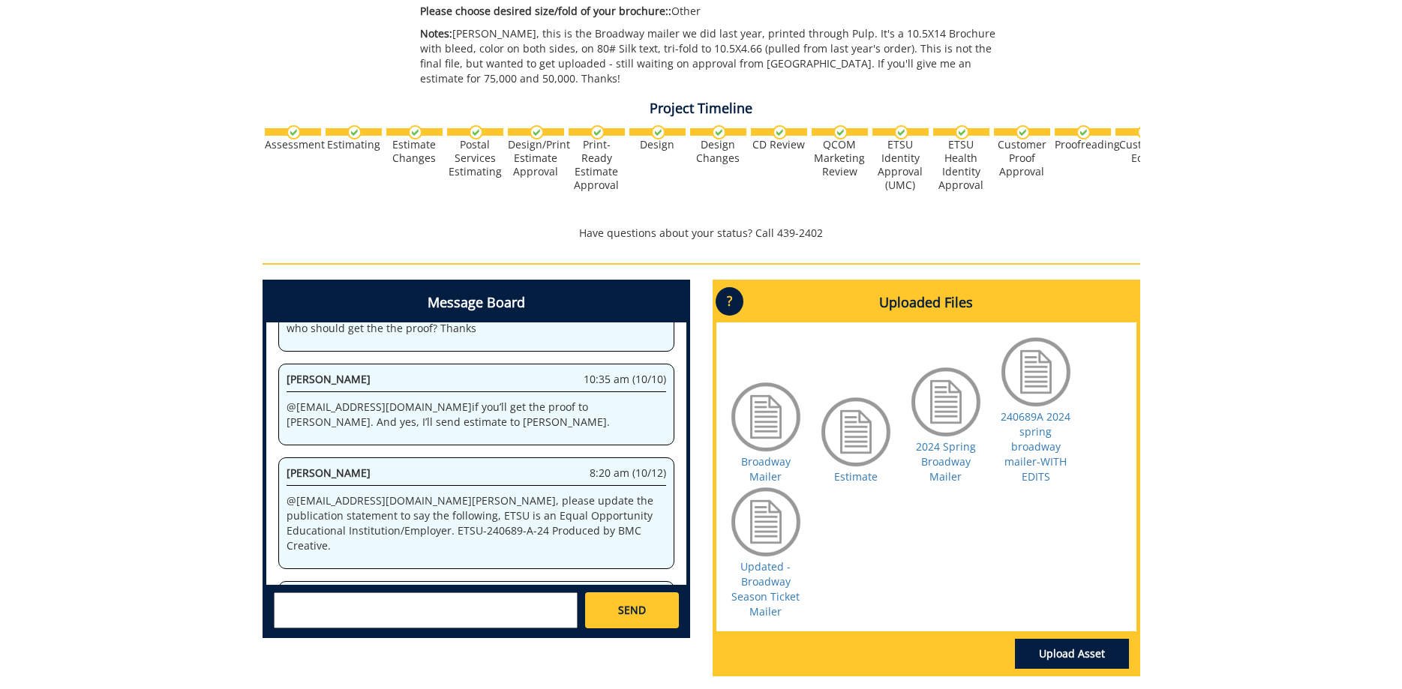
scroll to position [589, 0]
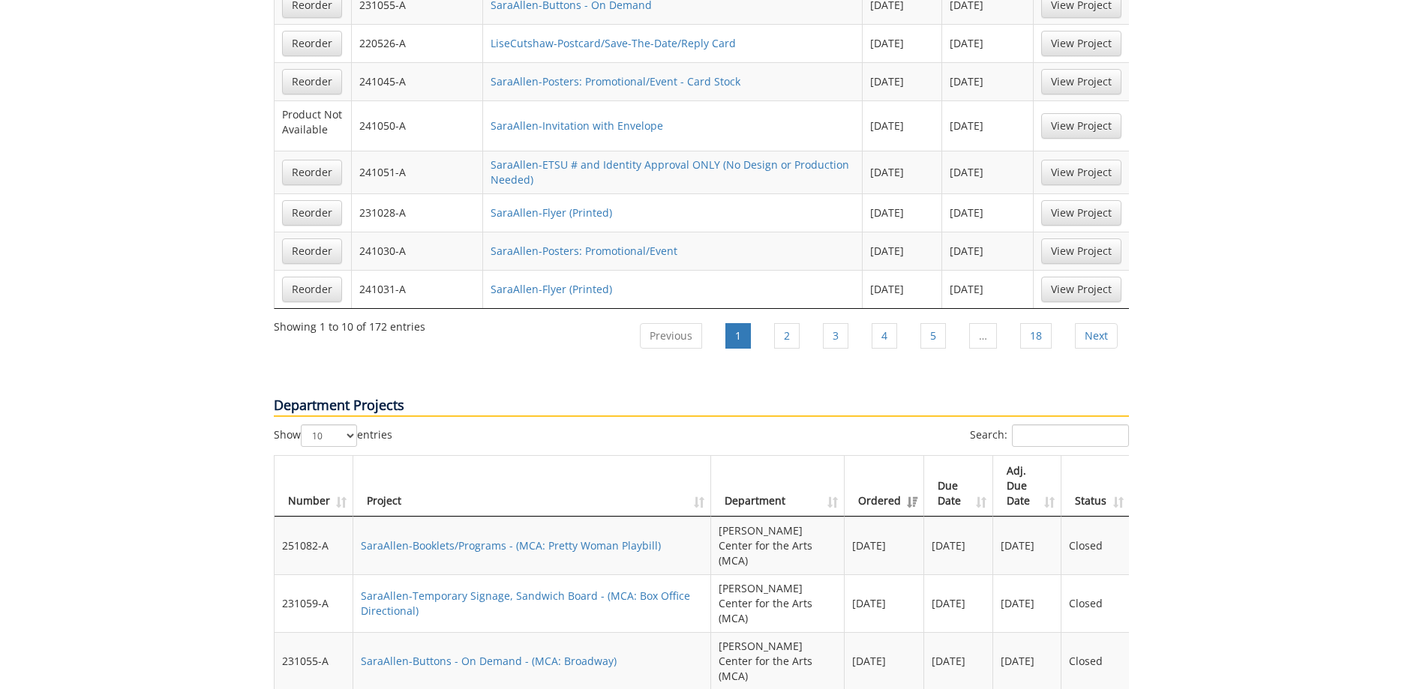
scroll to position [1377, 0]
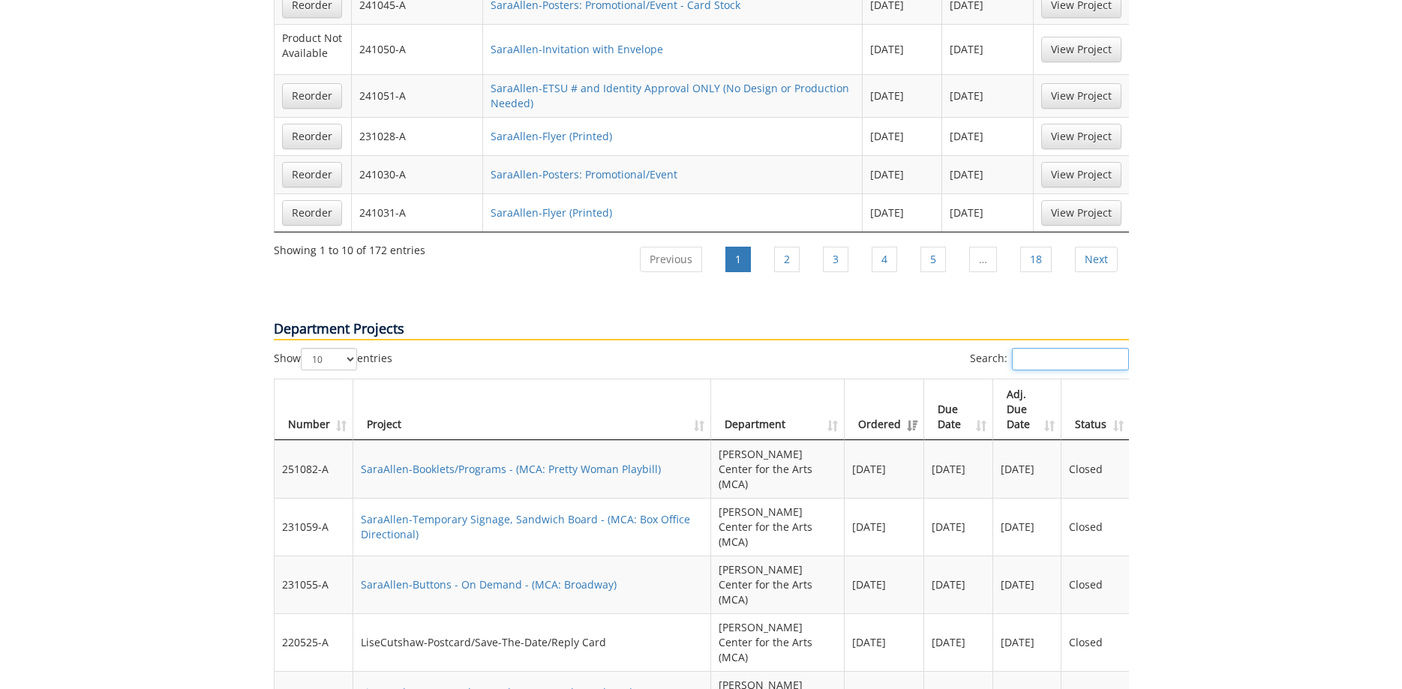
click at [1012, 348] on input "Search:" at bounding box center [1070, 359] width 117 height 23
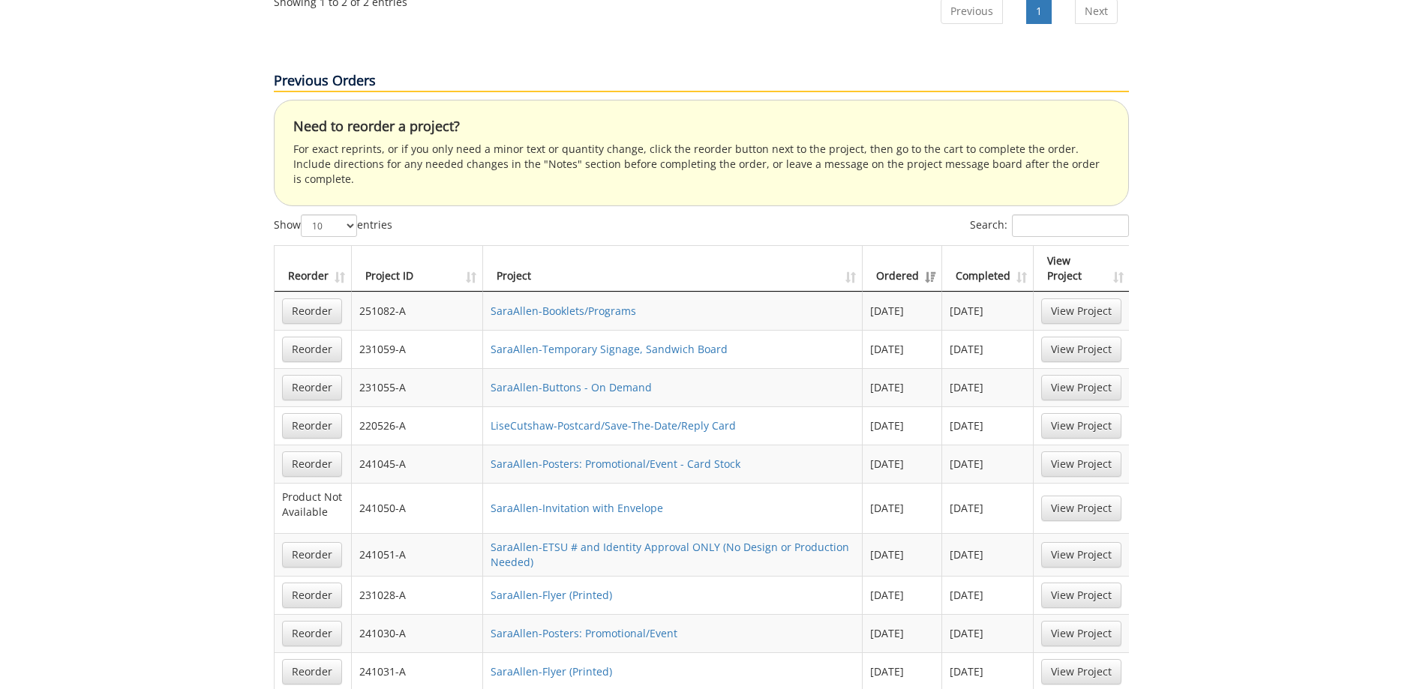
scroll to position [842, 0]
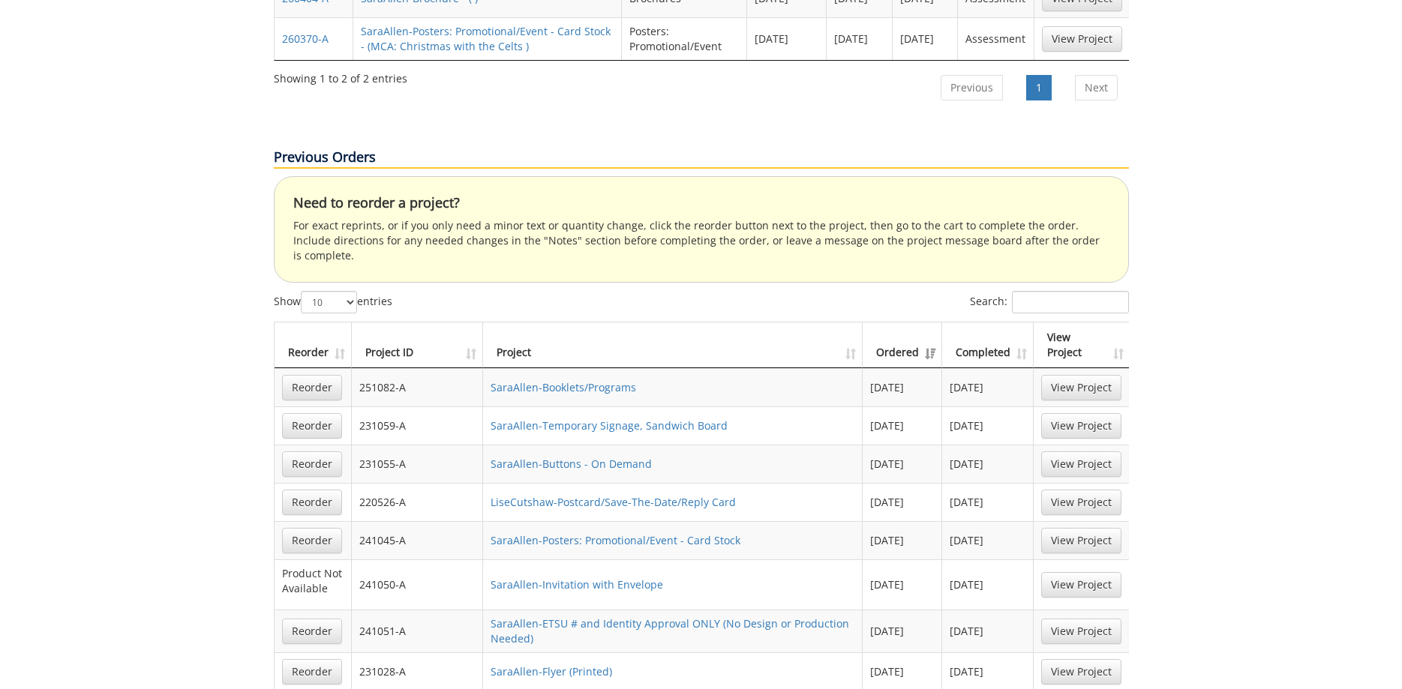
type input "mailer"
click at [1017, 291] on input "Search:" at bounding box center [1070, 302] width 117 height 23
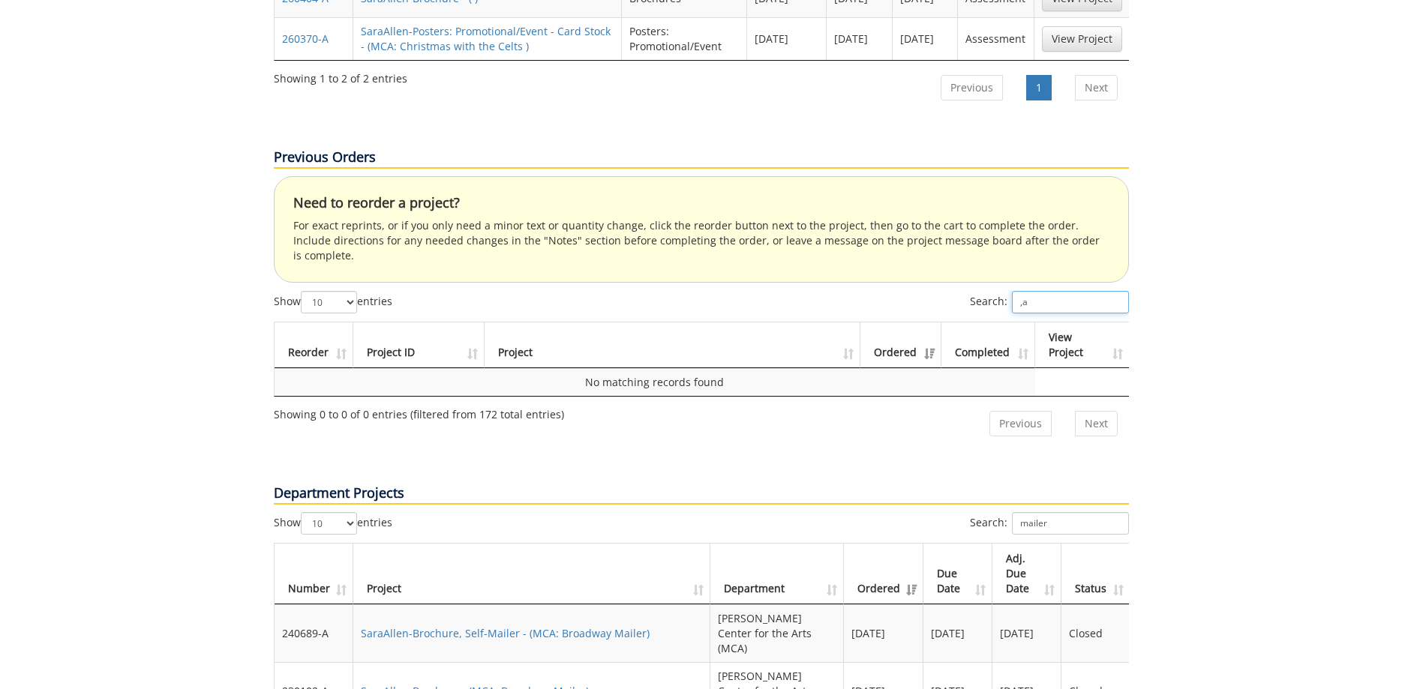
type input ","
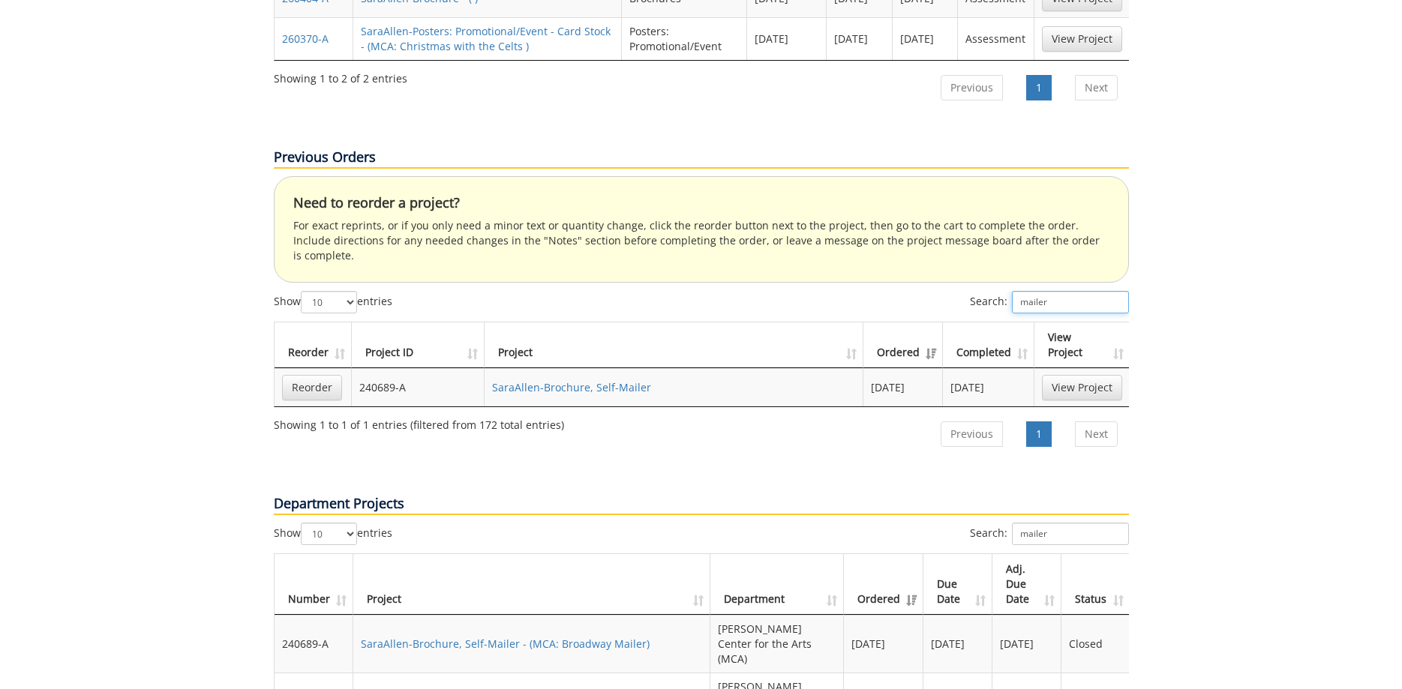
click at [1035, 291] on input "mailer" at bounding box center [1070, 302] width 117 height 23
drag, startPoint x: 1031, startPoint y: 254, endPoint x: 971, endPoint y: 257, distance: 60.1
click at [1012, 291] on input "mailer" at bounding box center [1070, 302] width 117 height 23
paste input "250586-A"
type input "250586-A"
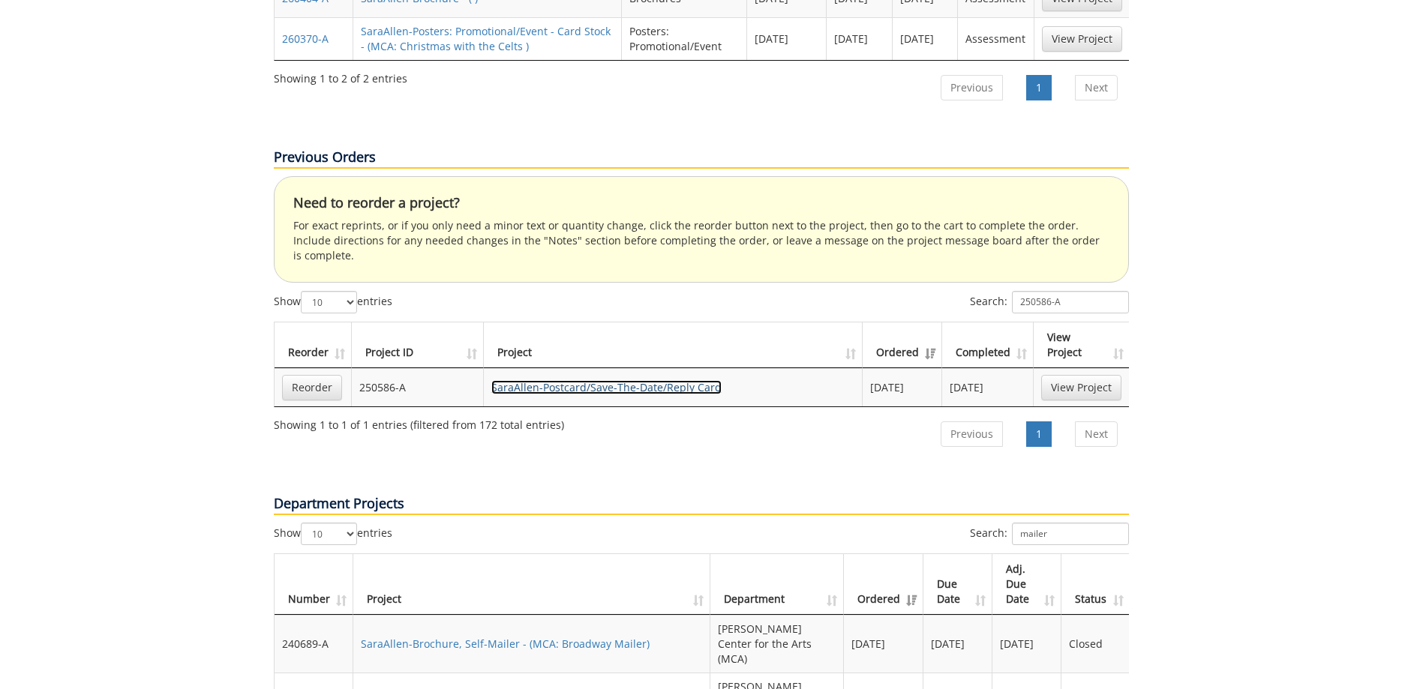
click at [618, 380] on link "SaraAllen-Postcard/Save-The-Date/Reply Card" at bounding box center [606, 387] width 230 height 14
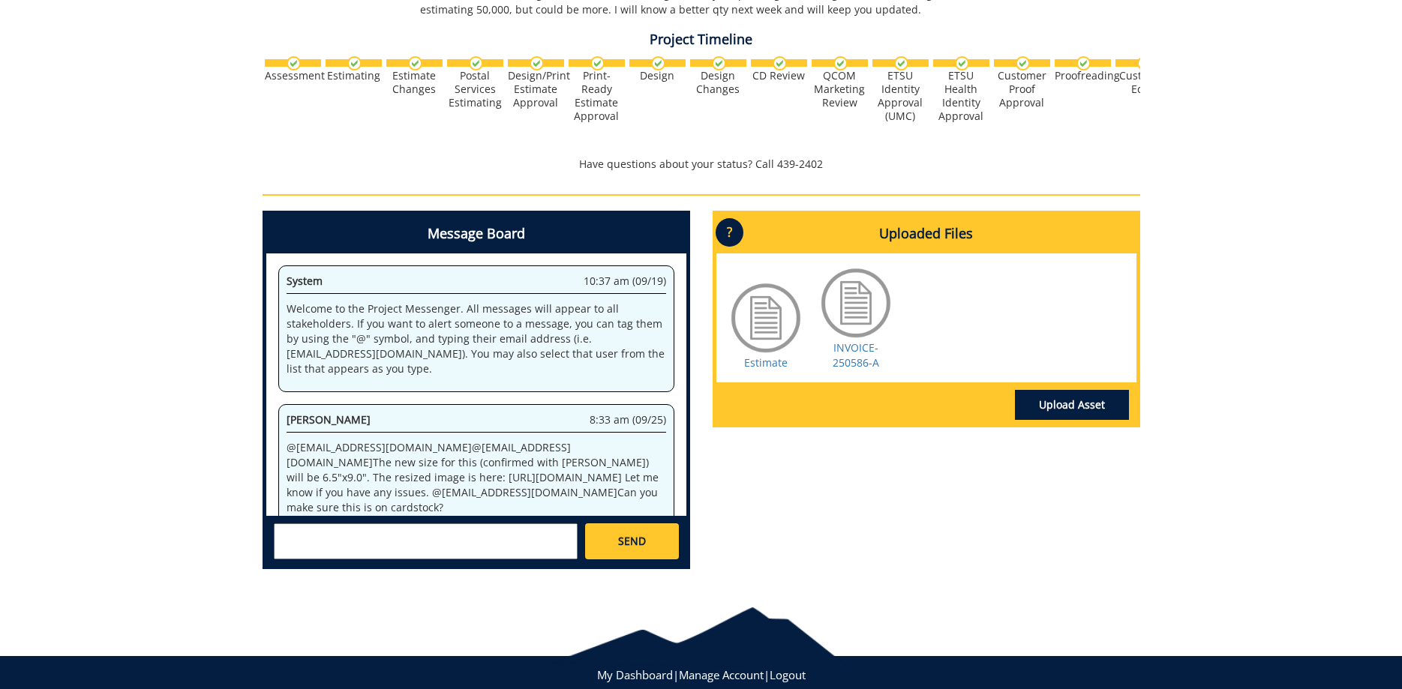
scroll to position [306, 0]
